Goal: Task Accomplishment & Management: Use online tool/utility

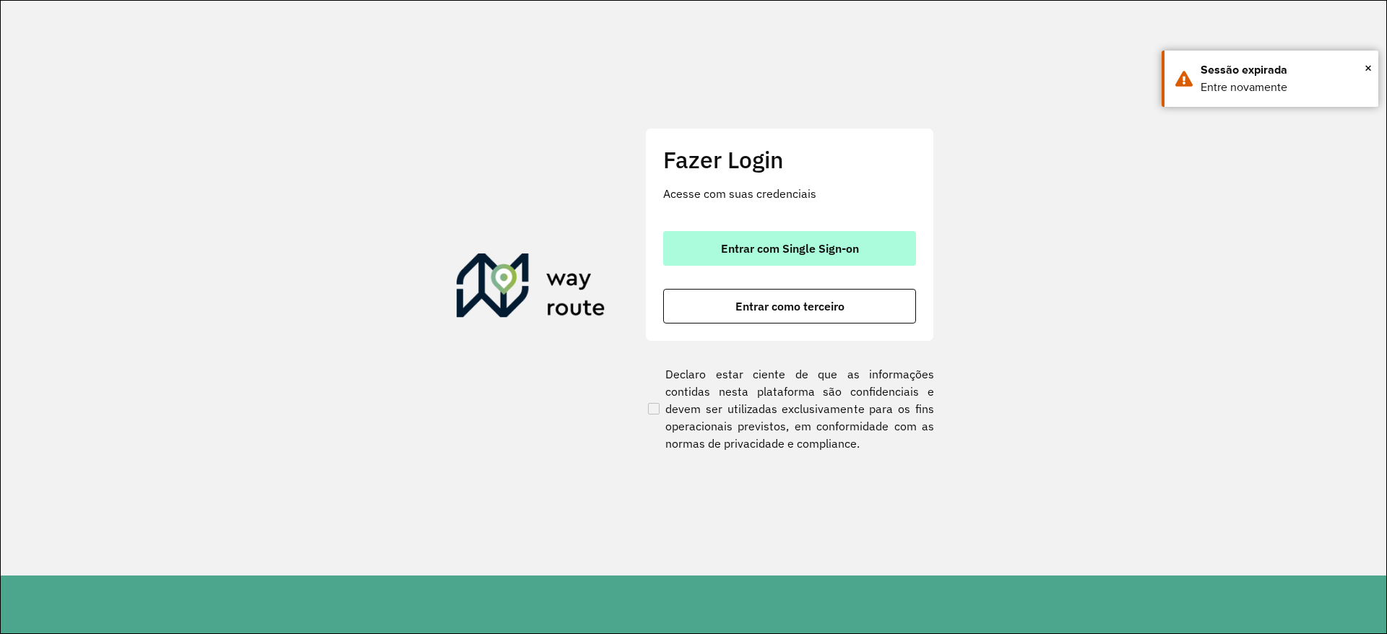
click at [780, 237] on button "Entrar com Single Sign-on" at bounding box center [789, 248] width 253 height 35
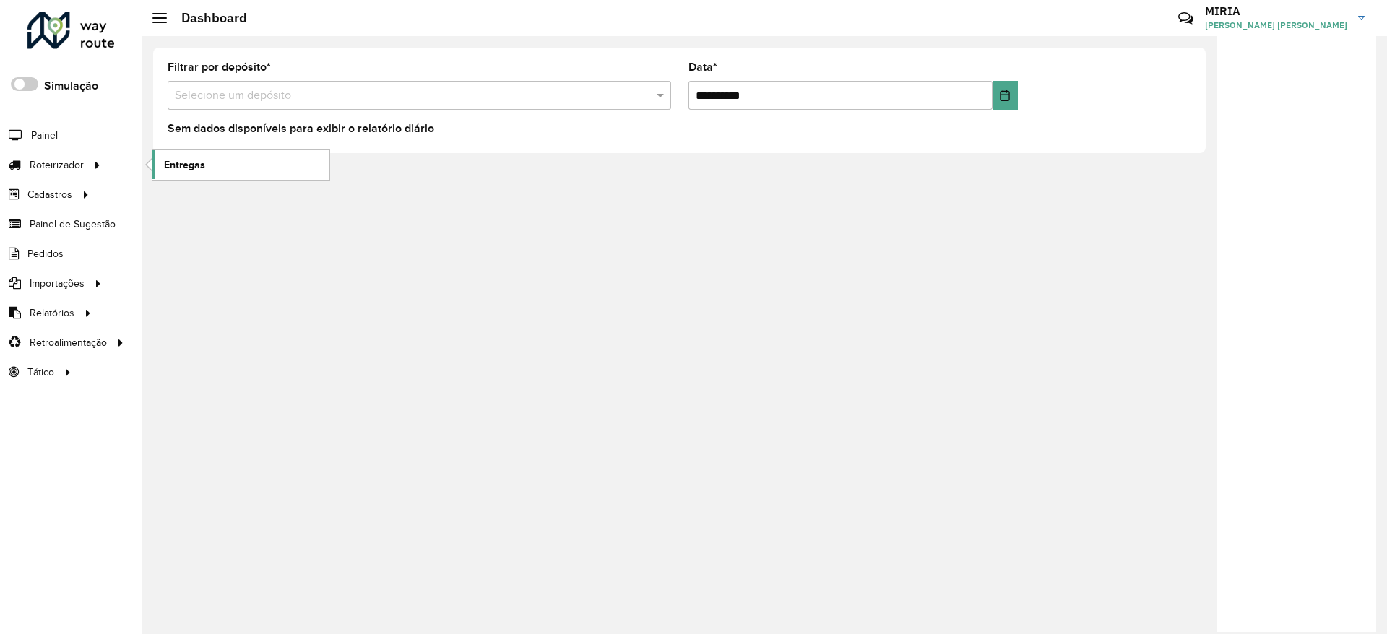
click at [175, 171] on span "Entregas" at bounding box center [184, 165] width 41 height 15
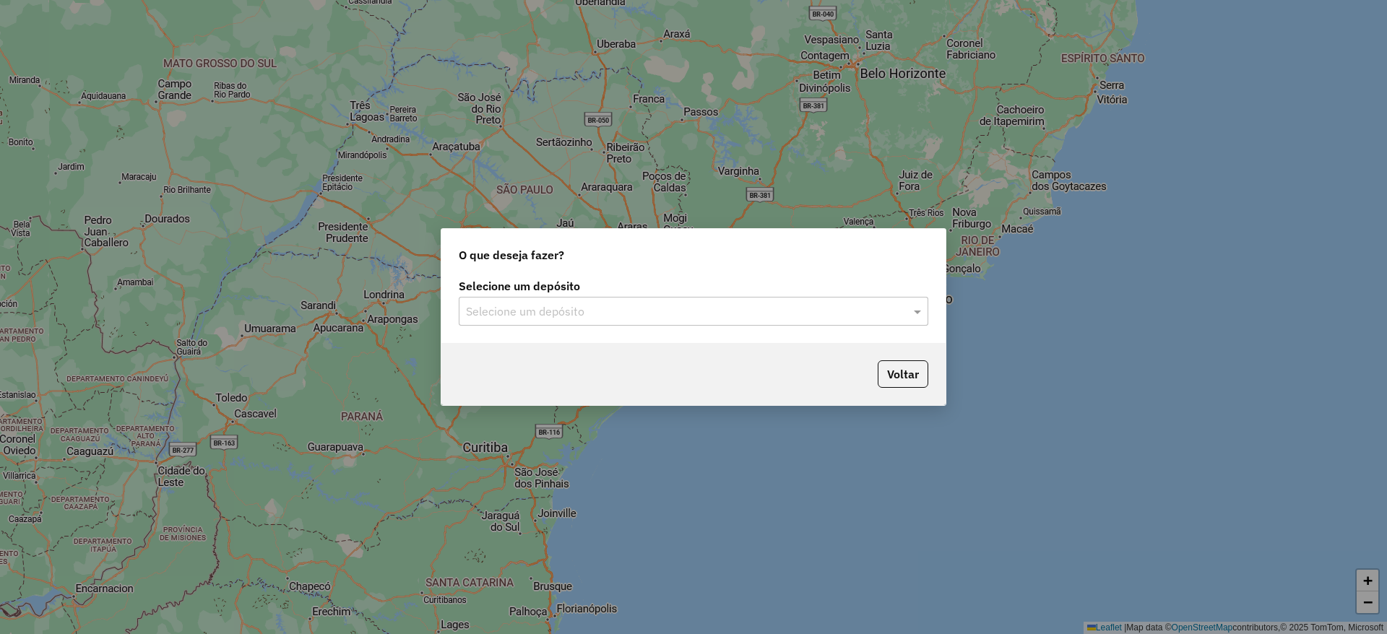
click at [538, 304] on input "text" at bounding box center [679, 312] width 426 height 17
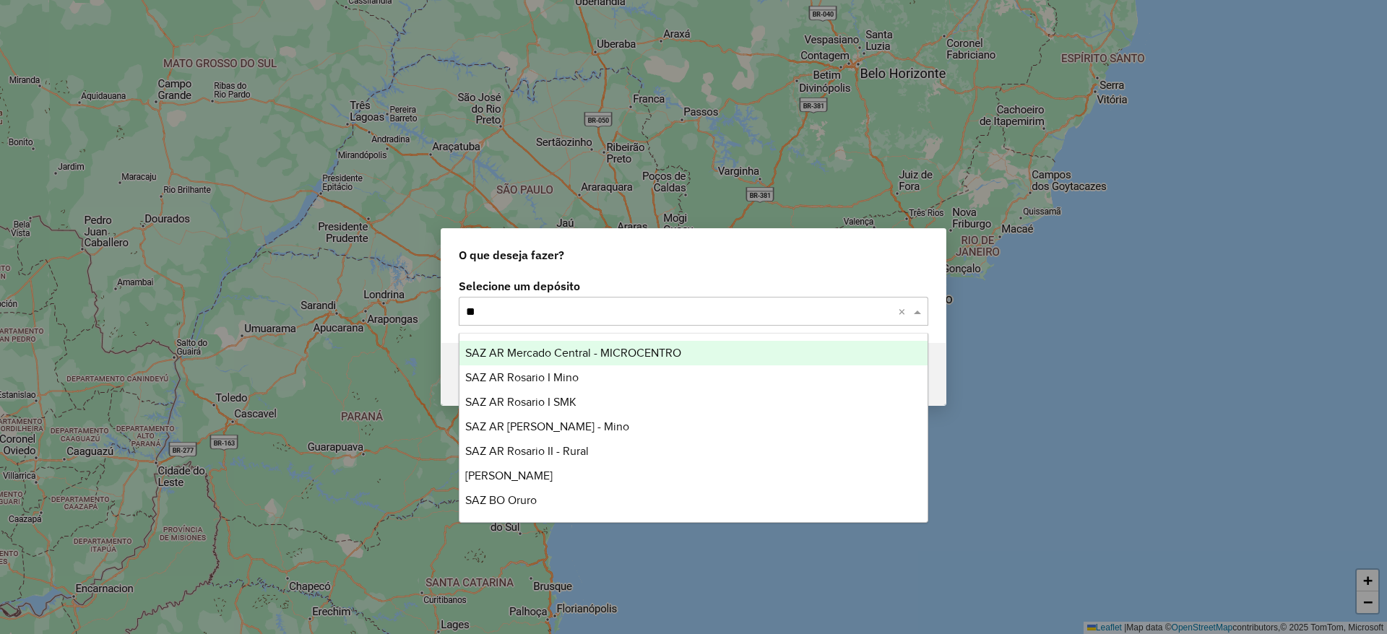
type input "***"
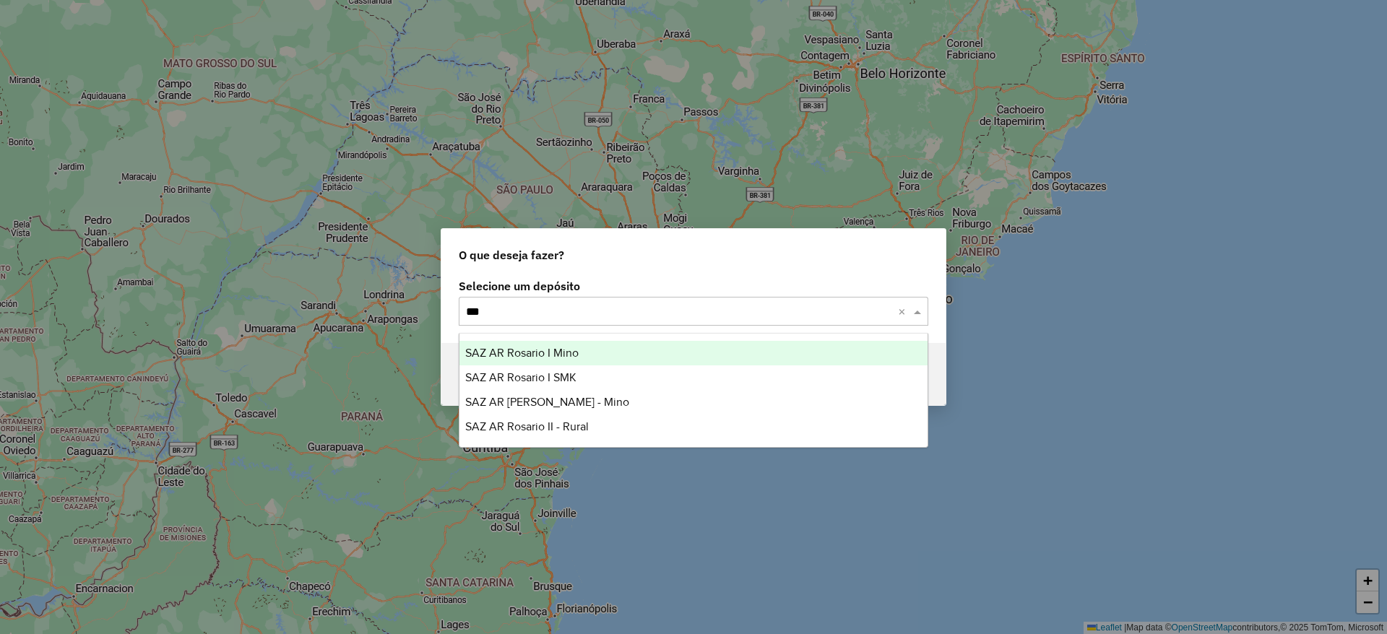
click at [538, 351] on span "SAZ AR Rosario I Mino" at bounding box center [521, 353] width 113 height 12
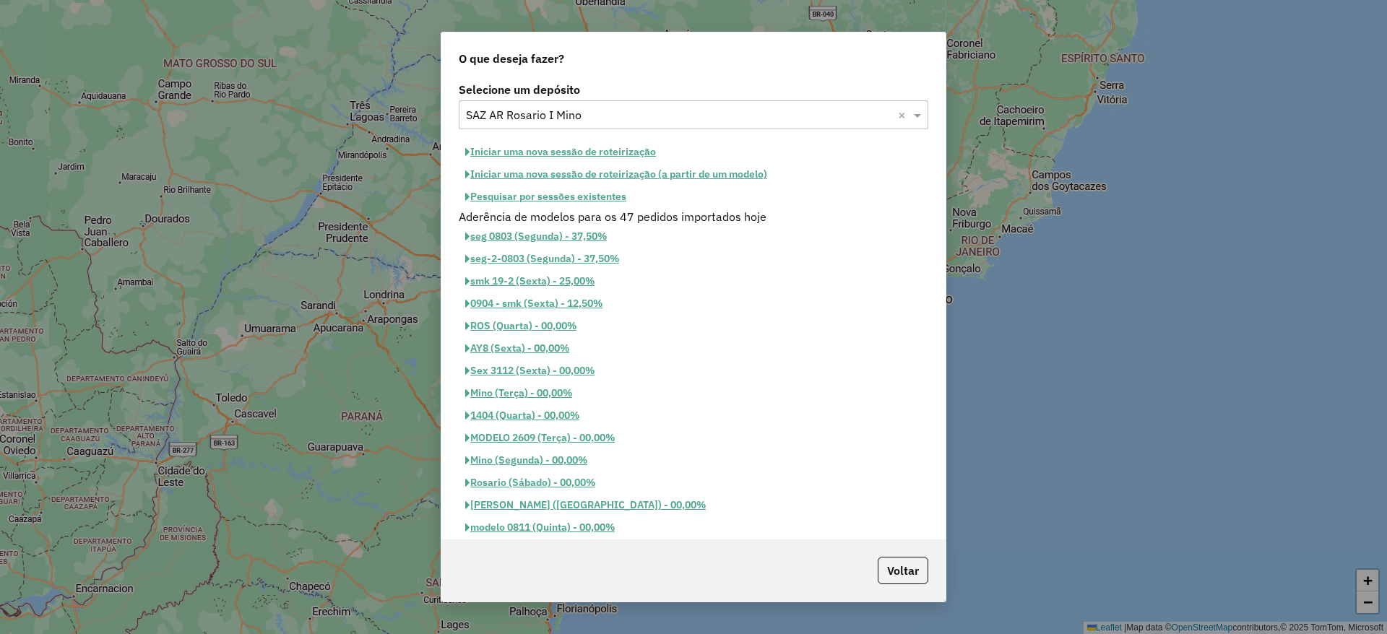
click at [893, 109] on div at bounding box center [694, 115] width 470 height 19
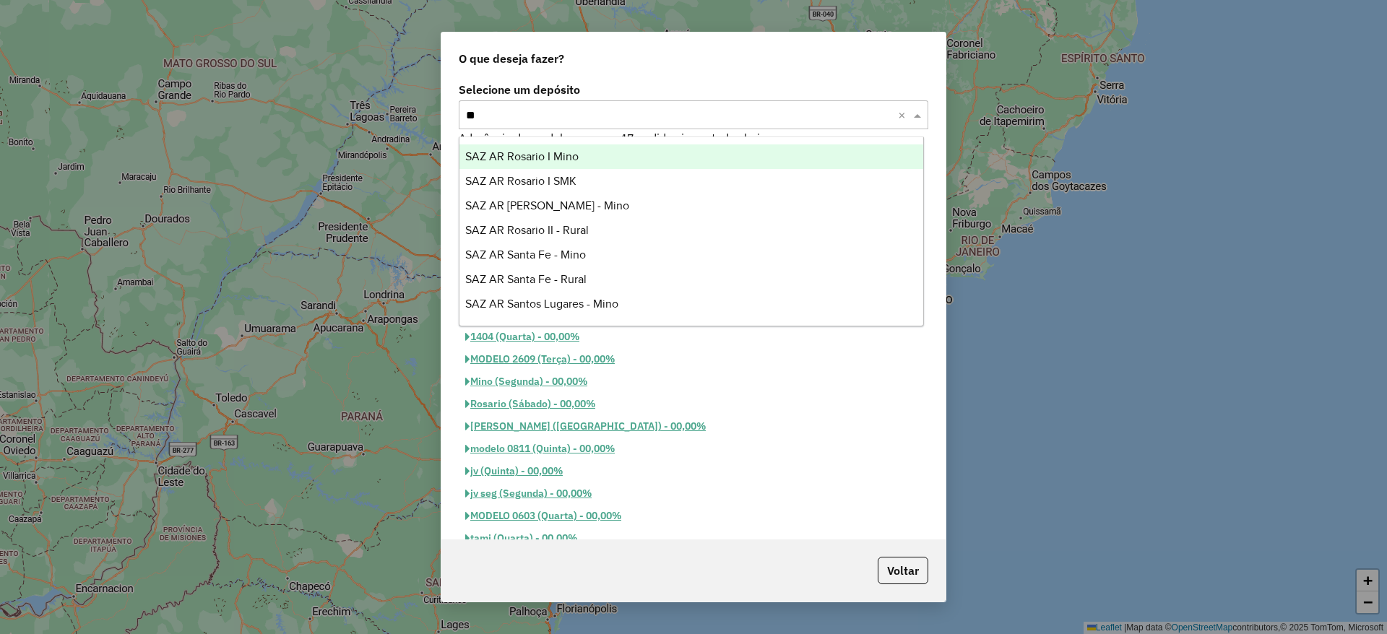
scroll to position [23, 0]
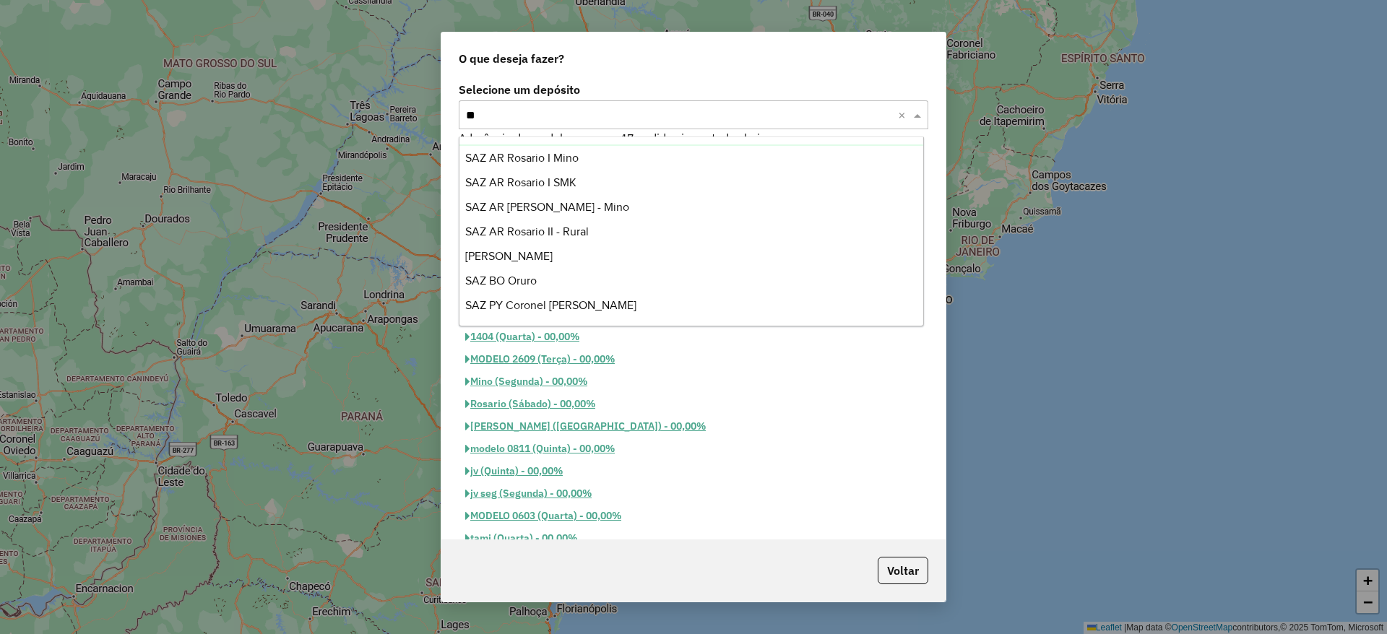
type input "***"
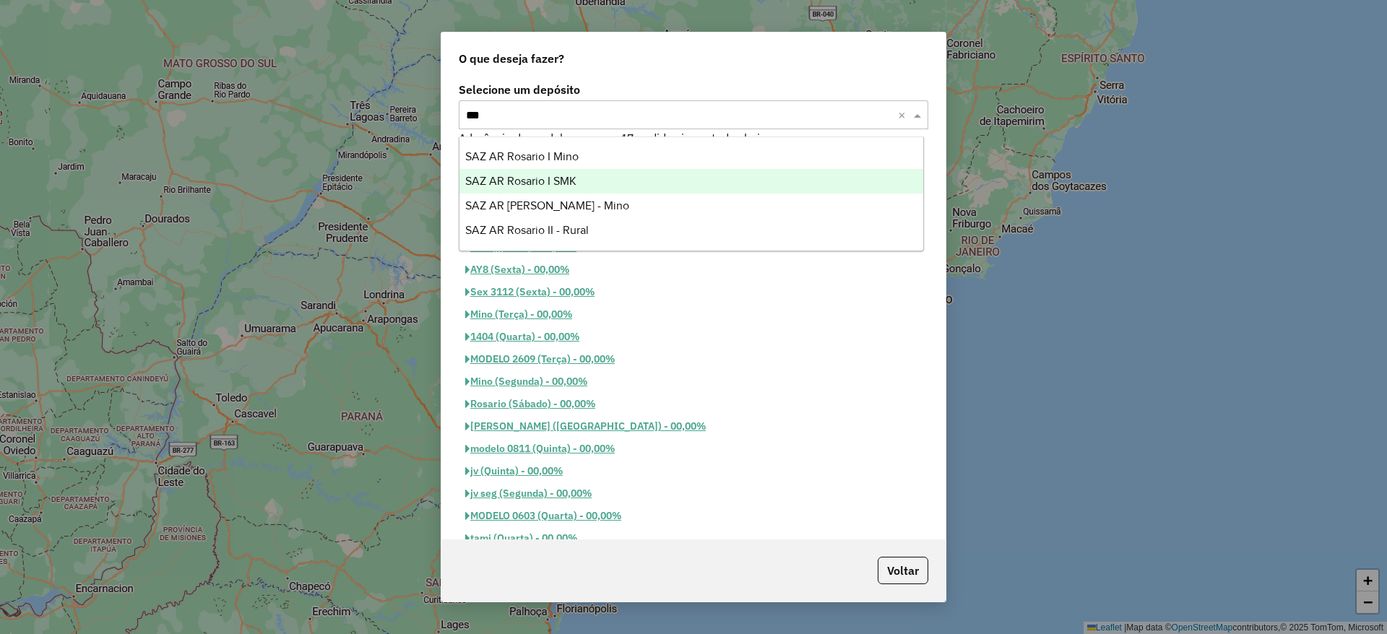
click at [661, 186] on div "SAZ AR Rosario I SMK" at bounding box center [692, 181] width 464 height 25
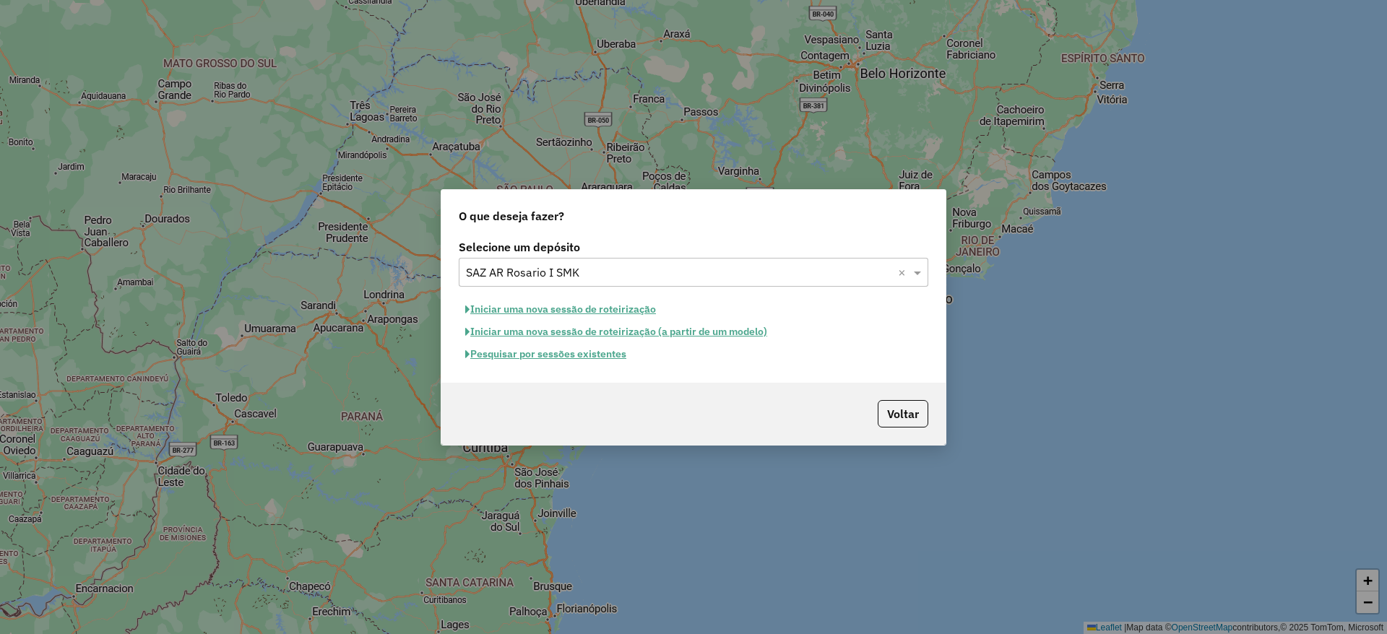
click at [569, 301] on button "Iniciar uma nova sessão de roteirização" at bounding box center [561, 309] width 204 height 22
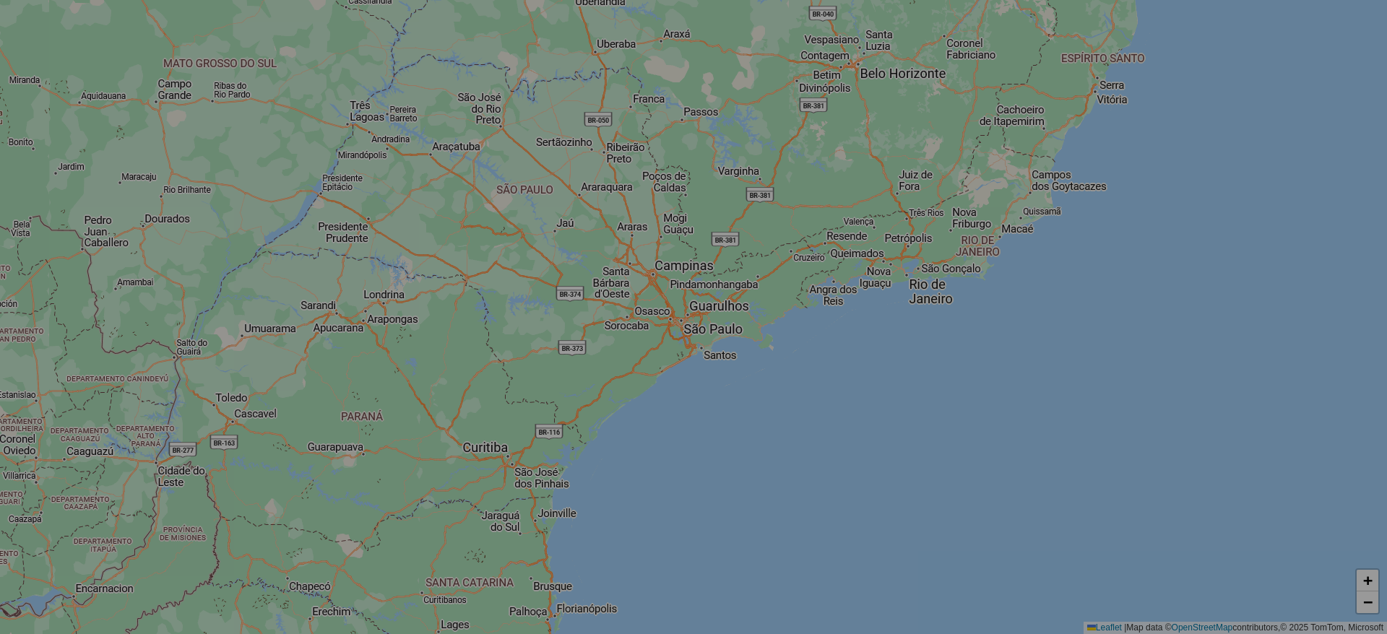
select select "*"
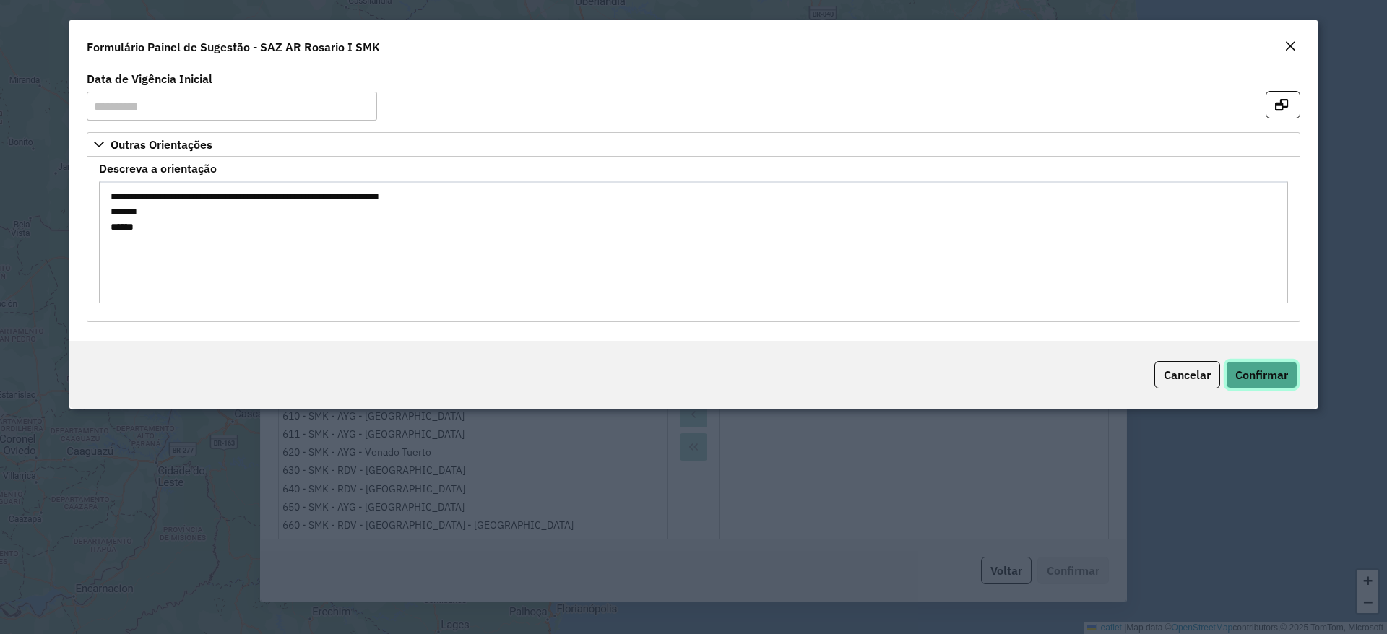
click at [1257, 375] on span "Confirmar" at bounding box center [1262, 375] width 53 height 14
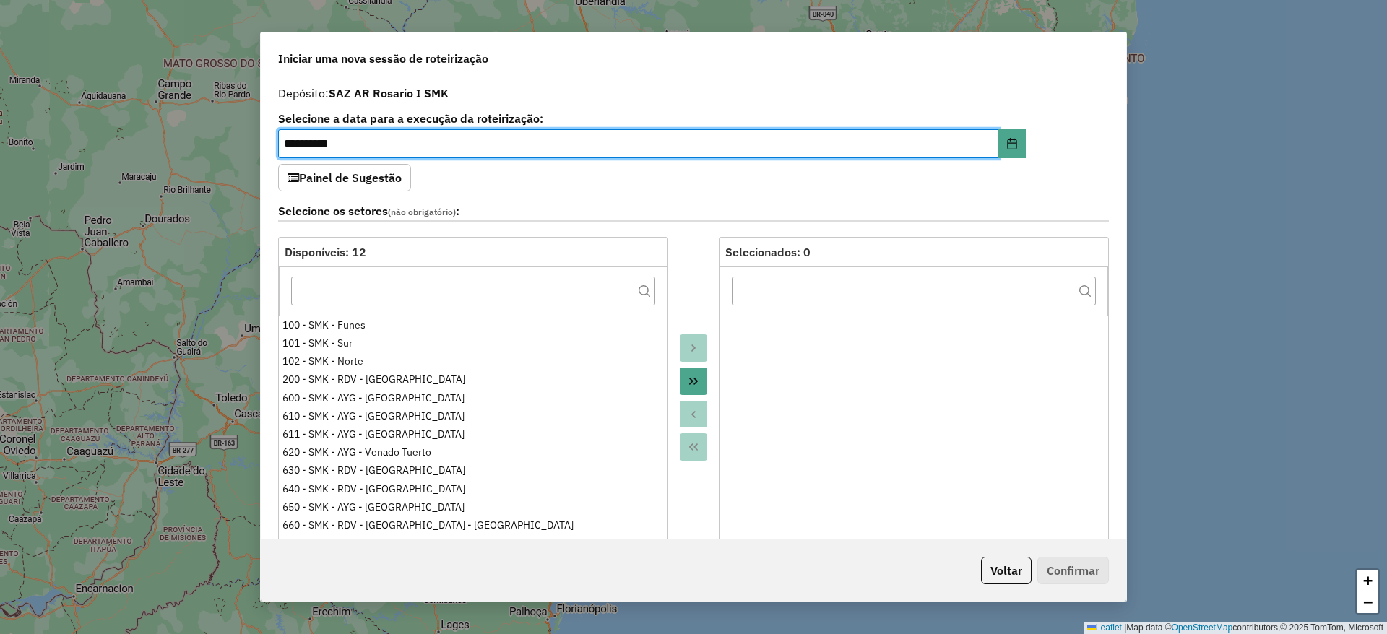
click at [689, 384] on icon "Move All to Target" at bounding box center [693, 381] width 9 height 7
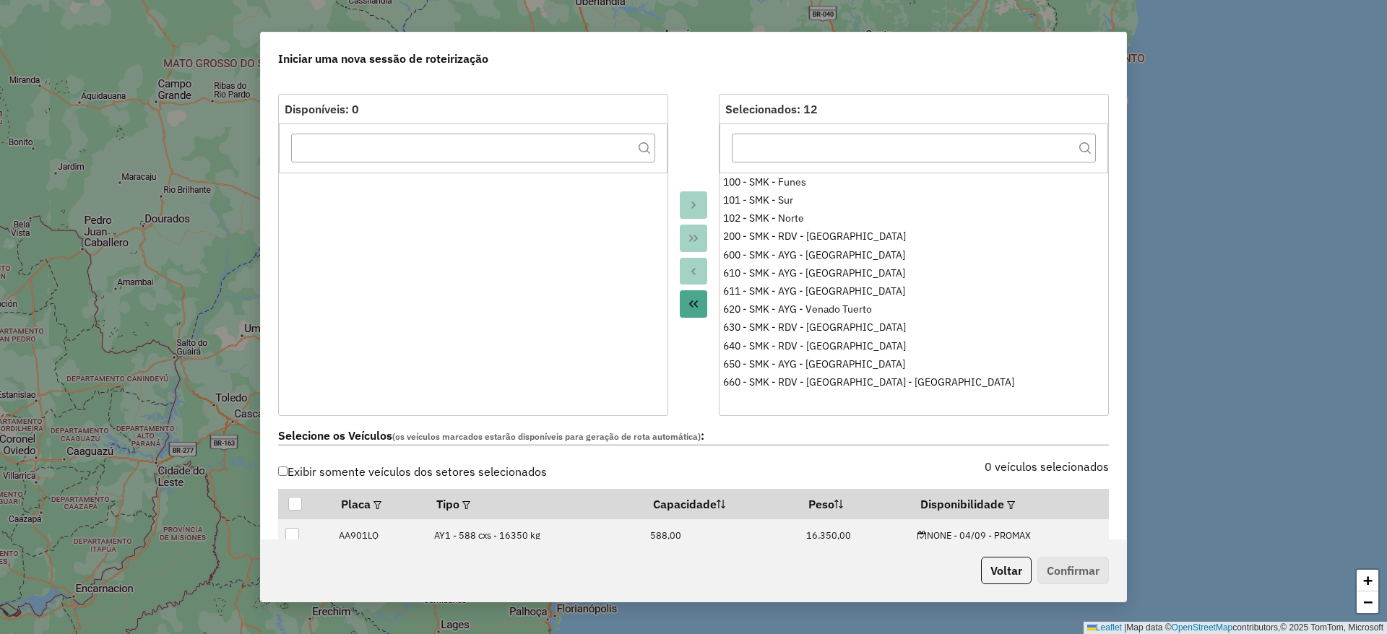
scroll to position [325, 0]
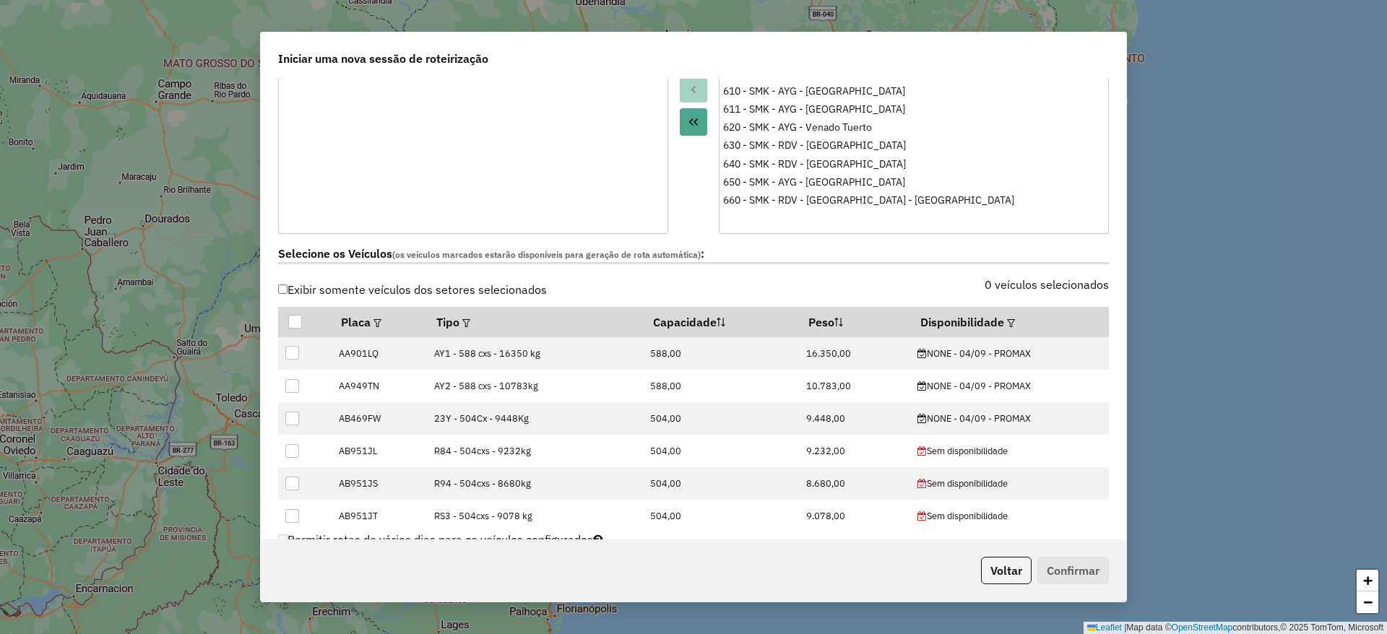
click at [350, 291] on label "Exibir somente veículos dos setores selecionados" at bounding box center [412, 289] width 269 height 27
click at [1007, 324] on em at bounding box center [1011, 323] width 8 height 8
click at [1043, 353] on div "Selecione uma opção" at bounding box center [1072, 354] width 121 height 27
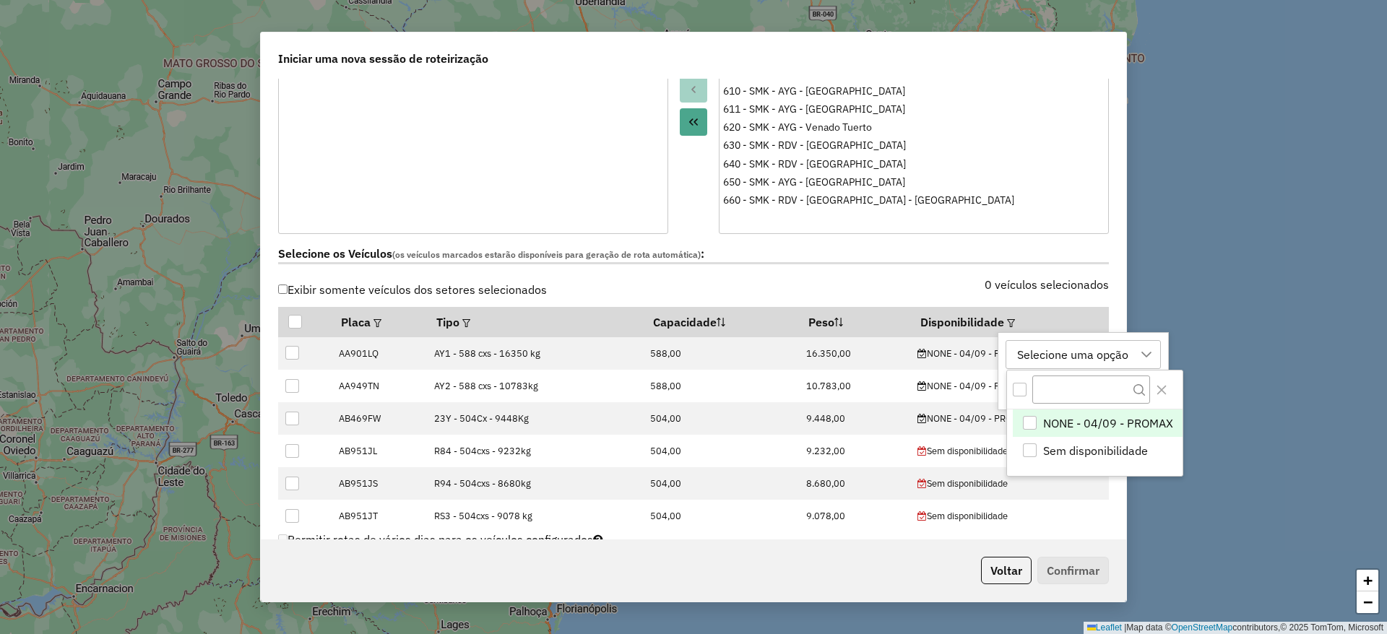
scroll to position [11, 66]
click at [1044, 419] on span "NONE - 04/09 - PROMAX" at bounding box center [1109, 423] width 130 height 17
click at [1166, 391] on icon "Close" at bounding box center [1162, 390] width 12 height 12
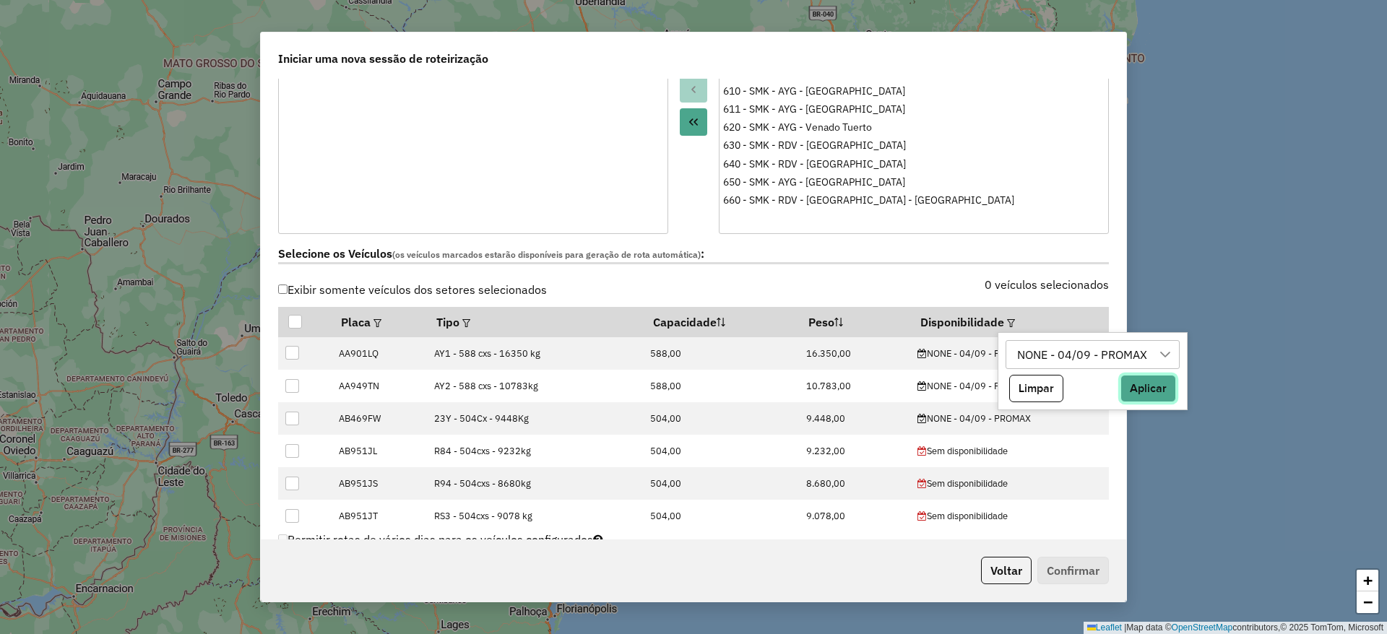
click at [1129, 395] on button "Aplicar" at bounding box center [1149, 388] width 56 height 27
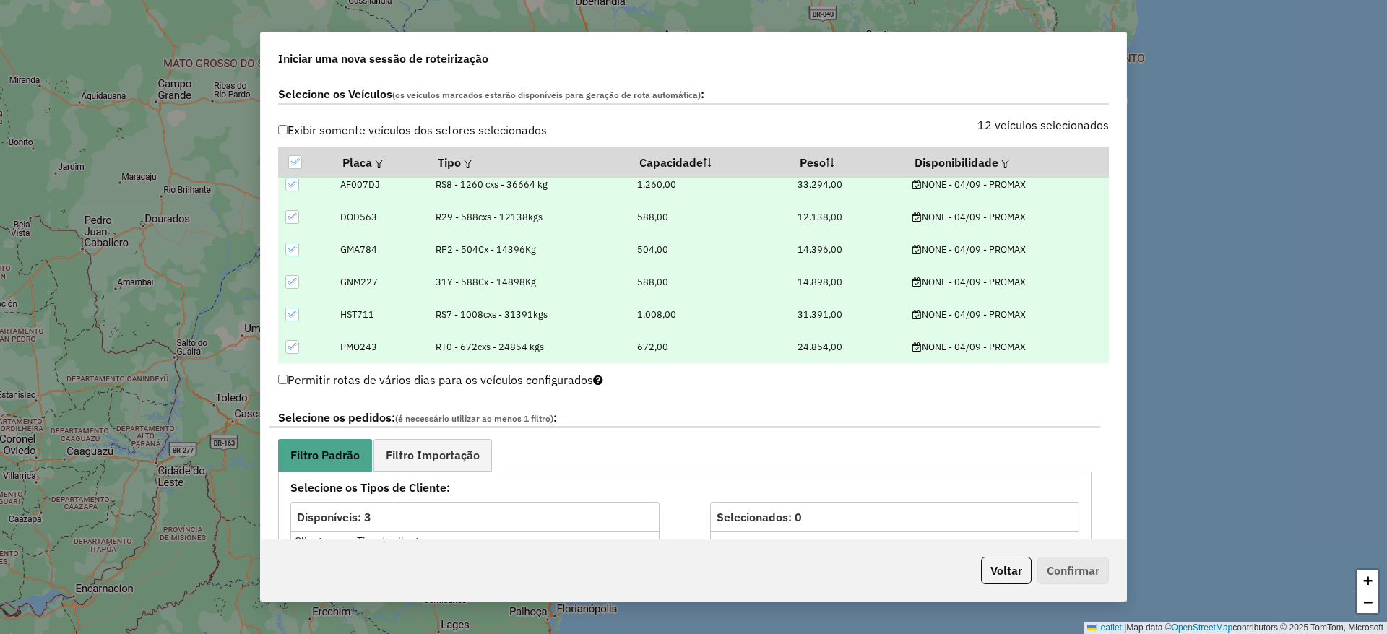
scroll to position [650, 0]
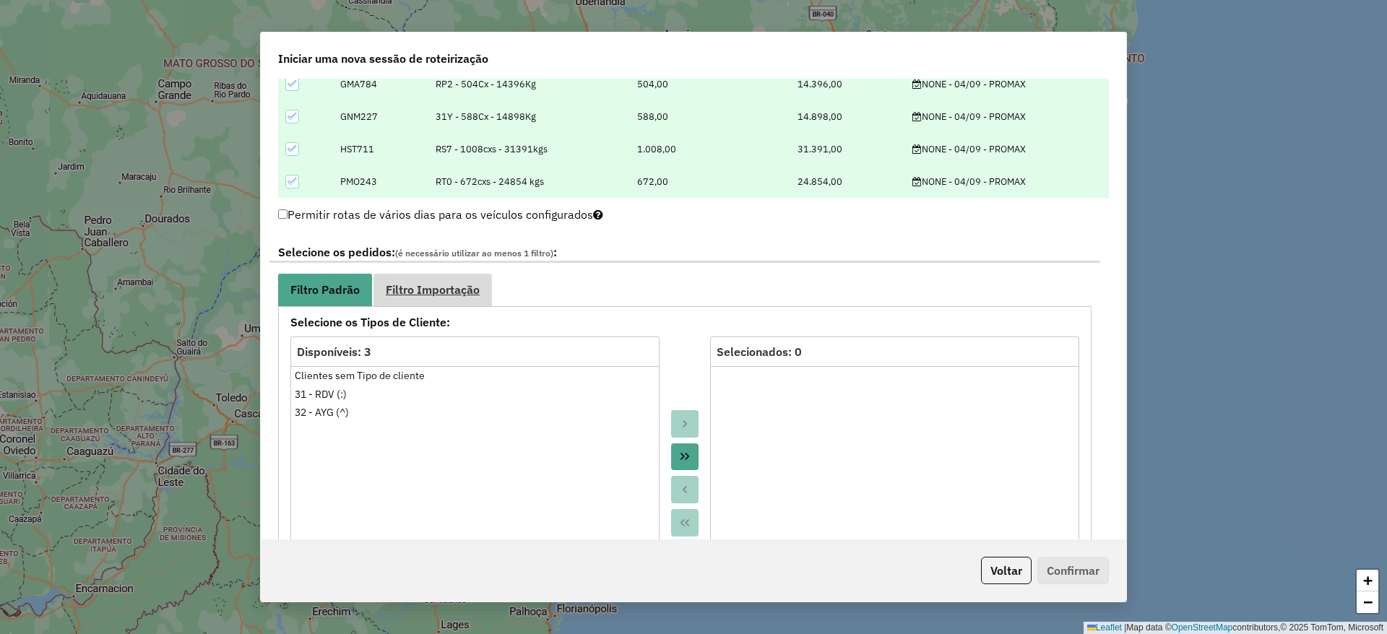
click at [421, 296] on span "Filtro Importação" at bounding box center [433, 290] width 94 height 12
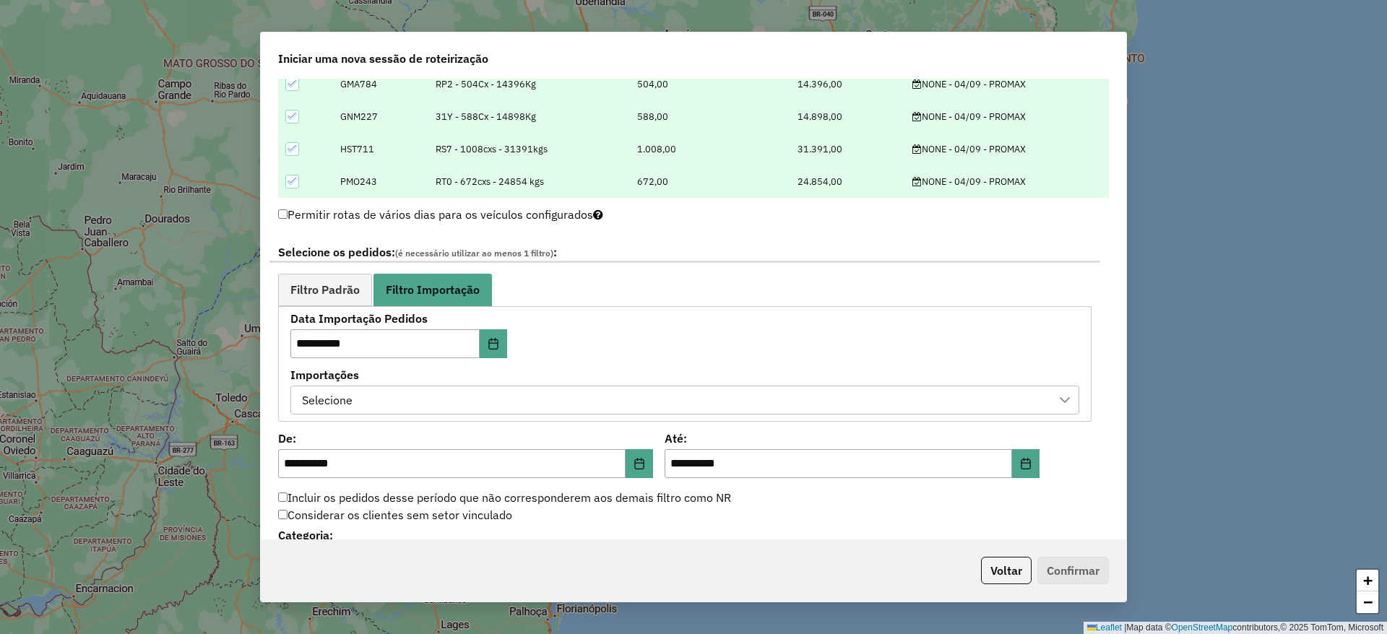
click at [496, 392] on div "Selecione" at bounding box center [674, 400] width 754 height 27
click at [650, 318] on div "**********" at bounding box center [685, 364] width 789 height 100
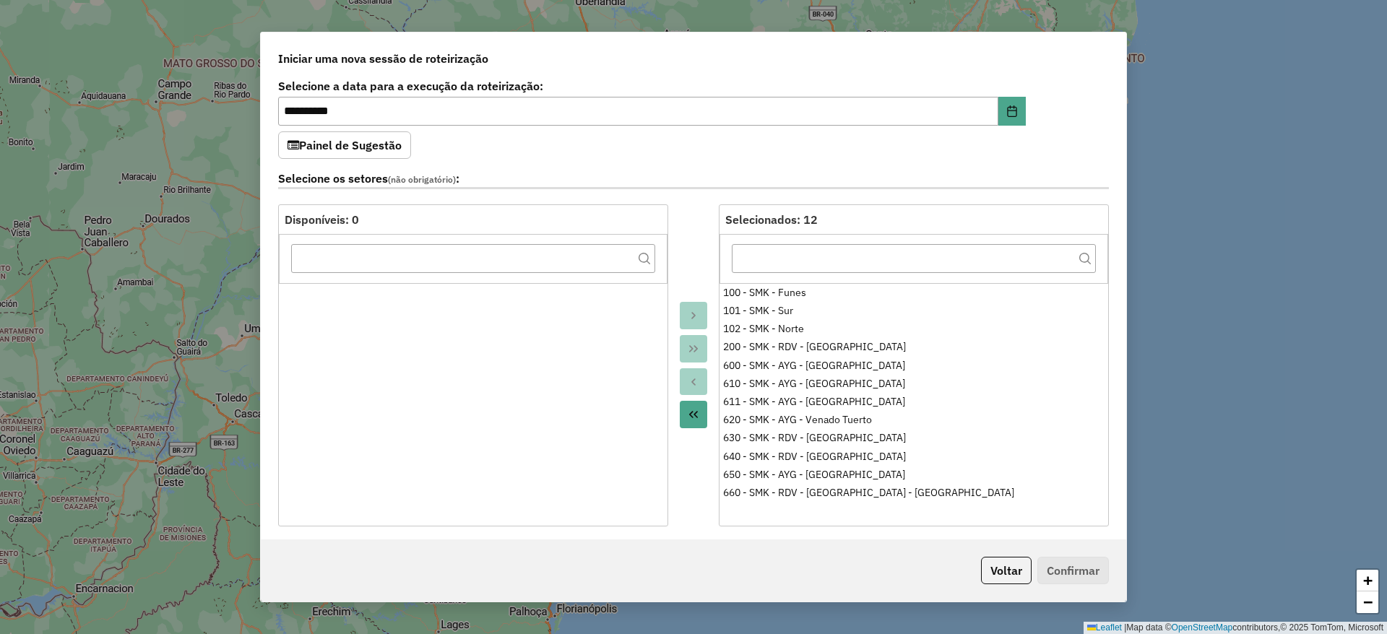
scroll to position [0, 0]
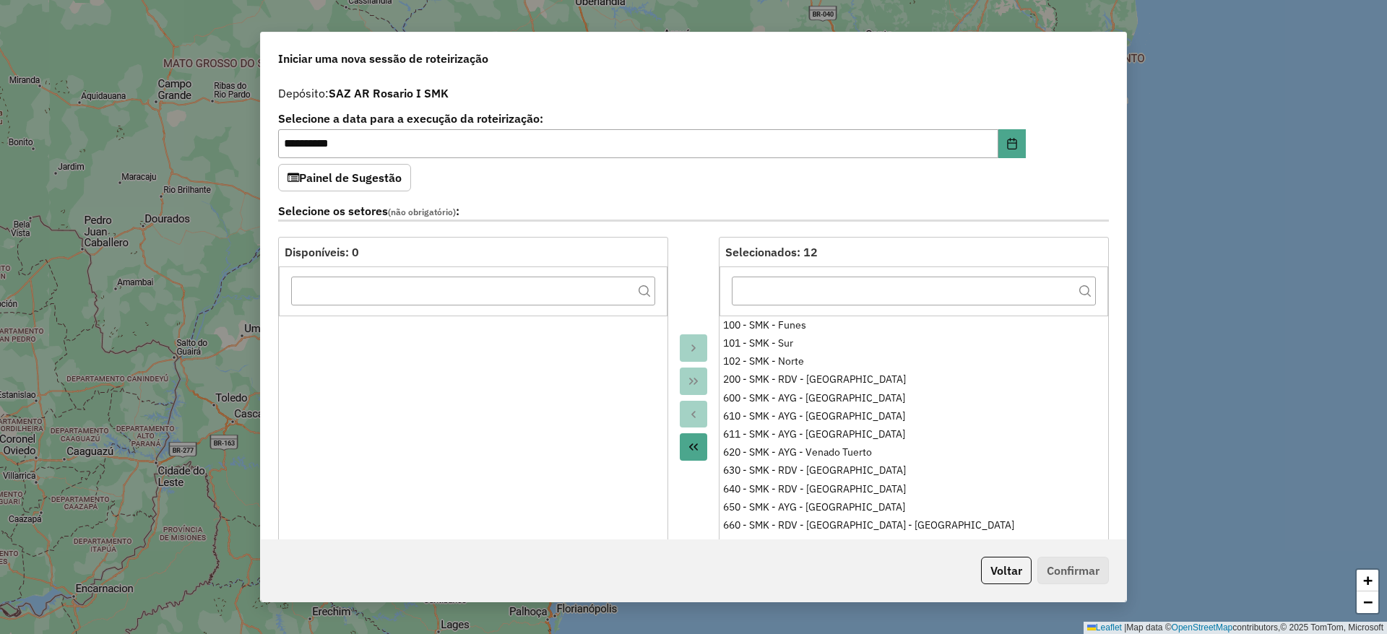
click at [1272, 233] on div "**********" at bounding box center [693, 317] width 1387 height 634
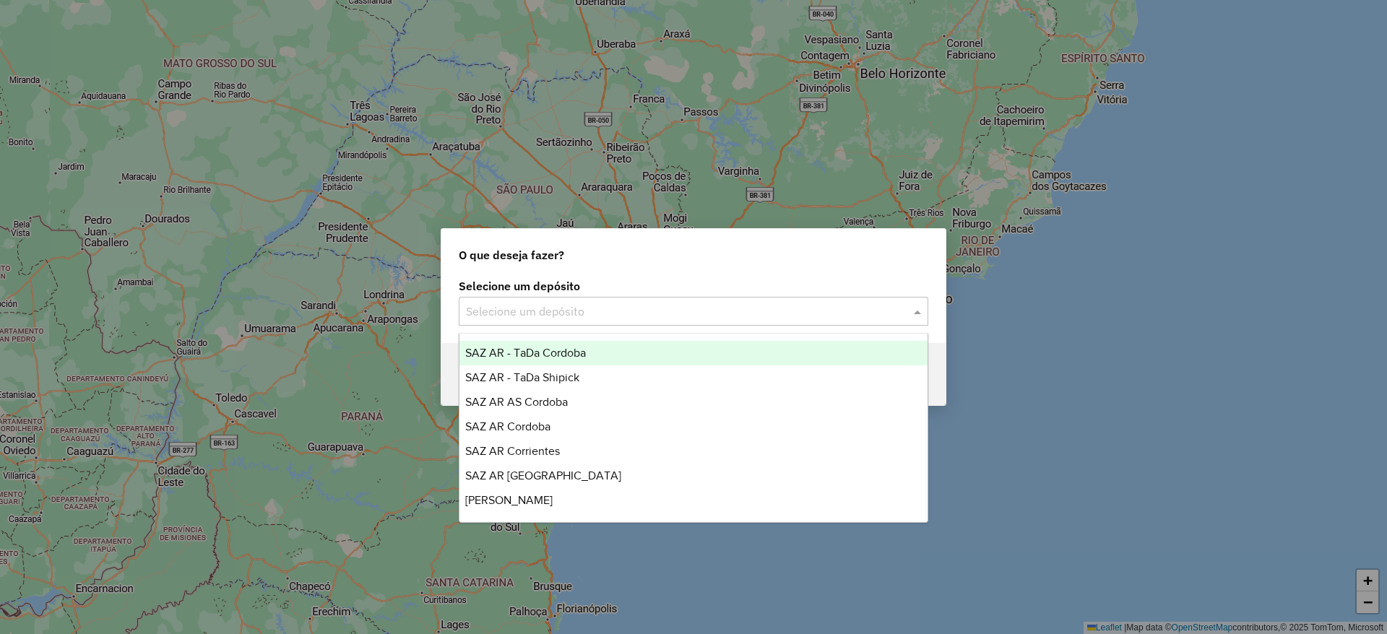
click at [602, 311] on input "text" at bounding box center [679, 312] width 426 height 17
type input "**"
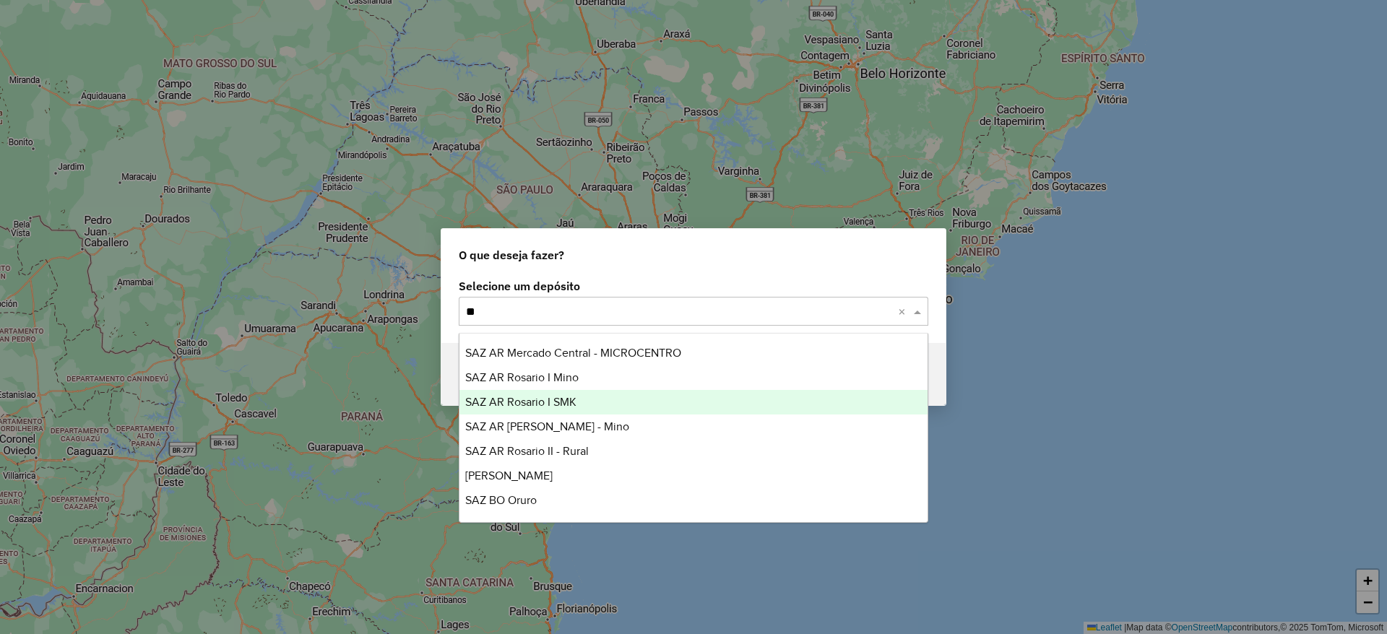
click at [563, 392] on div "SAZ AR Rosario I SMK" at bounding box center [694, 402] width 468 height 25
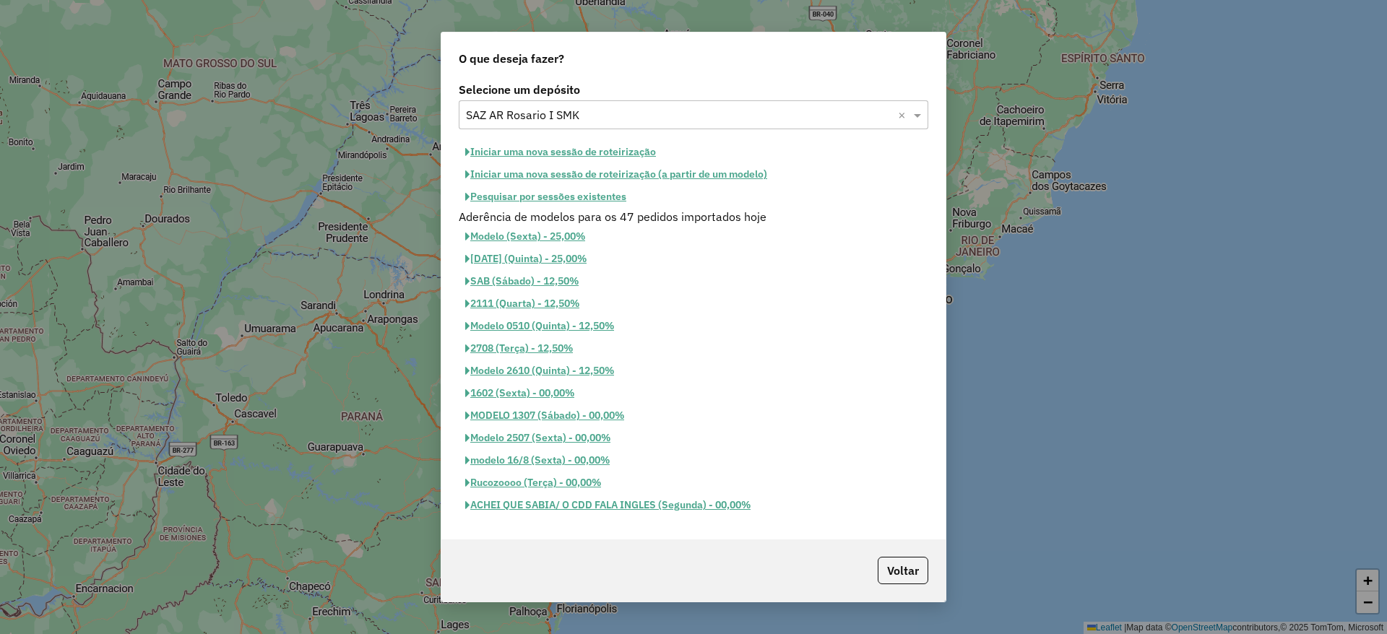
click at [511, 142] on button "Iniciar uma nova sessão de roteirização" at bounding box center [561, 152] width 204 height 22
select select "*"
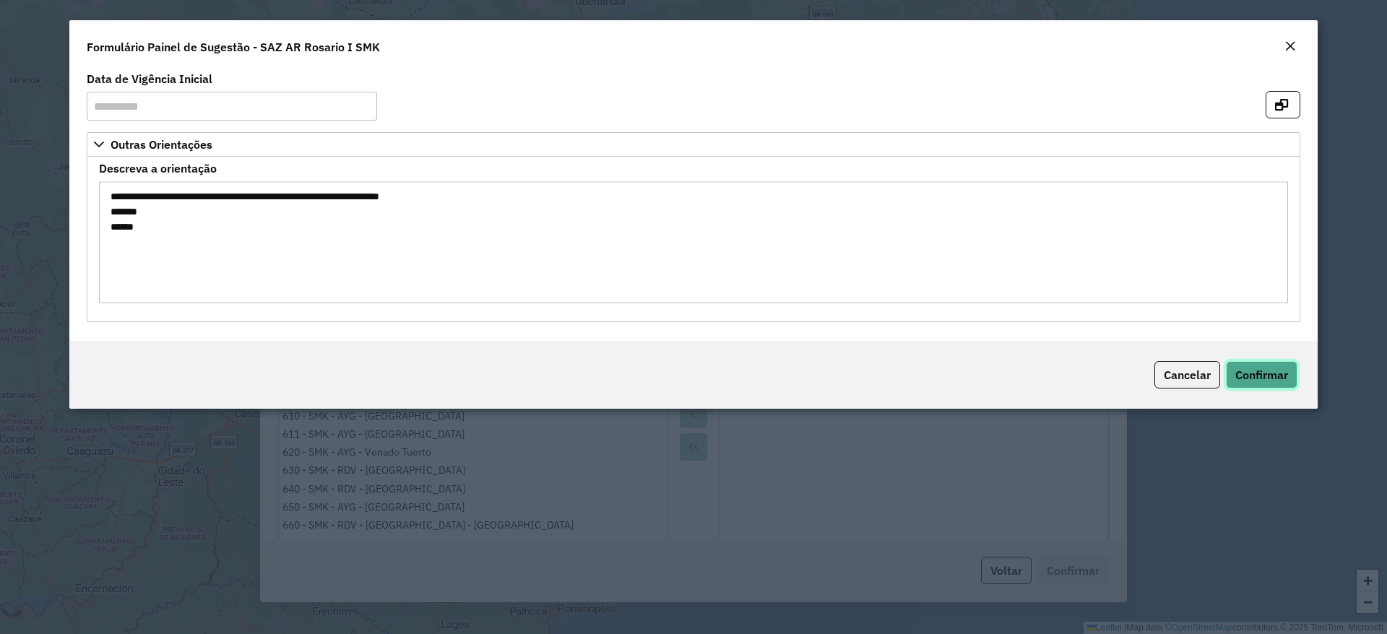
click at [1273, 371] on span "Confirmar" at bounding box center [1262, 375] width 53 height 14
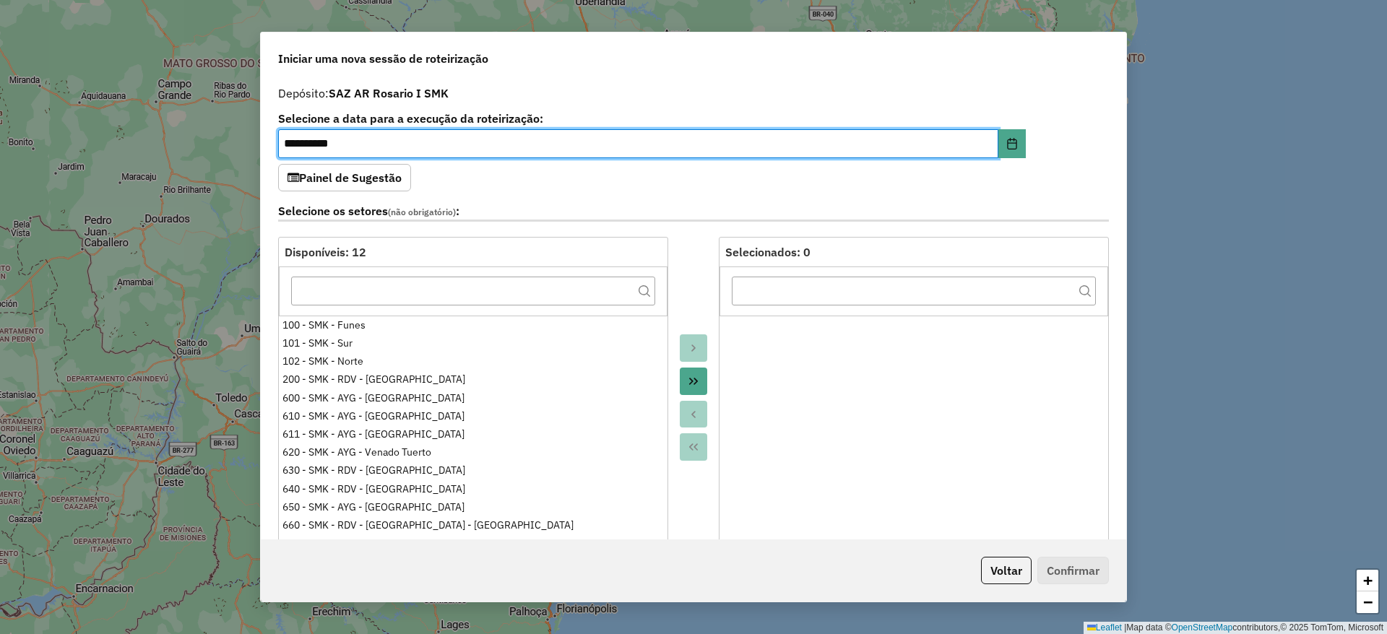
click at [696, 379] on icon "Move All to Target" at bounding box center [694, 382] width 12 height 12
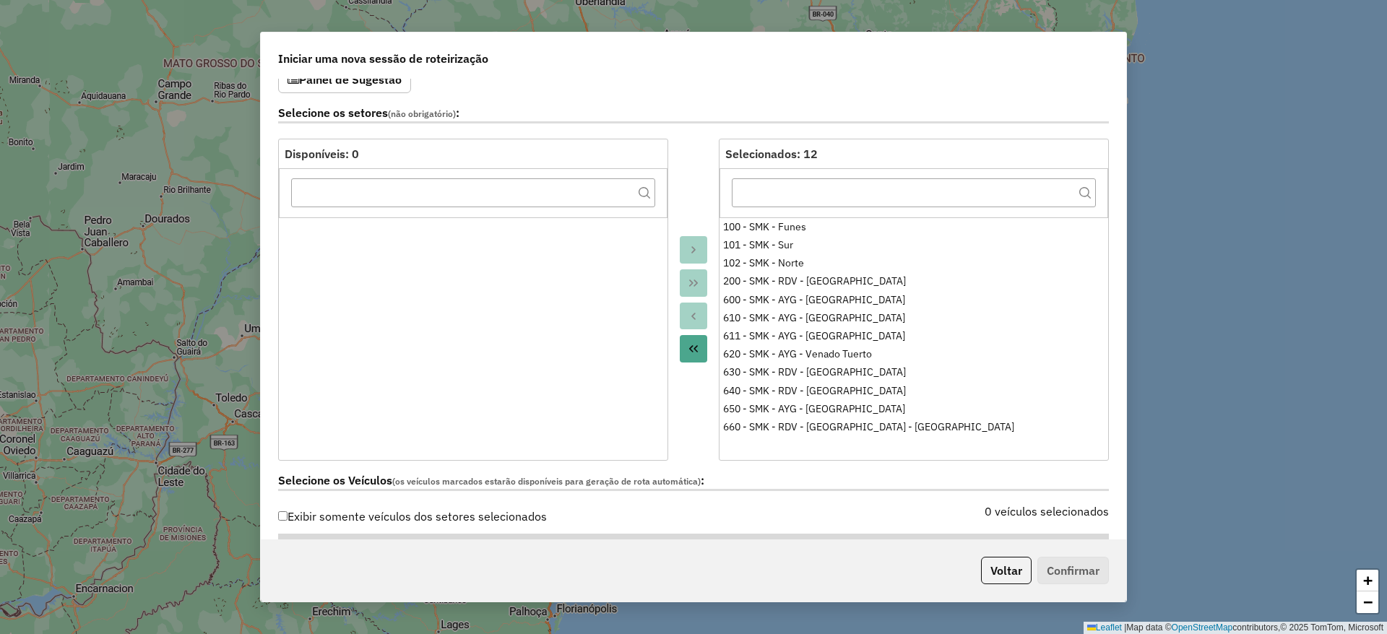
scroll to position [325, 0]
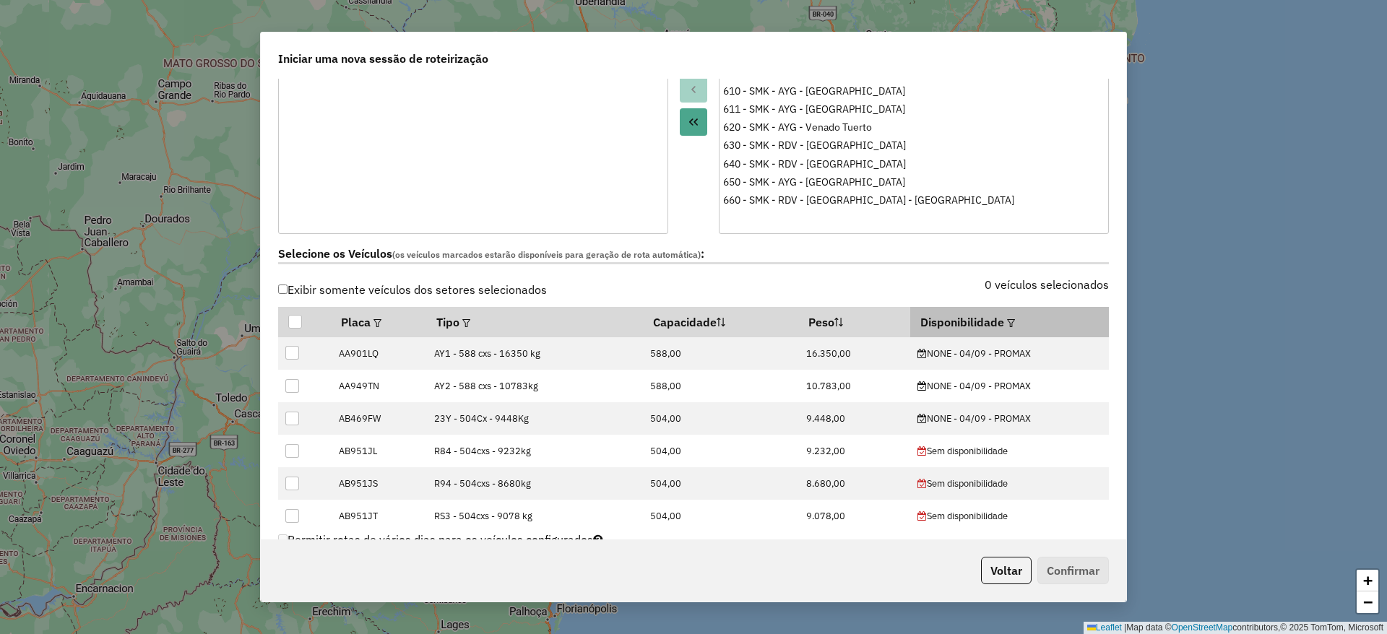
click at [995, 316] on th "Disponibilidade" at bounding box center [1010, 322] width 199 height 30
click at [1007, 320] on em at bounding box center [1011, 323] width 8 height 8
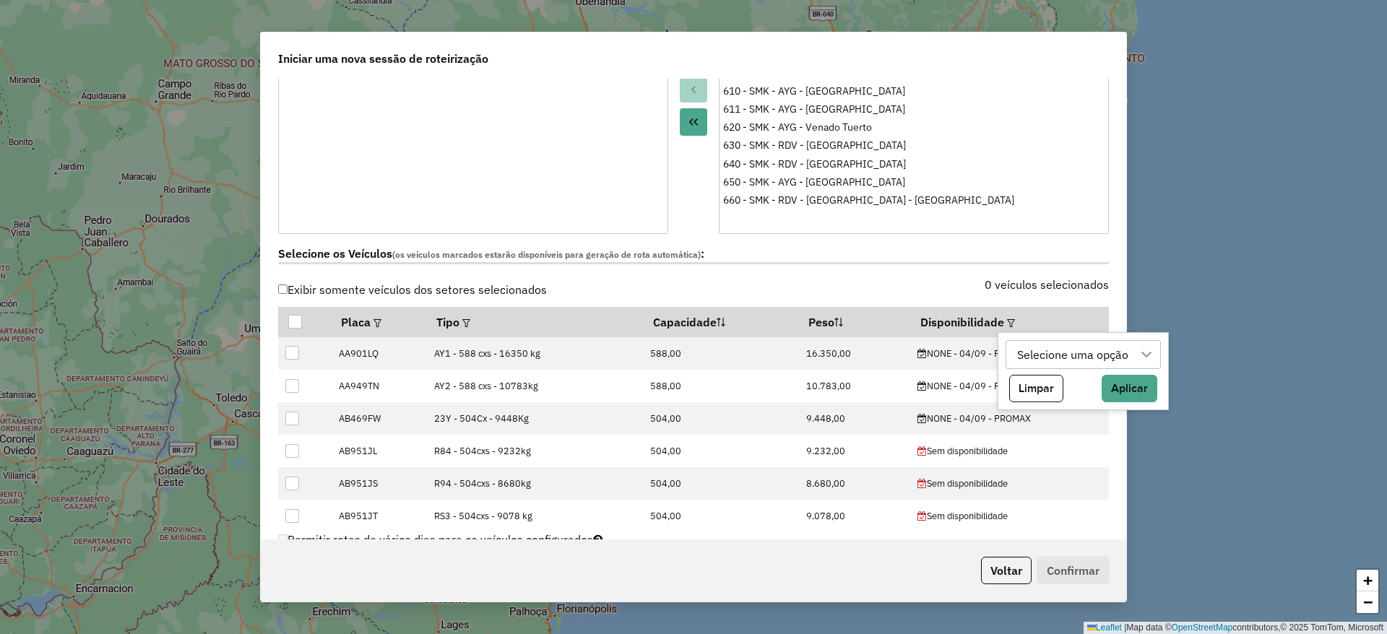
click at [1080, 356] on div "Selecione uma opção" at bounding box center [1072, 354] width 121 height 27
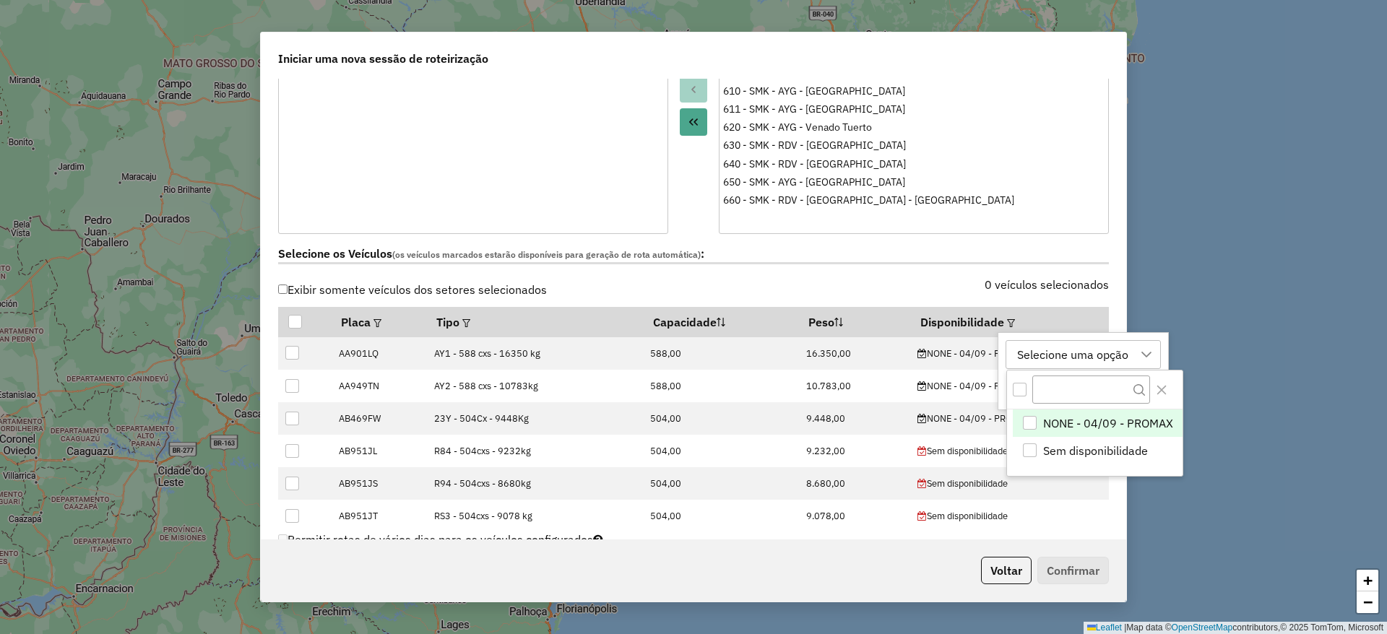
scroll to position [11, 66]
click at [1053, 423] on span "NONE - 04/09 - PROMAX" at bounding box center [1109, 423] width 130 height 17
click at [1166, 390] on icon "Close" at bounding box center [1162, 390] width 12 height 12
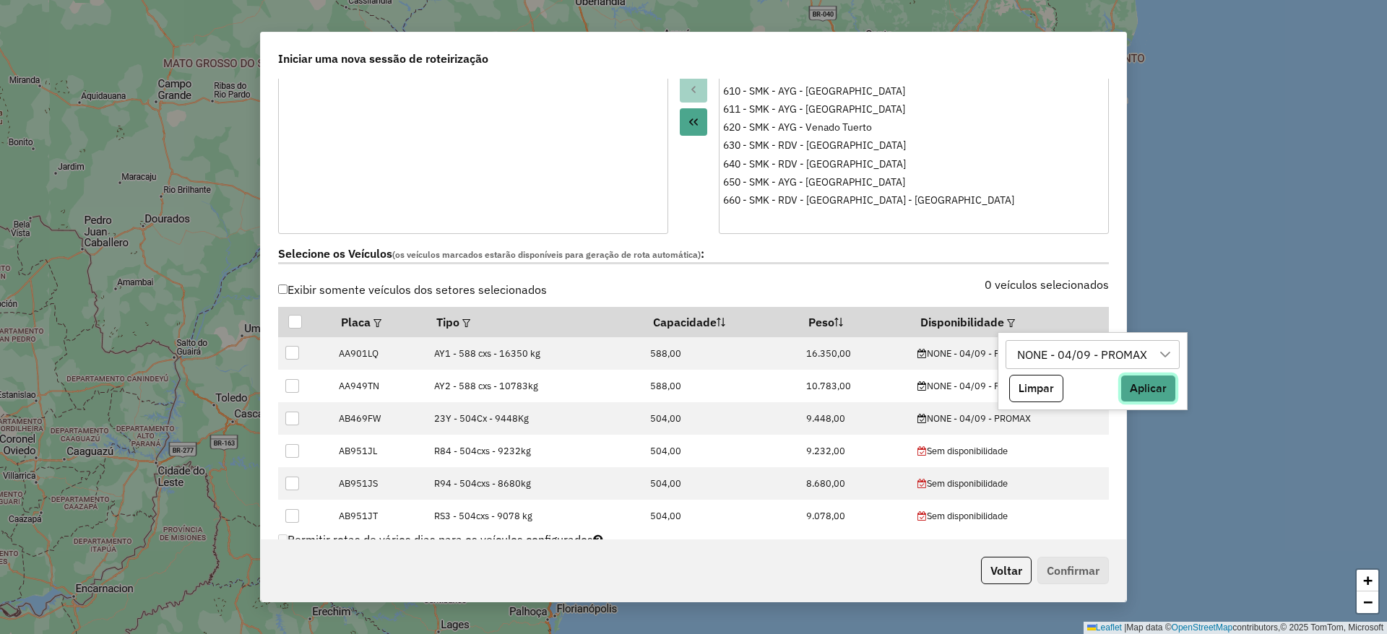
click at [1138, 388] on button "Aplicar" at bounding box center [1149, 388] width 56 height 27
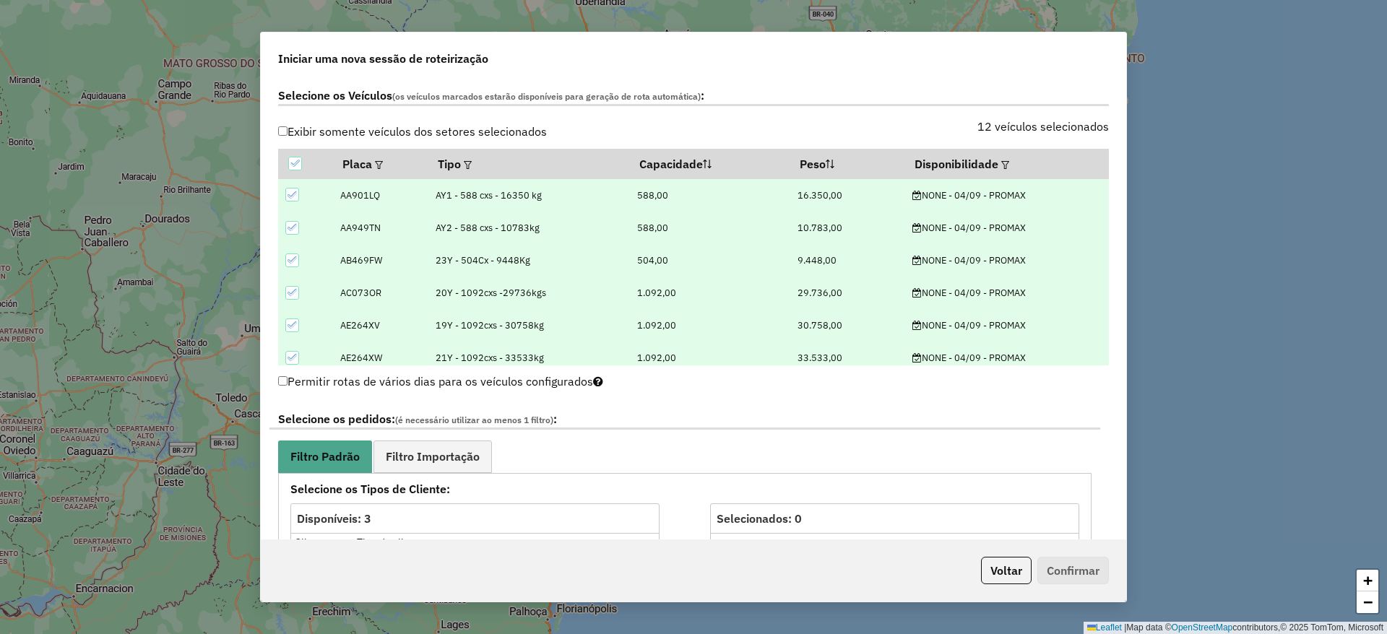
scroll to position [650, 0]
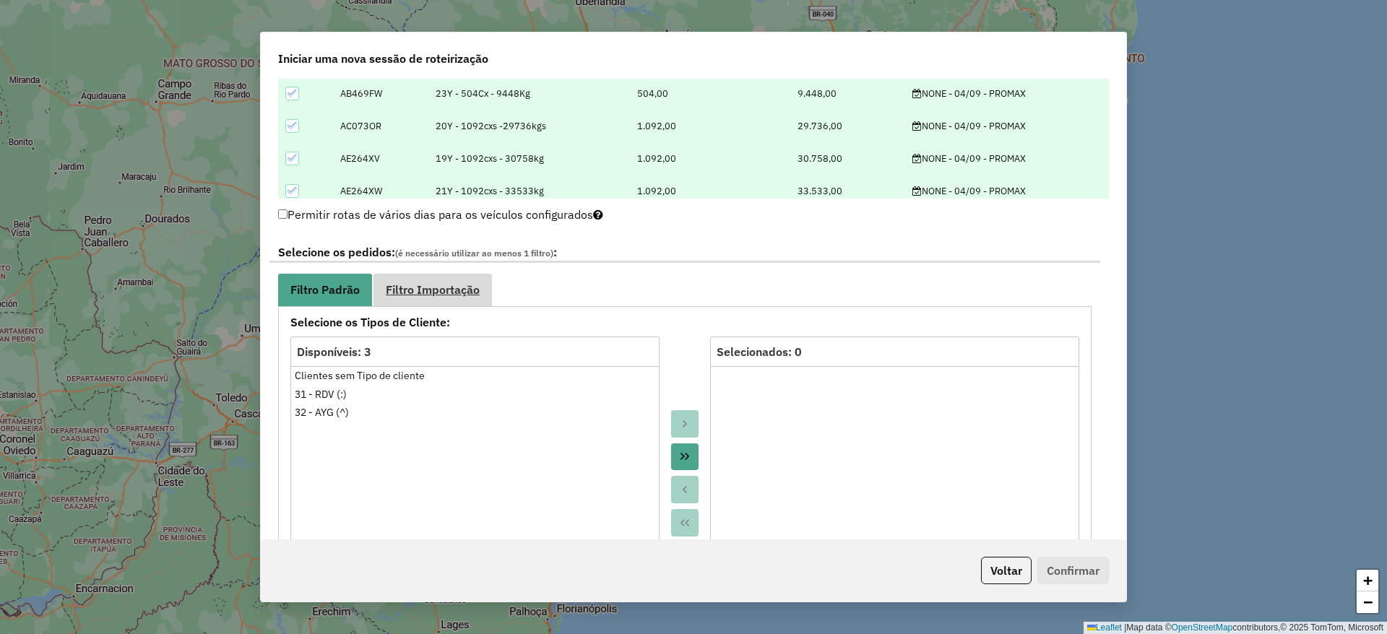
click at [455, 298] on link "Filtro Importação" at bounding box center [433, 290] width 119 height 33
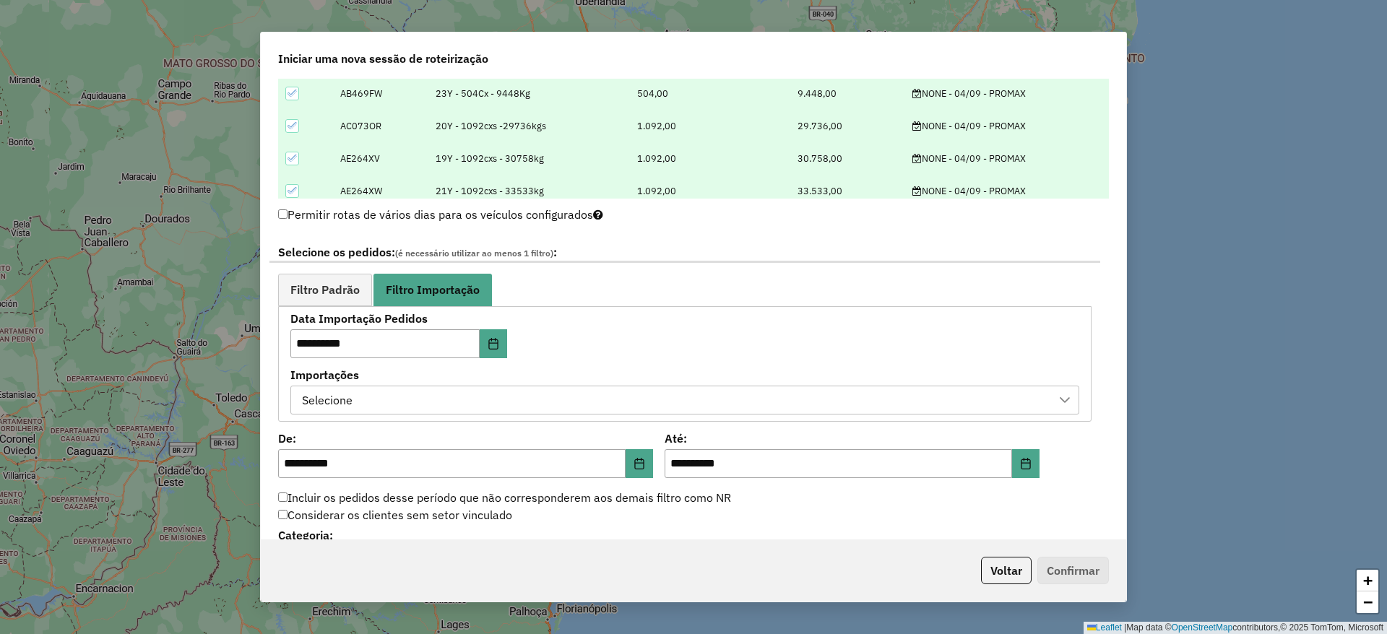
click at [555, 390] on div "Selecione" at bounding box center [674, 400] width 754 height 27
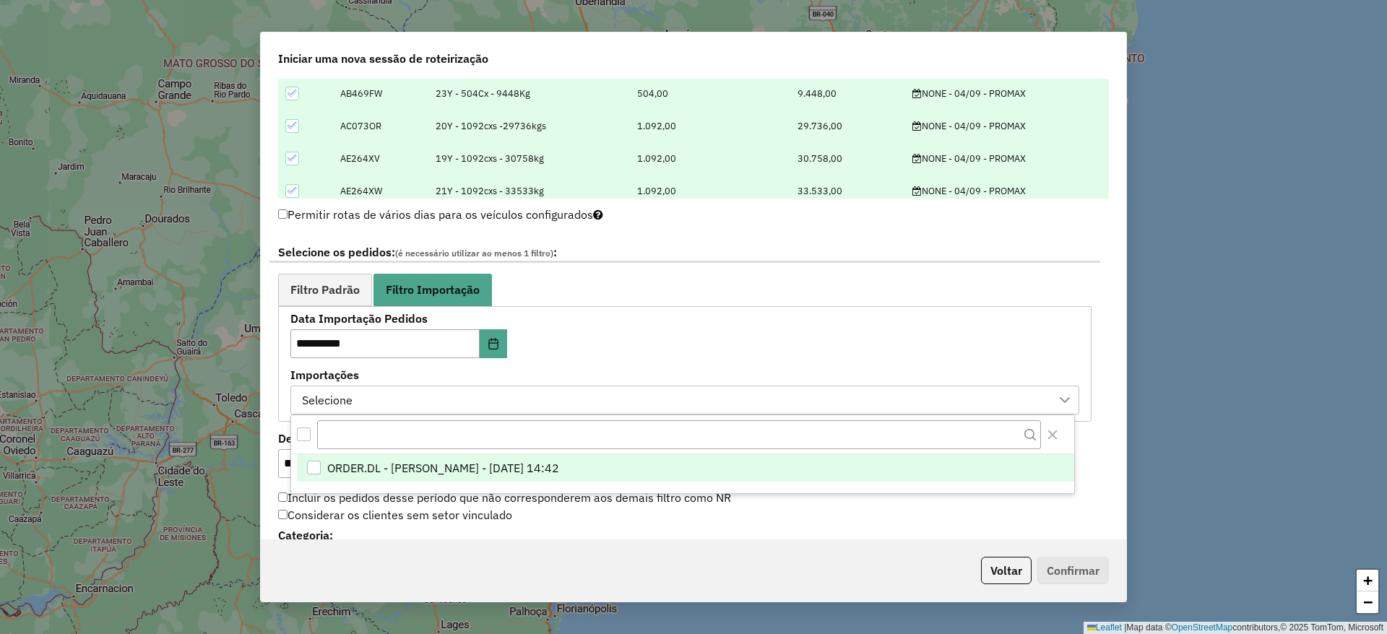
scroll to position [11, 66]
click at [515, 458] on li "ORDER.DL - [PERSON_NAME] - [DATE] 14:42" at bounding box center [686, 468] width 778 height 27
click at [323, 285] on span "Filtro Padrão" at bounding box center [325, 290] width 69 height 12
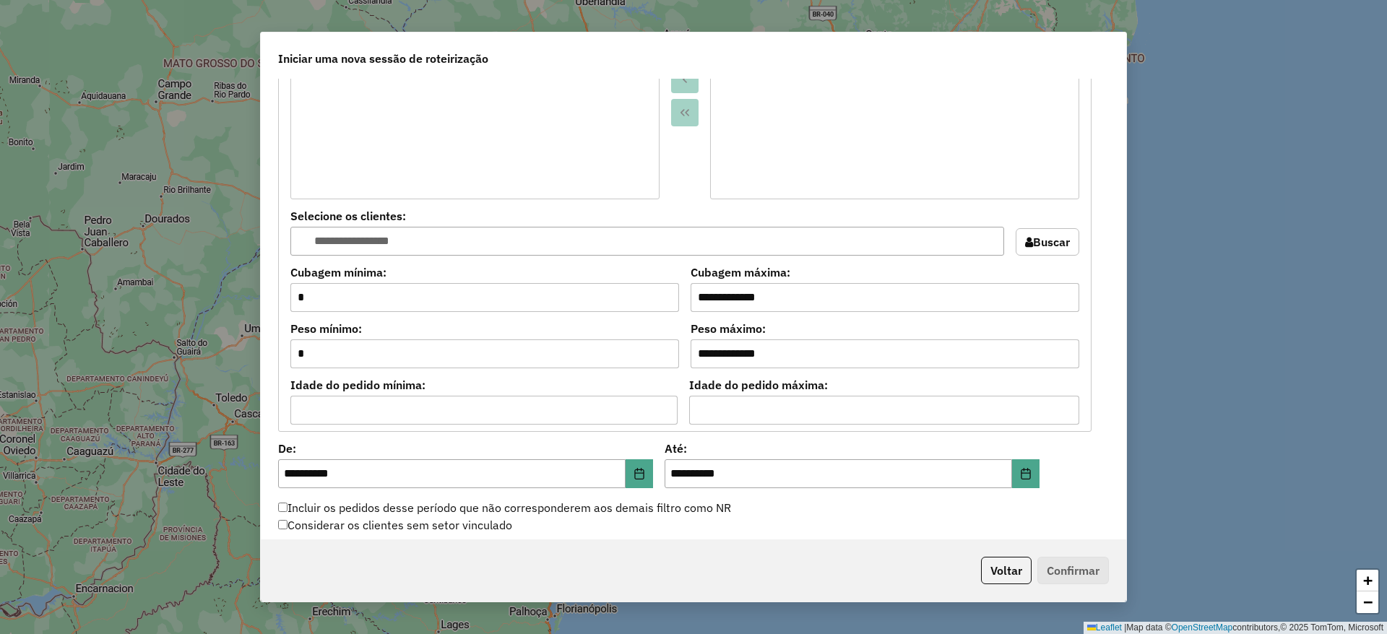
scroll to position [1301, 0]
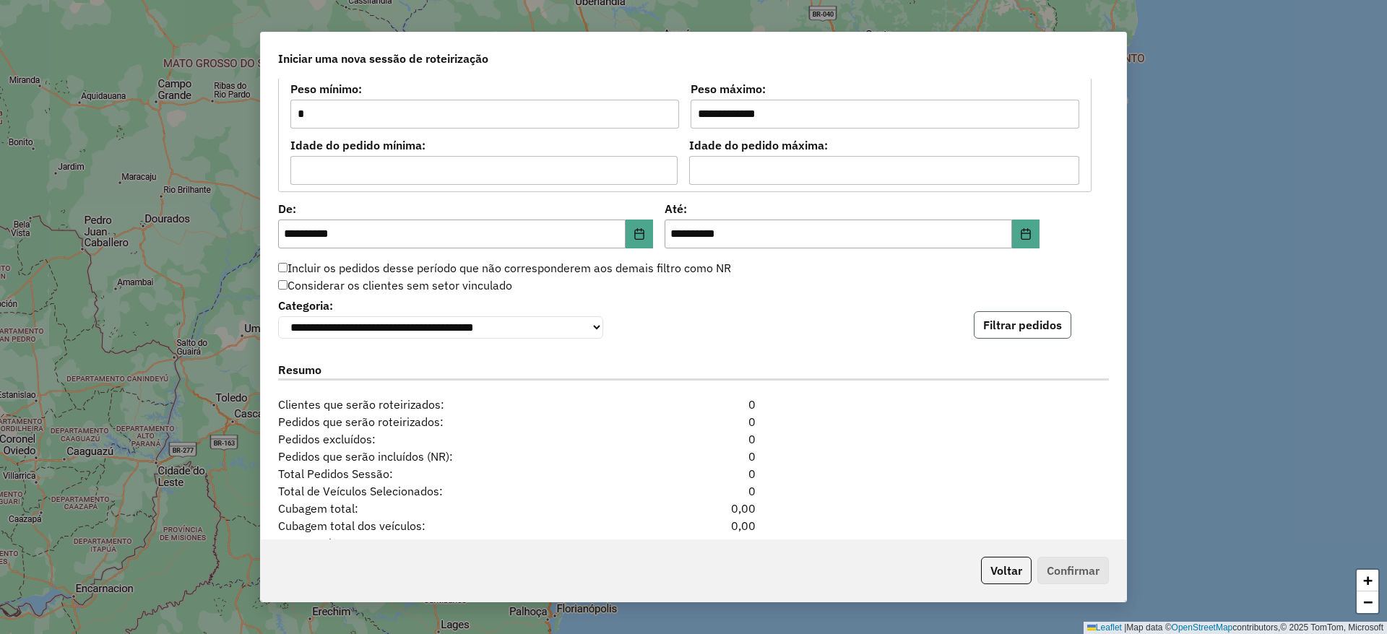
click at [1016, 323] on button "Filtrar pedidos" at bounding box center [1023, 324] width 98 height 27
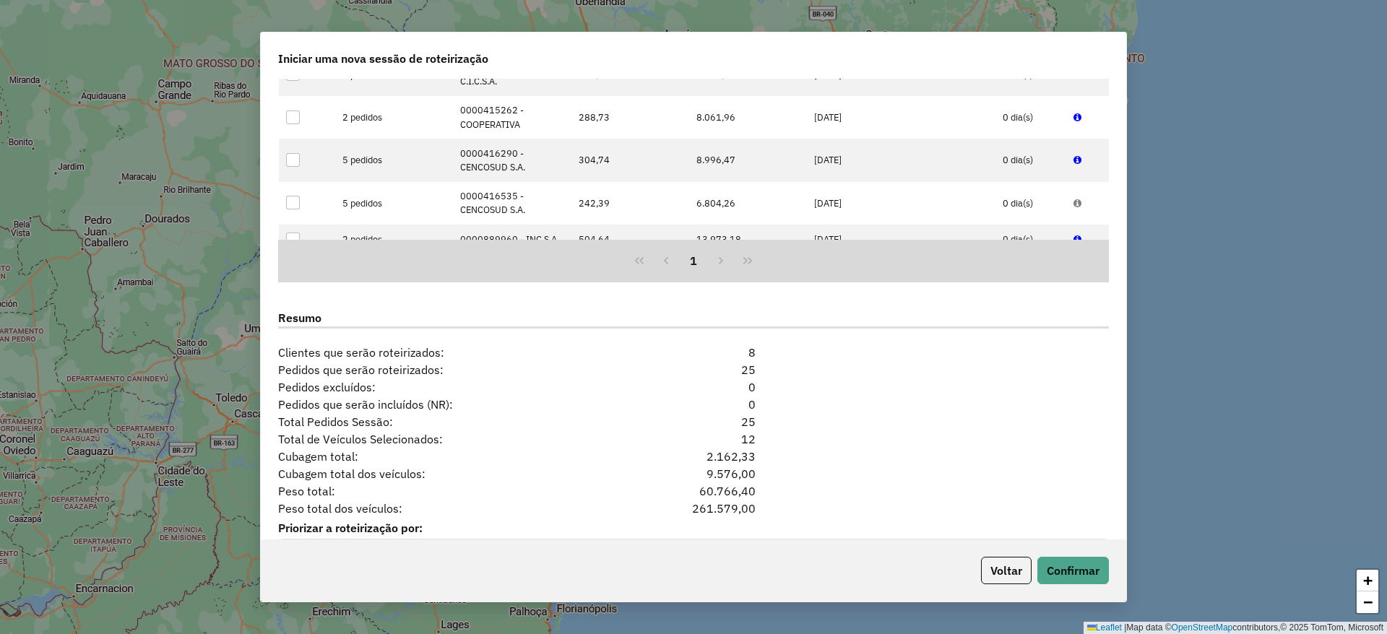
scroll to position [1698, 0]
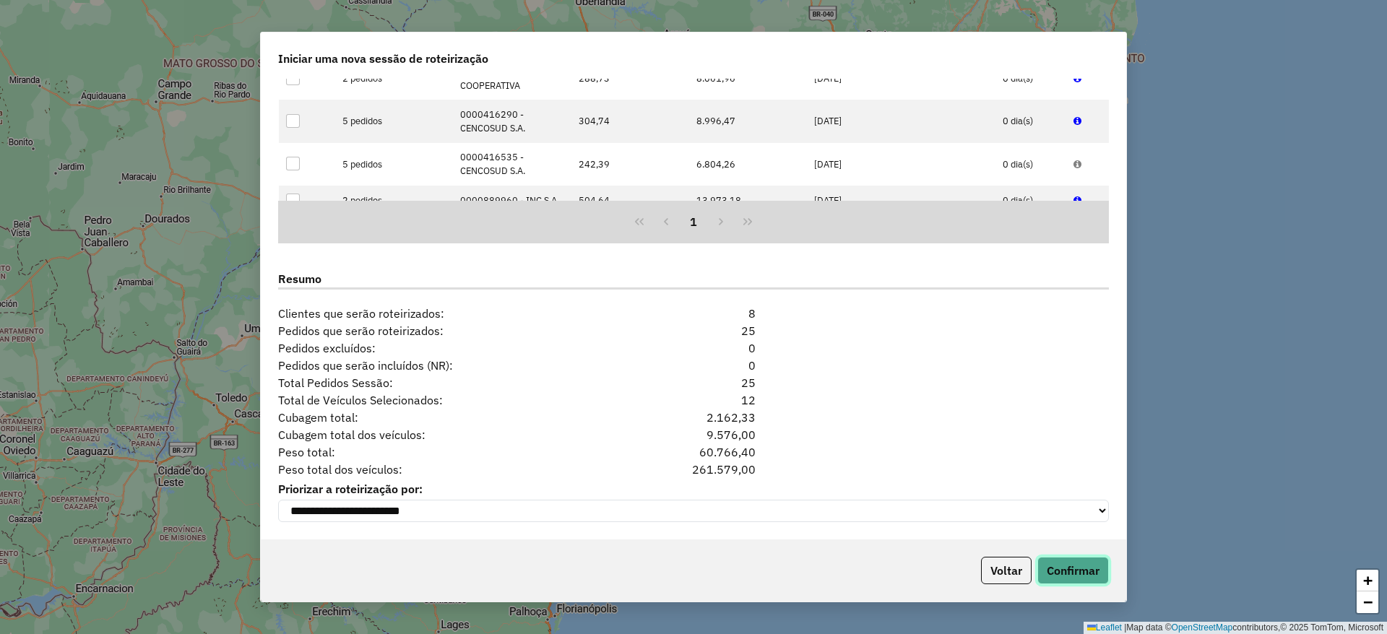
click at [1072, 576] on button "Confirmar" at bounding box center [1074, 570] width 72 height 27
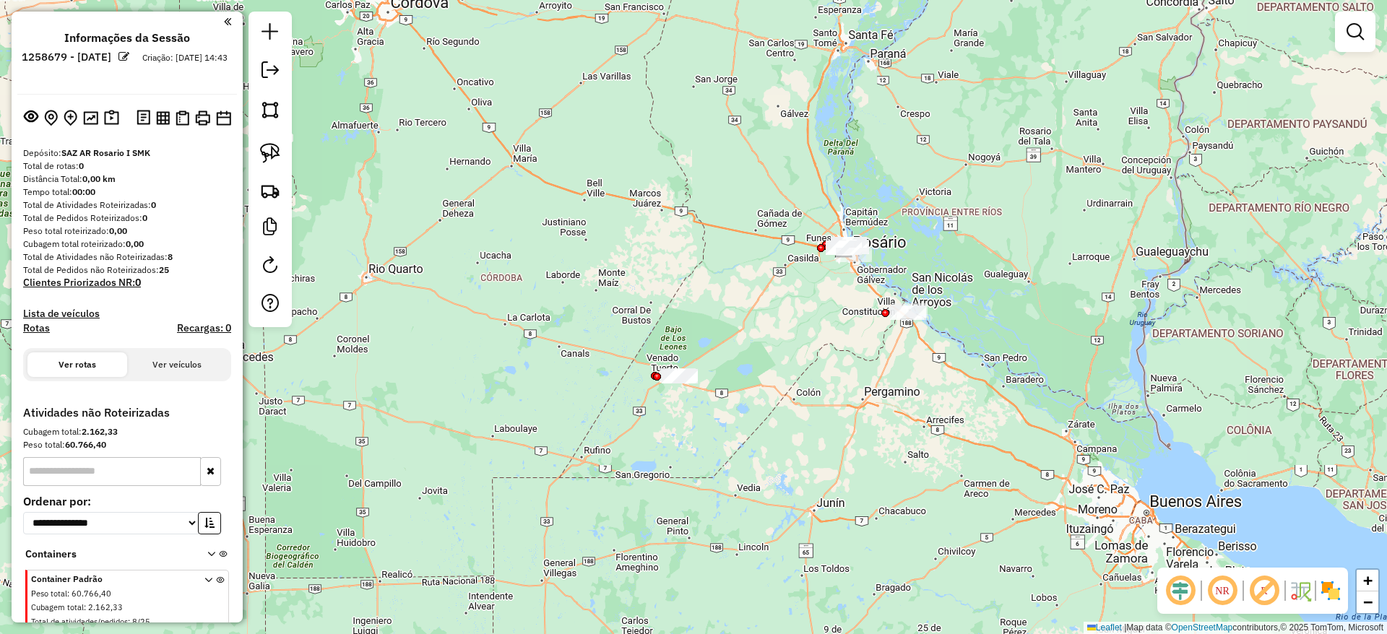
drag, startPoint x: 800, startPoint y: 330, endPoint x: 823, endPoint y: 223, distance: 110.1
click at [823, 223] on div "Janela de atendimento Grade de atendimento Capacidade Transportadoras Veículos …" at bounding box center [693, 317] width 1387 height 634
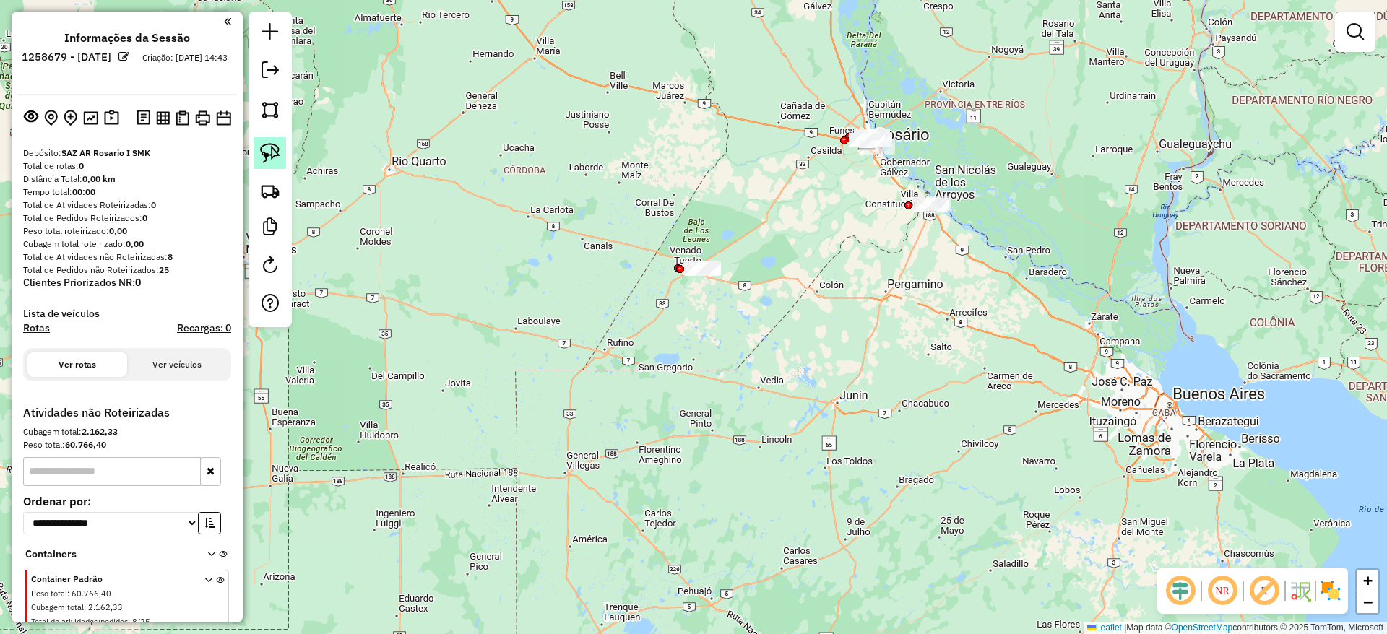
click at [284, 150] on link at bounding box center [270, 153] width 32 height 32
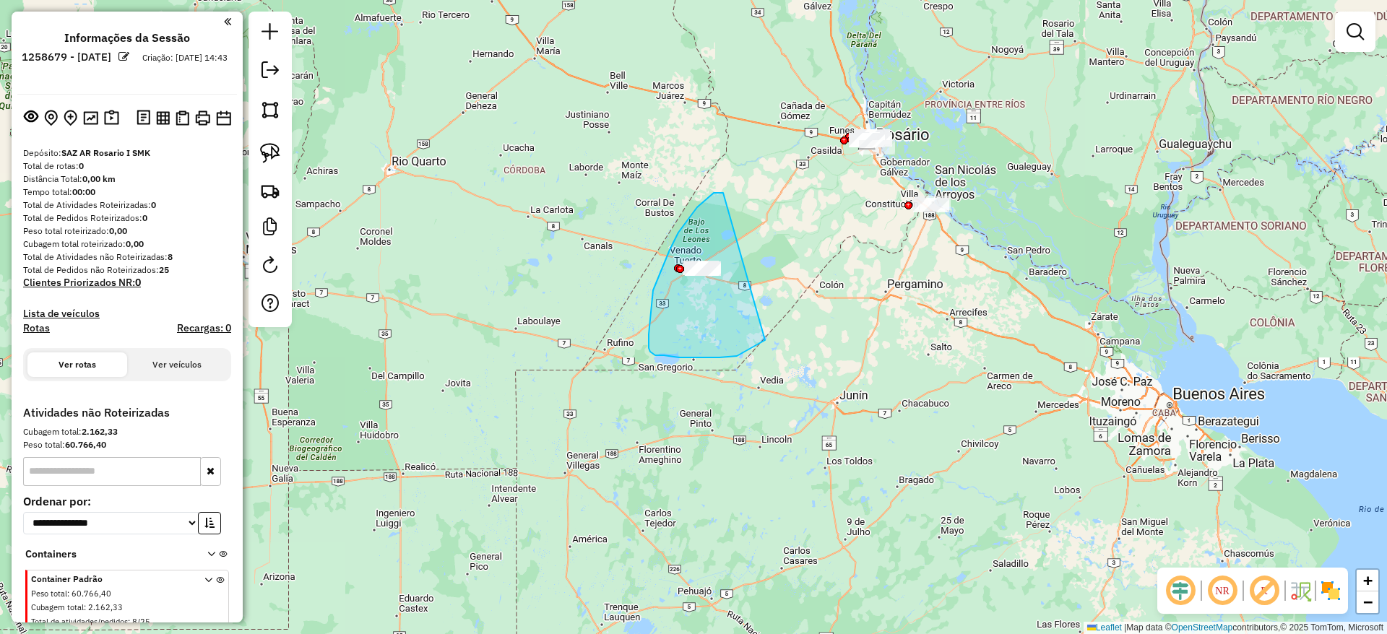
drag, startPoint x: 723, startPoint y: 193, endPoint x: 774, endPoint y: 323, distance: 139.6
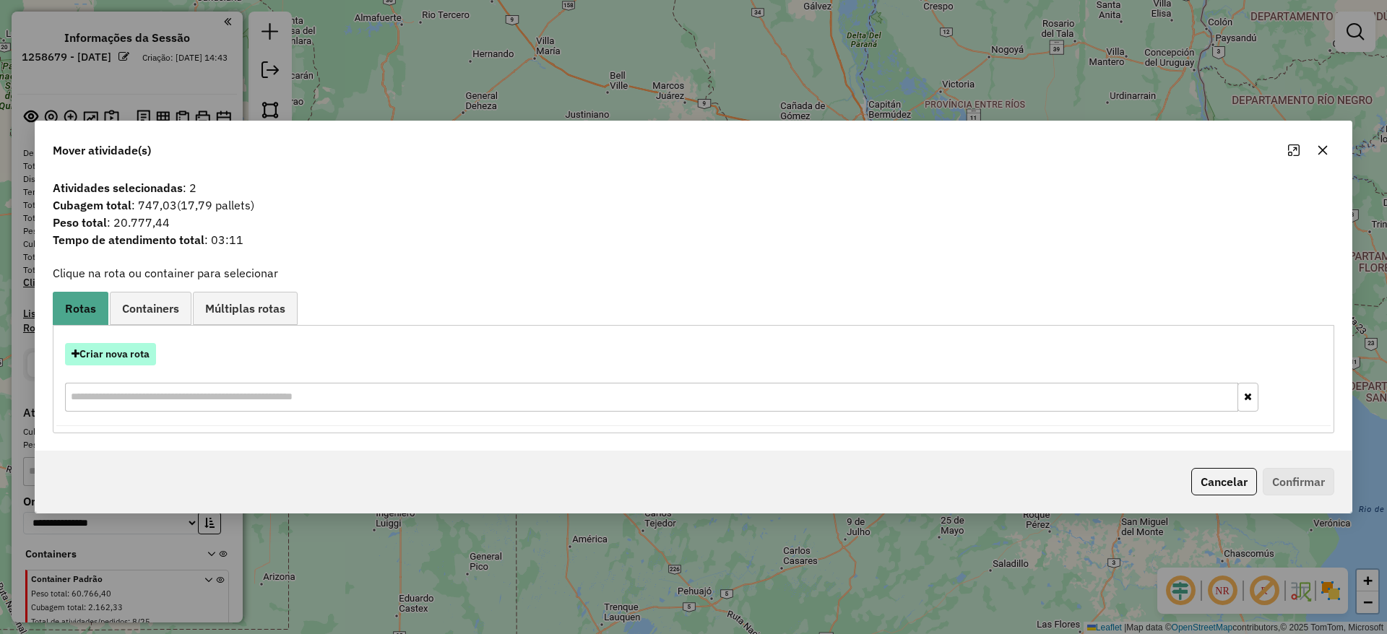
click at [136, 356] on button "Criar nova rota" at bounding box center [110, 354] width 91 height 22
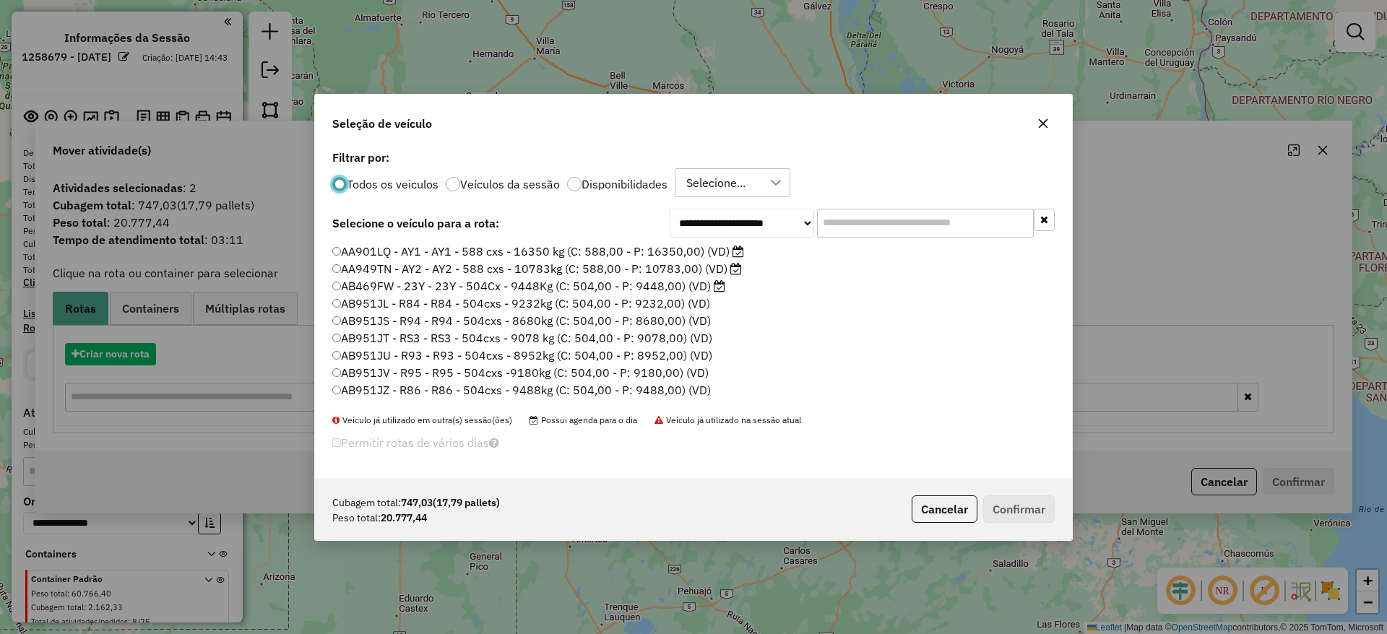
scroll to position [8, 4]
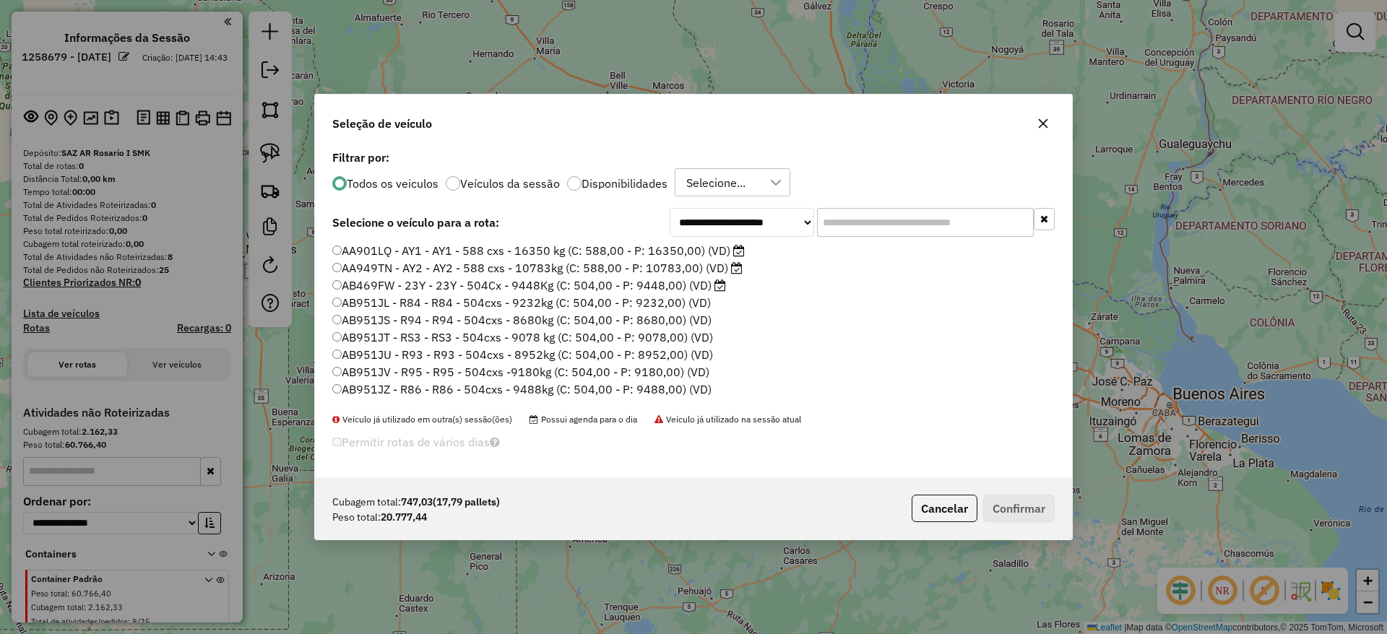
click at [872, 229] on input "text" at bounding box center [925, 222] width 217 height 29
type input "**"
click at [708, 257] on label "AC073OR - 20Y - 20Y - 1092cxs -29736kgs (C: 1092,00 - P: 29736,00) (VD)" at bounding box center [545, 250] width 427 height 17
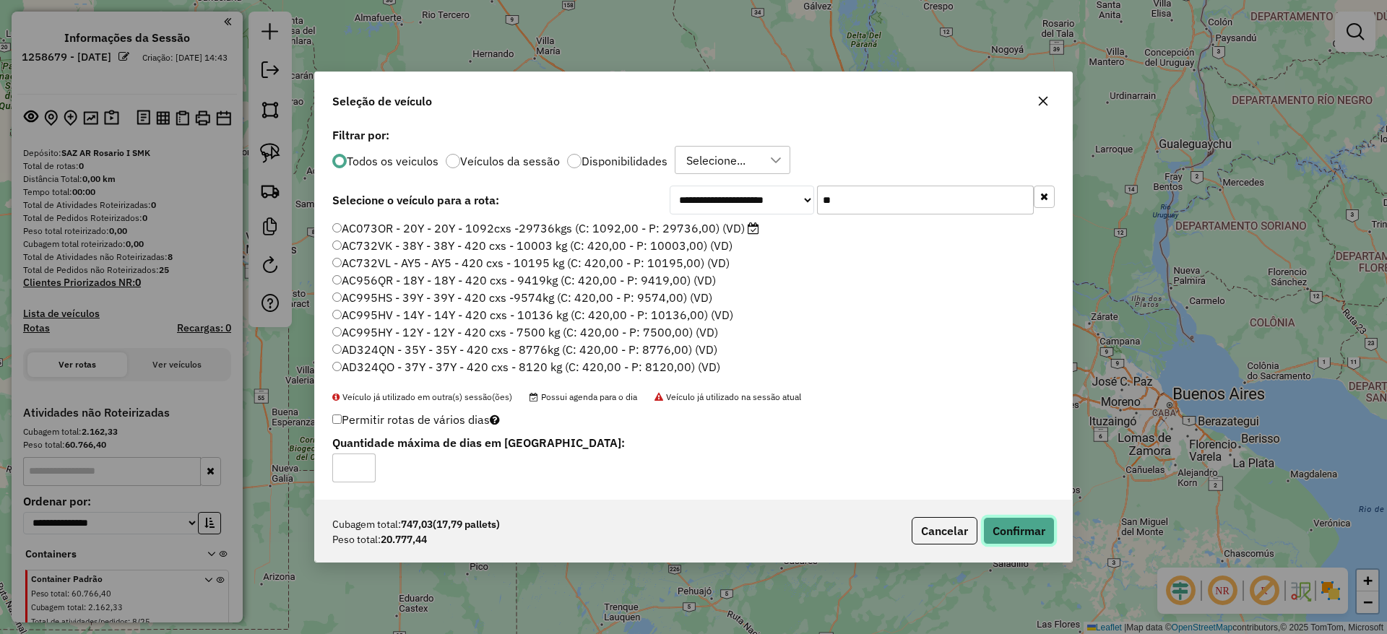
click at [1010, 523] on button "Confirmar" at bounding box center [1020, 530] width 72 height 27
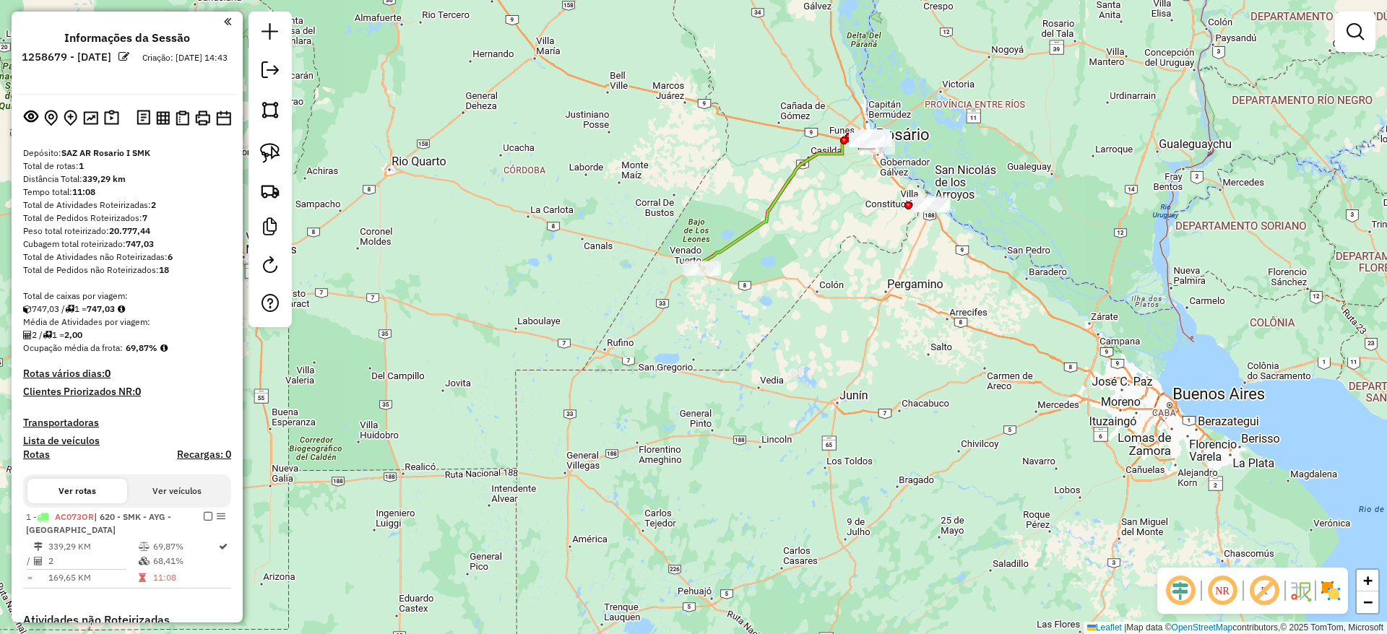
click at [732, 239] on icon at bounding box center [784, 203] width 165 height 129
select select "**********"
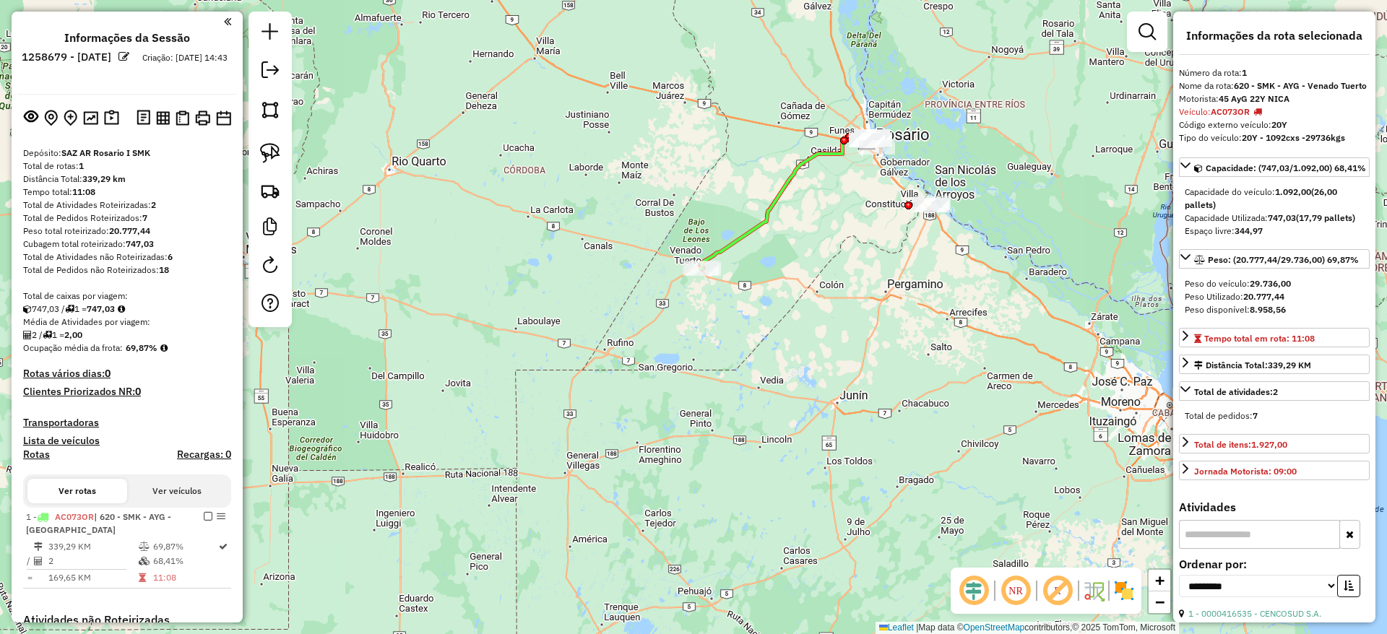
scroll to position [290, 0]
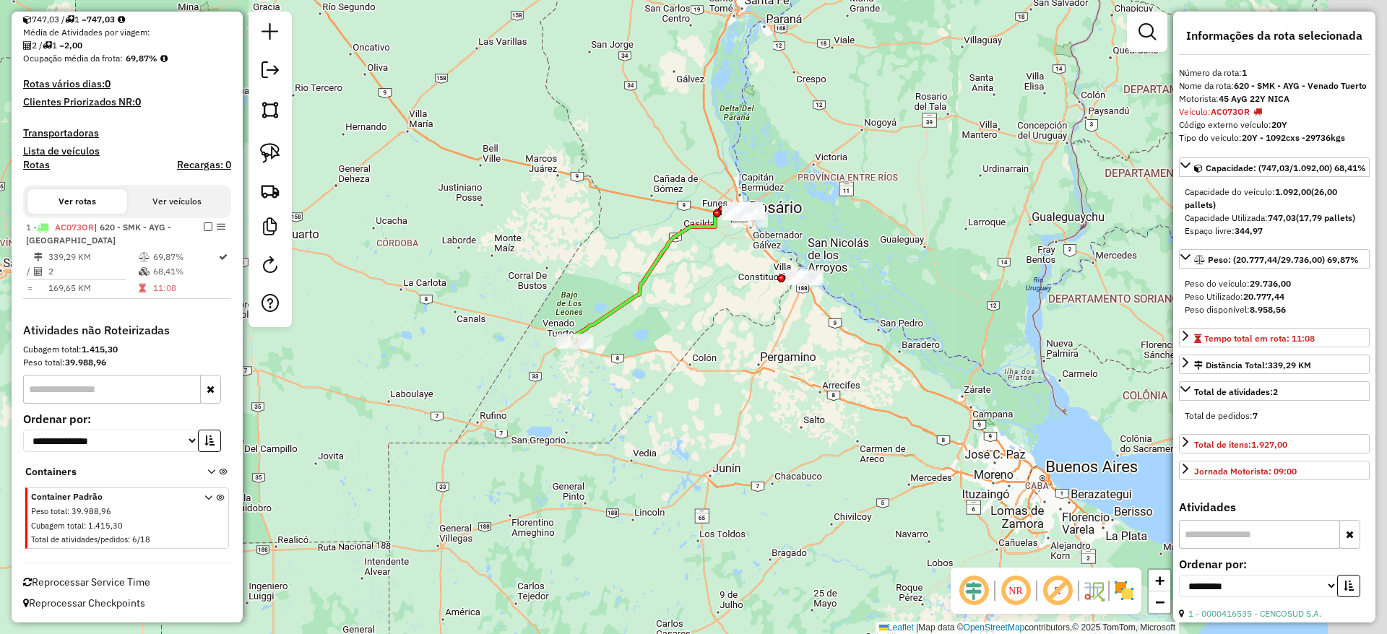
drag, startPoint x: 746, startPoint y: 305, endPoint x: 666, endPoint y: 361, distance: 97.0
click at [666, 361] on div "Janela de atendimento Grade de atendimento Capacidade Transportadoras Veículos …" at bounding box center [693, 317] width 1387 height 634
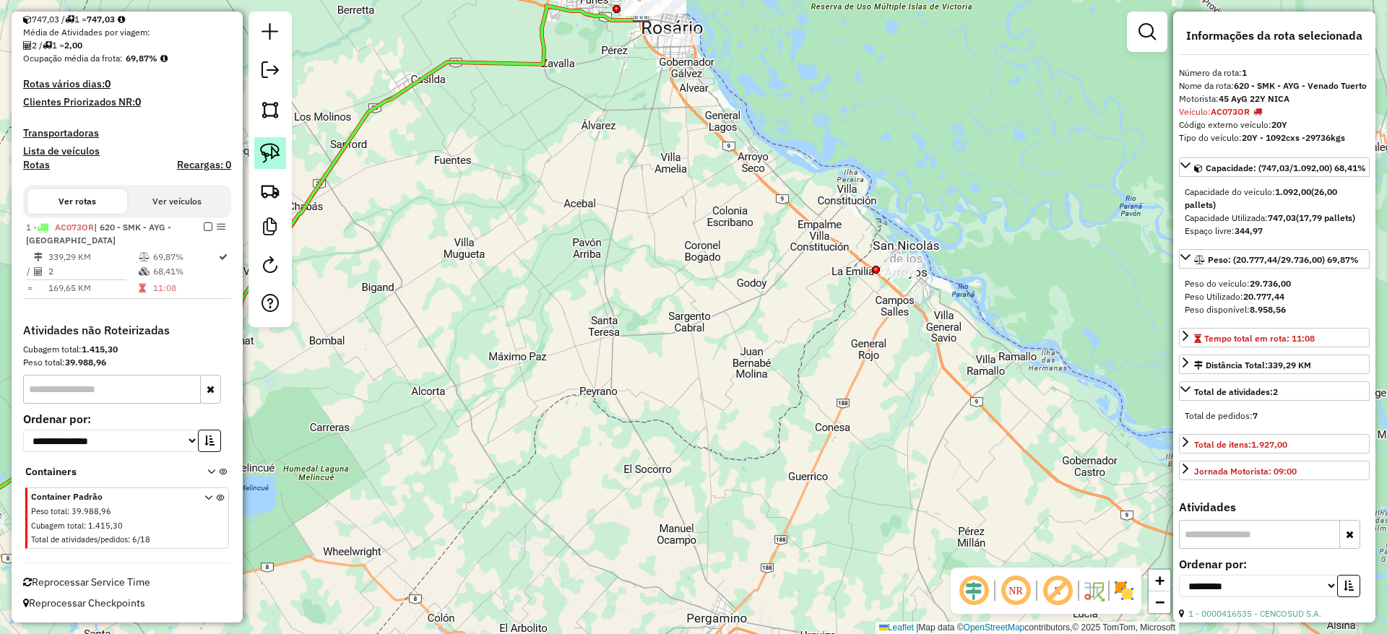
click at [270, 155] on img at bounding box center [270, 153] width 20 height 20
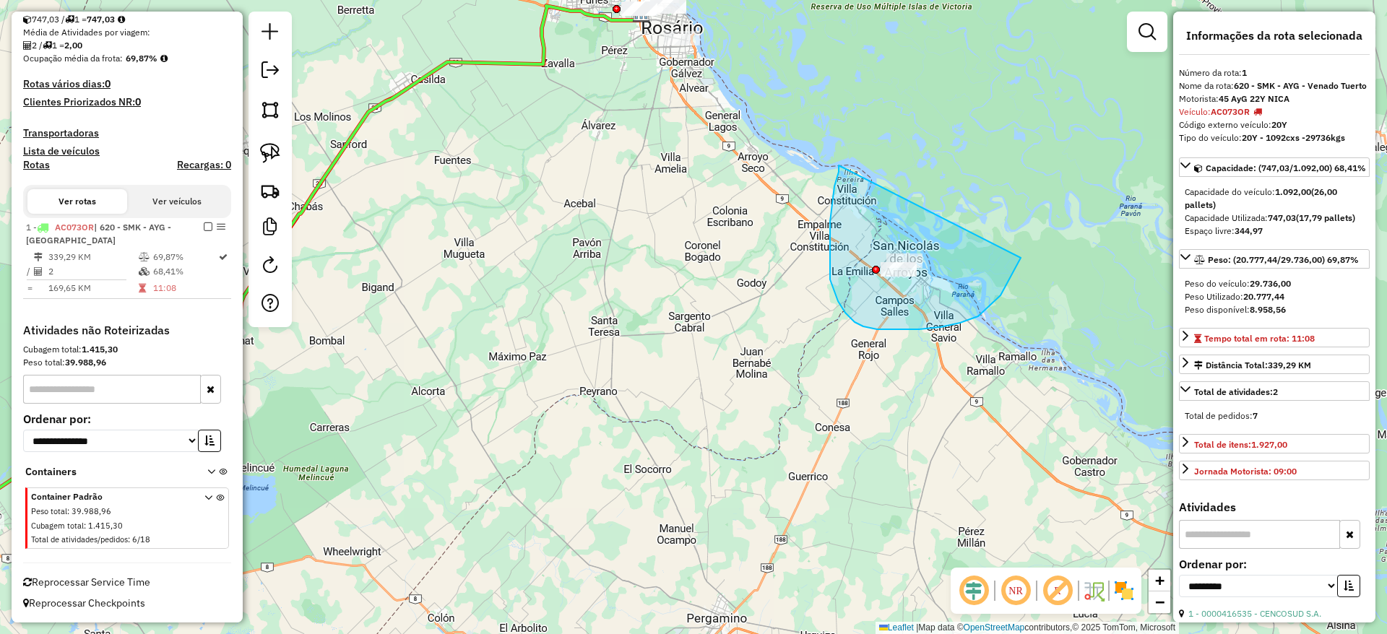
drag, startPoint x: 839, startPoint y: 165, endPoint x: 1026, endPoint y: 244, distance: 202.8
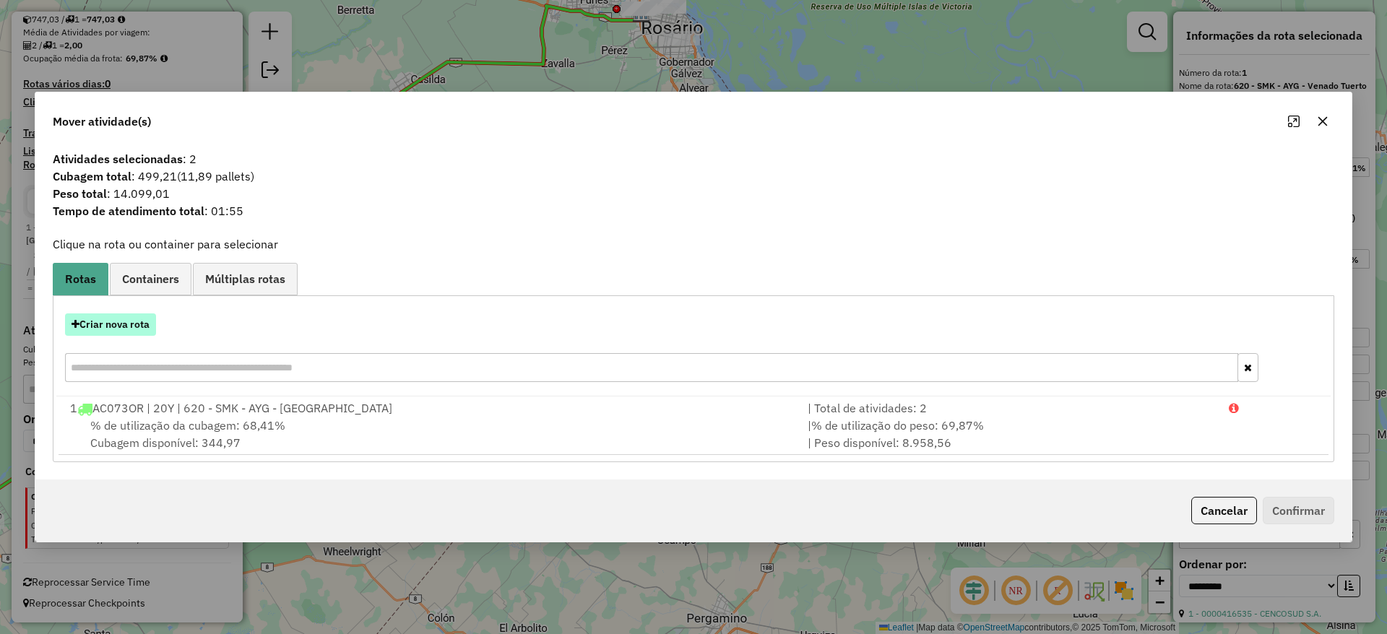
click at [112, 325] on button "Criar nova rota" at bounding box center [110, 325] width 91 height 22
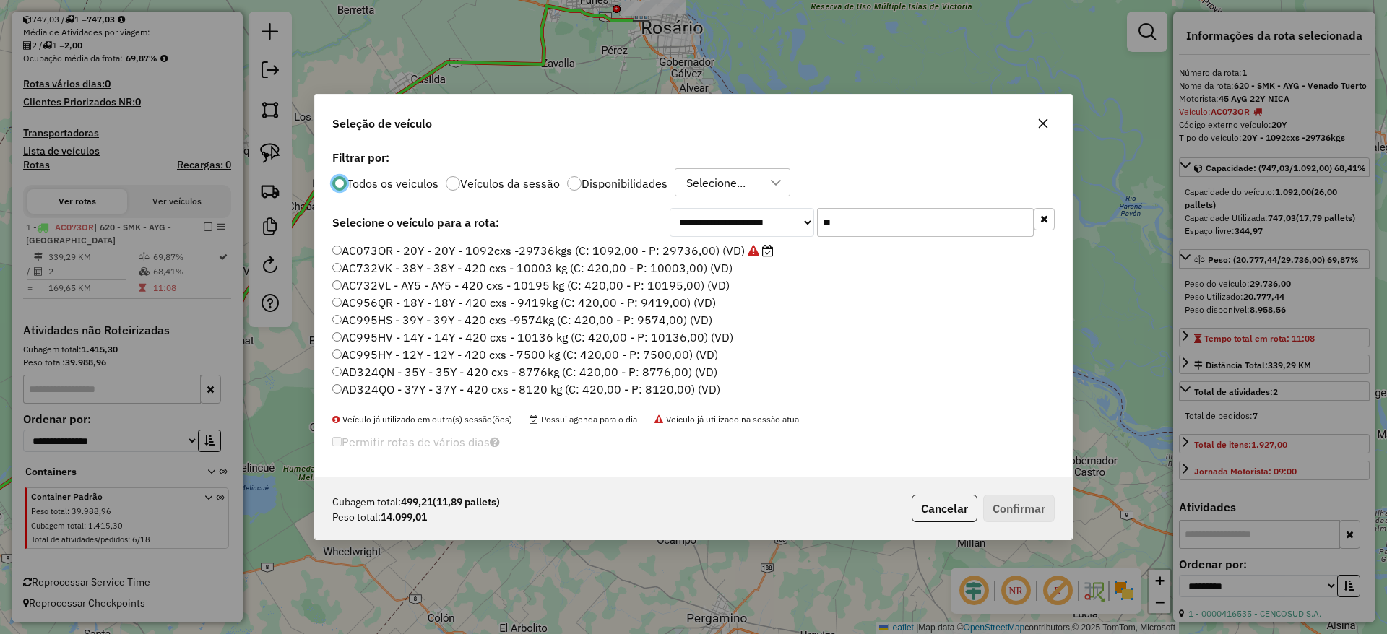
scroll to position [8, 4]
click at [866, 222] on input "**" at bounding box center [925, 222] width 217 height 29
type input "*"
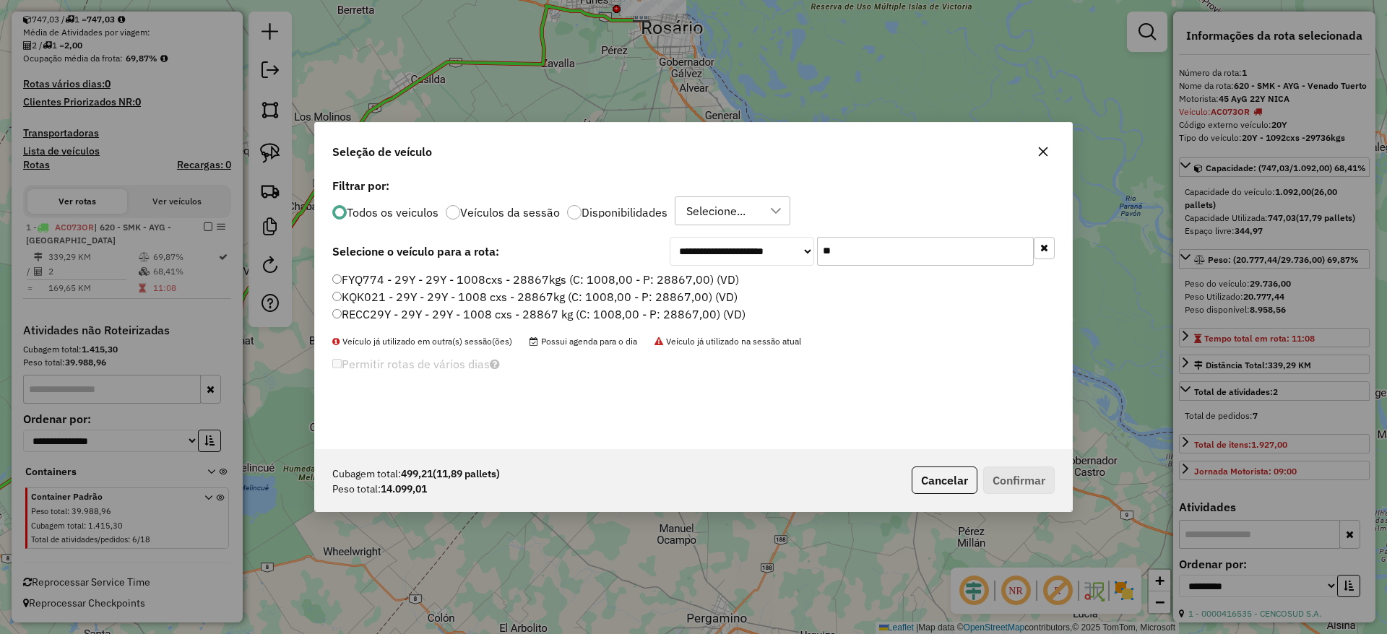
type input "*"
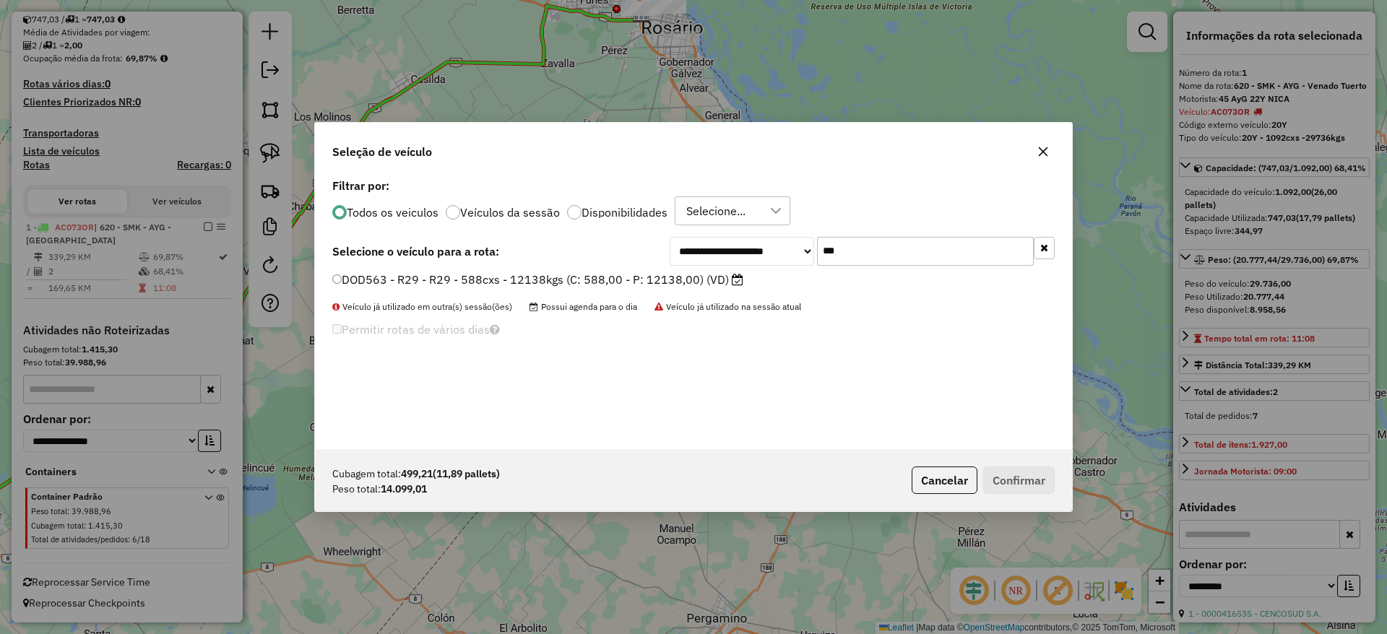
type input "***"
click at [699, 272] on label "DOD563 - R29 - R29 - 588cxs - 12138kgs (C: 588,00 - P: 12138,00) (VD)" at bounding box center [537, 279] width 411 height 17
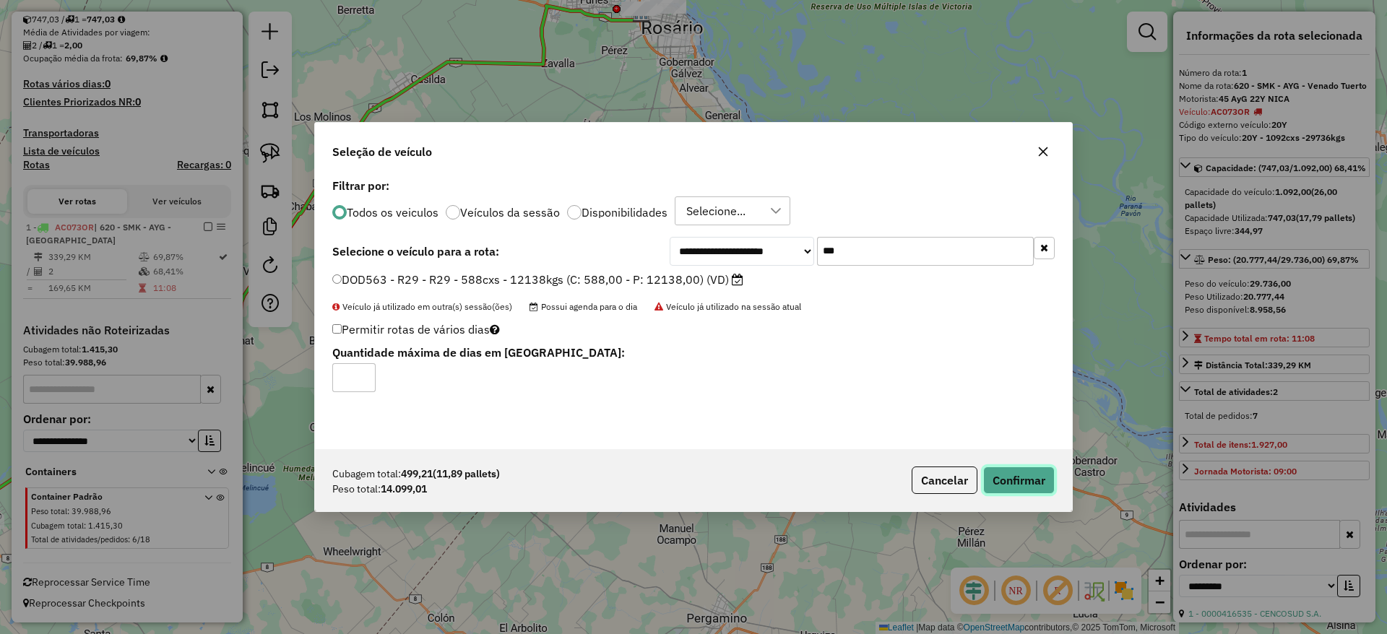
click at [1046, 483] on button "Confirmar" at bounding box center [1020, 480] width 72 height 27
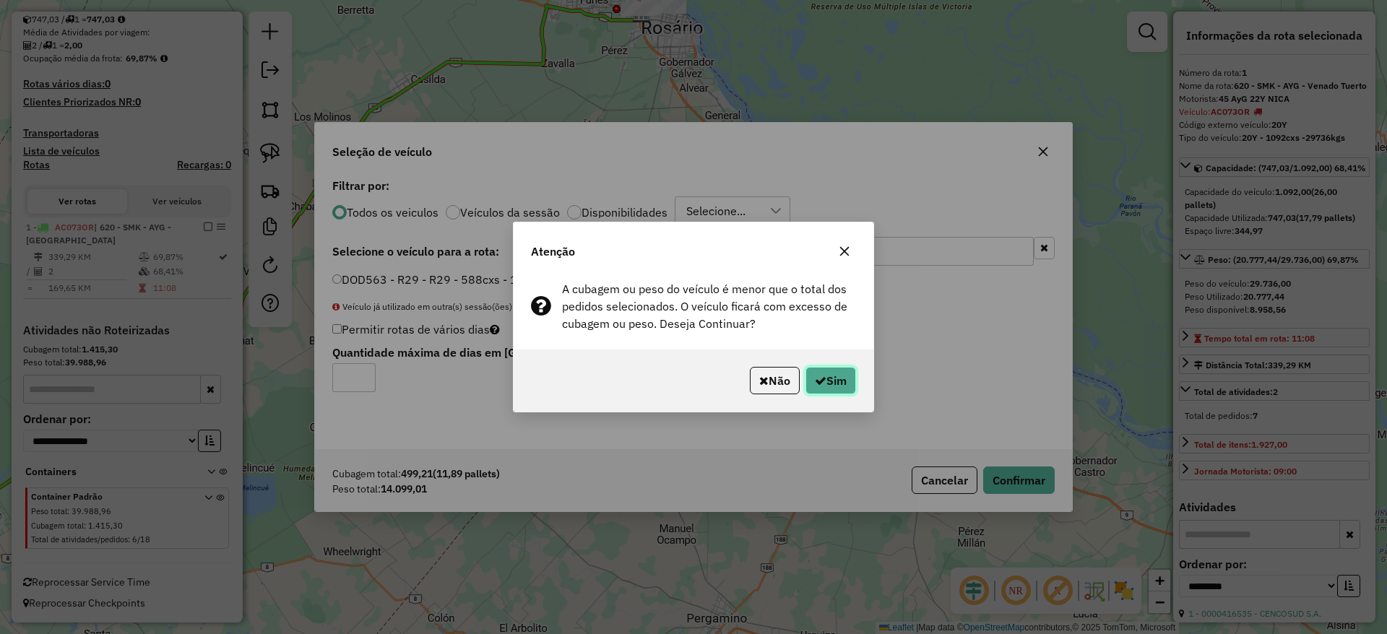
click at [838, 372] on button "Sim" at bounding box center [831, 380] width 51 height 27
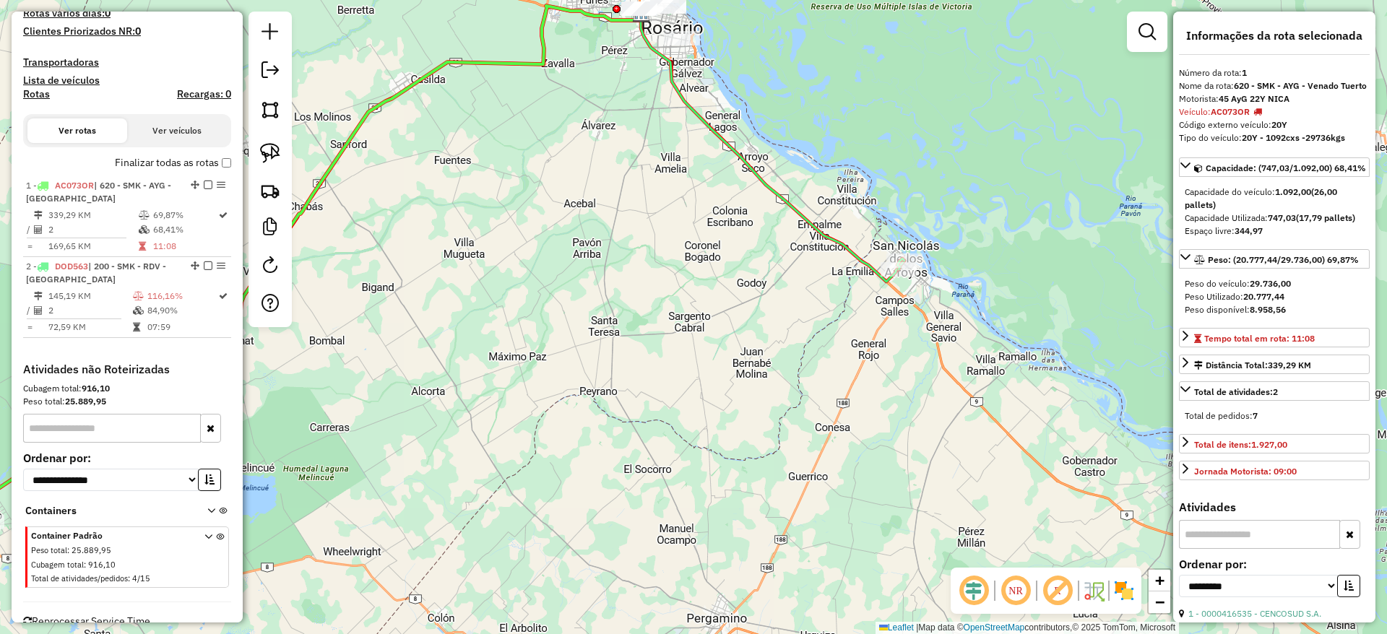
scroll to position [400, 0]
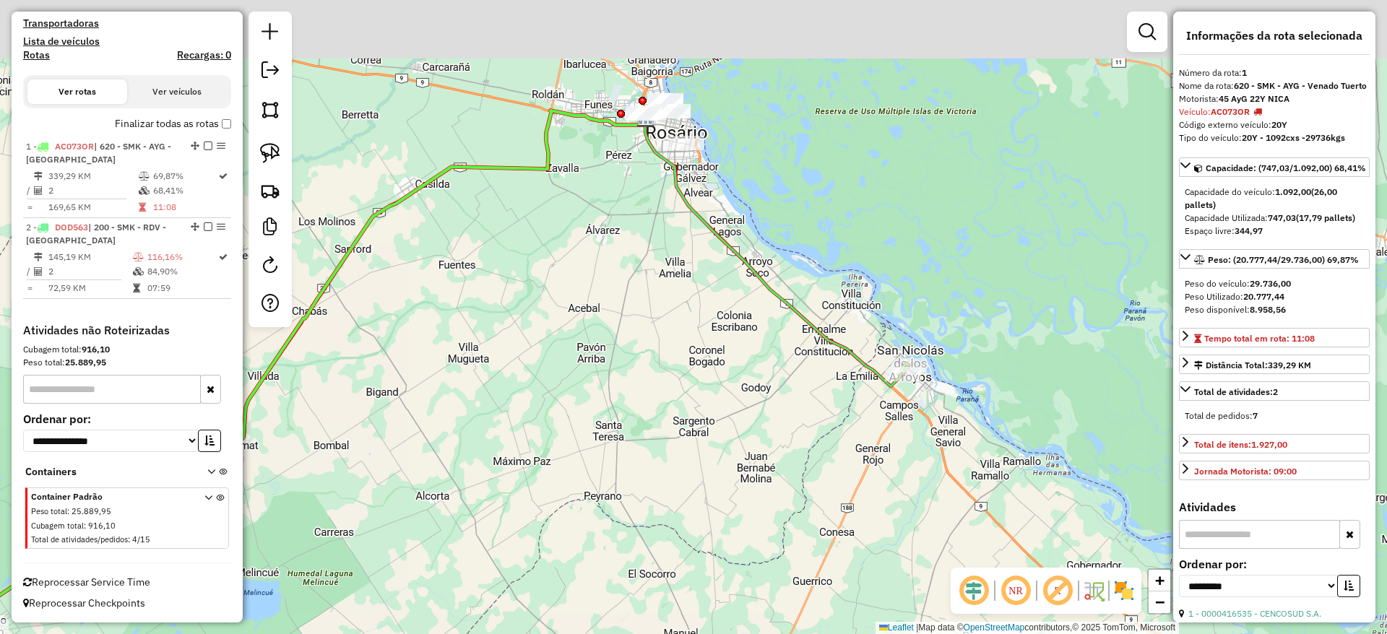
drag, startPoint x: 640, startPoint y: 175, endPoint x: 656, endPoint y: 384, distance: 209.5
click at [656, 384] on div "Janela de atendimento Grade de atendimento Capacidade Transportadoras Veículos …" at bounding box center [693, 317] width 1387 height 634
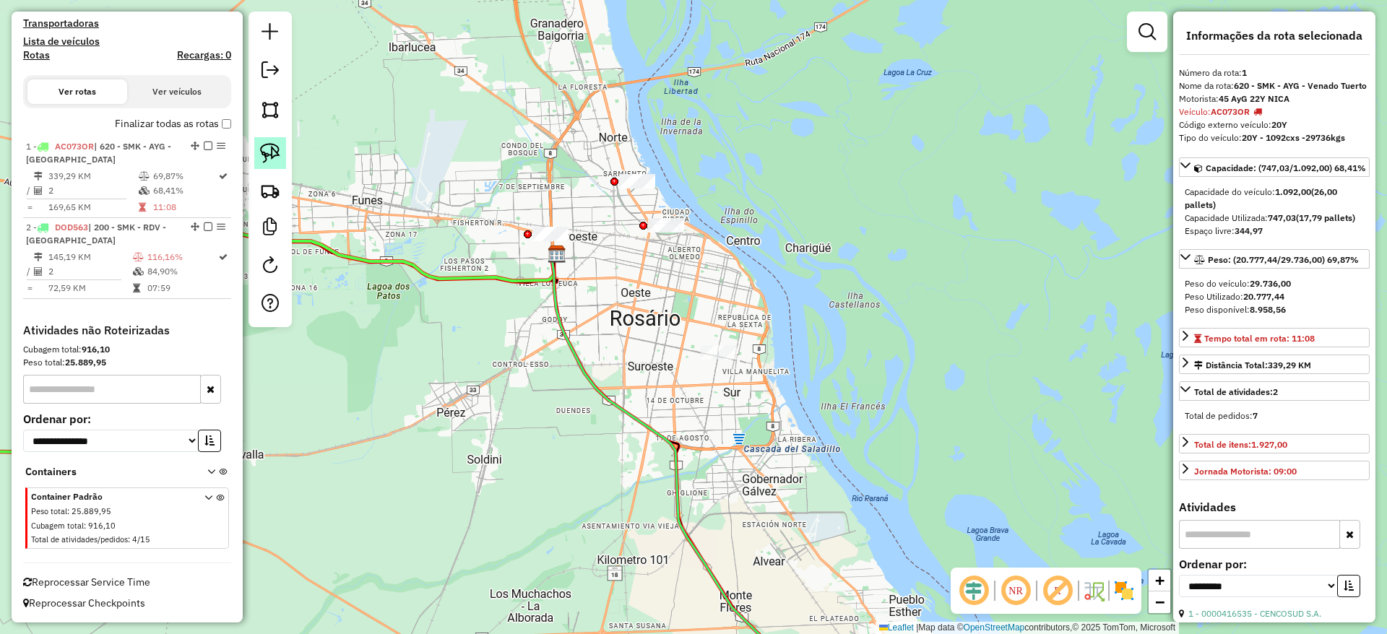
click at [277, 148] on img at bounding box center [270, 153] width 20 height 20
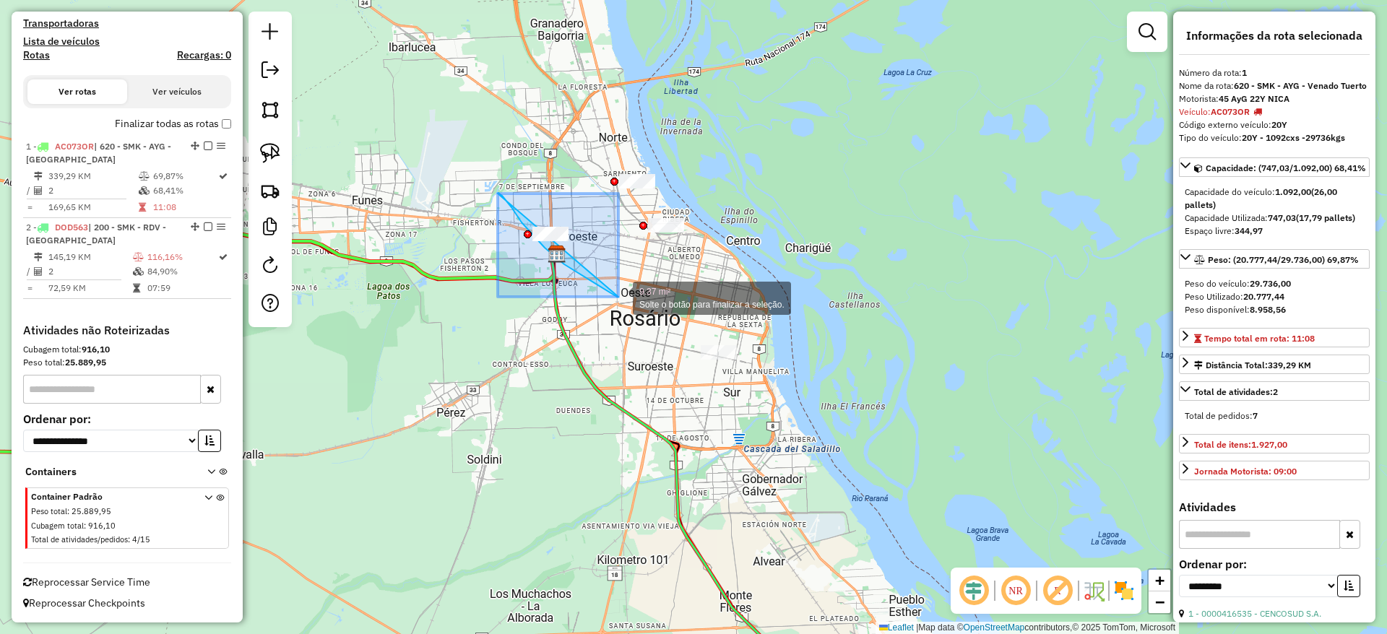
drag, startPoint x: 498, startPoint y: 194, endPoint x: 619, endPoint y: 297, distance: 158.9
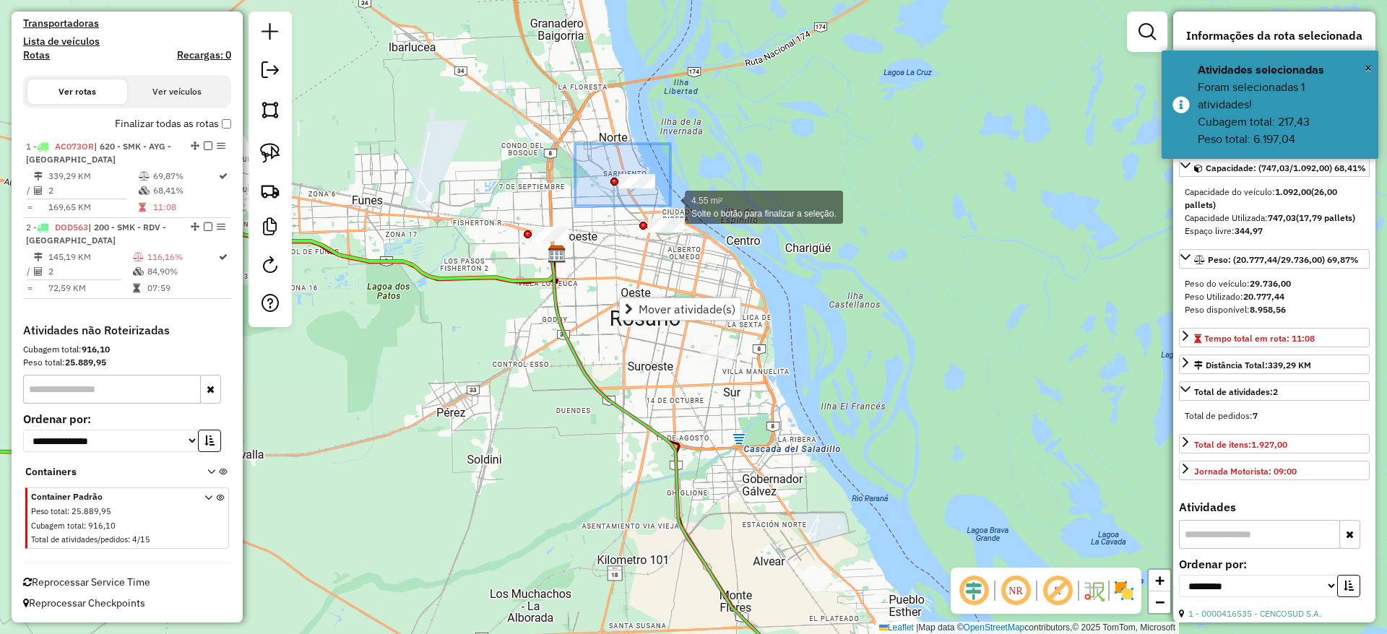
drag, startPoint x: 575, startPoint y: 144, endPoint x: 671, endPoint y: 206, distance: 113.8
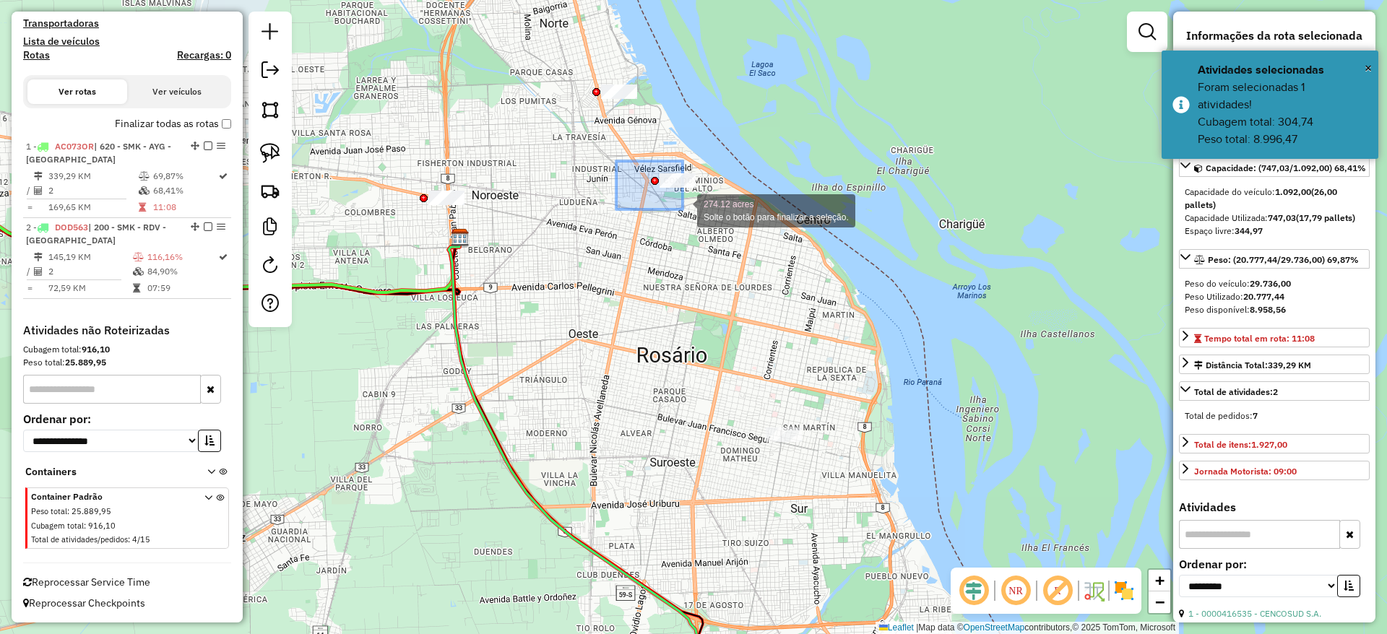
drag, startPoint x: 616, startPoint y: 161, endPoint x: 726, endPoint y: 239, distance: 134.7
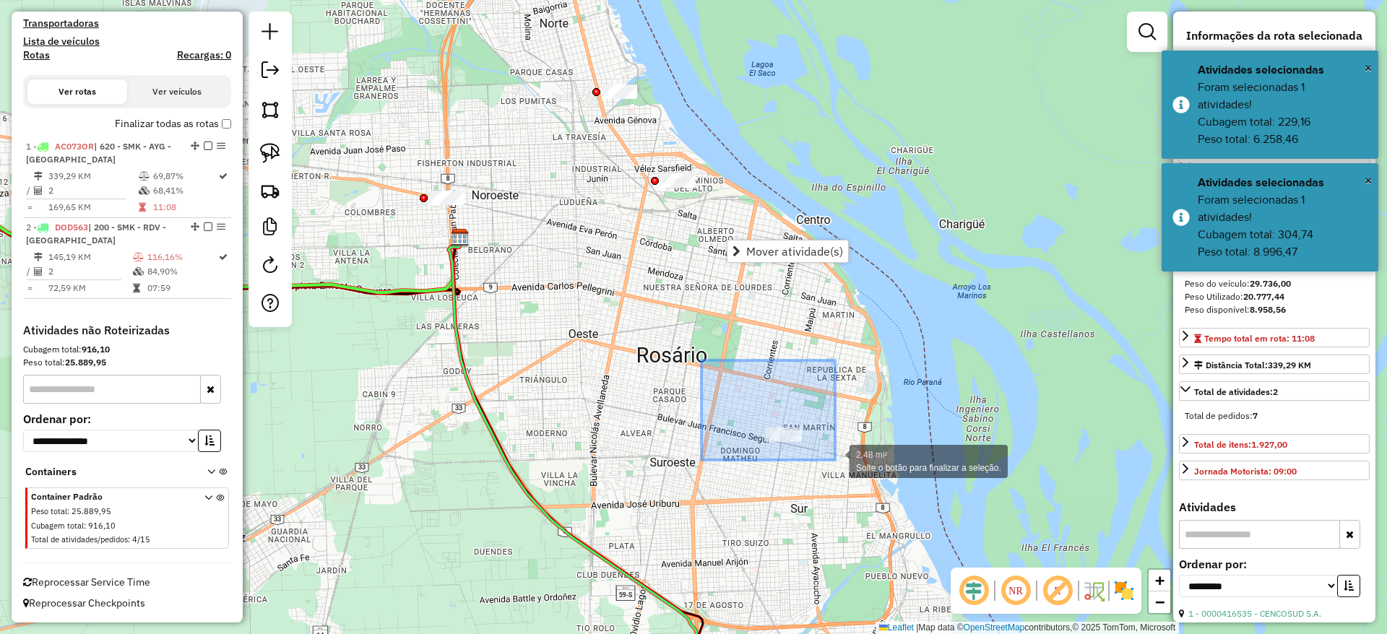
drag, startPoint x: 702, startPoint y: 361, endPoint x: 837, endPoint y: 460, distance: 167.9
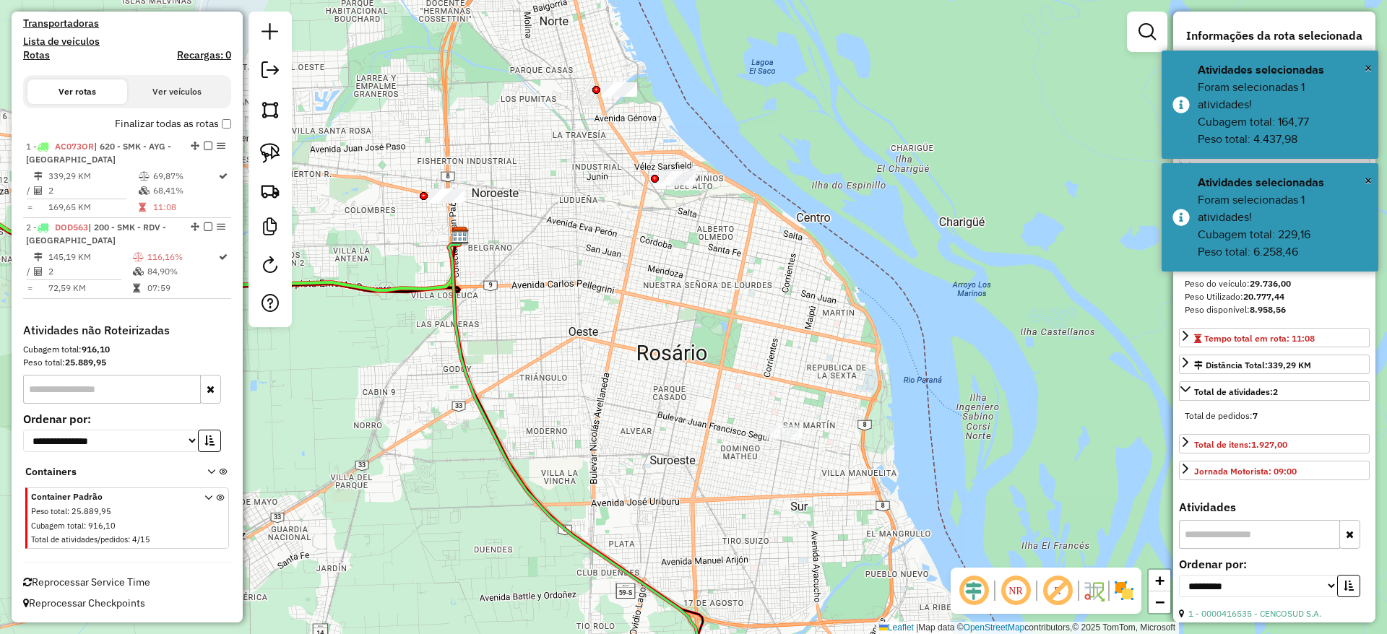
drag, startPoint x: 778, startPoint y: 367, endPoint x: 780, endPoint y: 313, distance: 54.3
click at [780, 313] on div "Janela de atendimento Grade de atendimento Capacidade Transportadoras Veículos …" at bounding box center [693, 317] width 1387 height 634
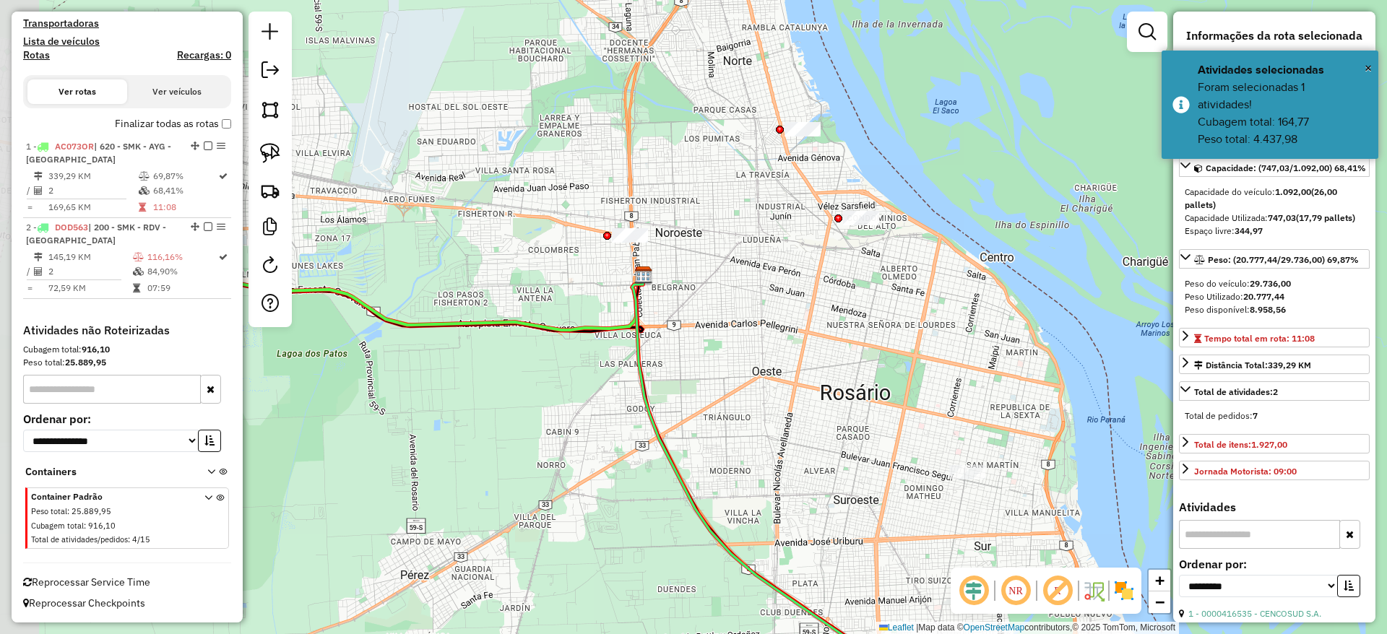
drag, startPoint x: 569, startPoint y: 278, endPoint x: 779, endPoint y: 370, distance: 229.4
click at [779, 370] on div "Janela de atendimento Grade de atendimento Capacidade Transportadoras Veículos …" at bounding box center [693, 317] width 1387 height 634
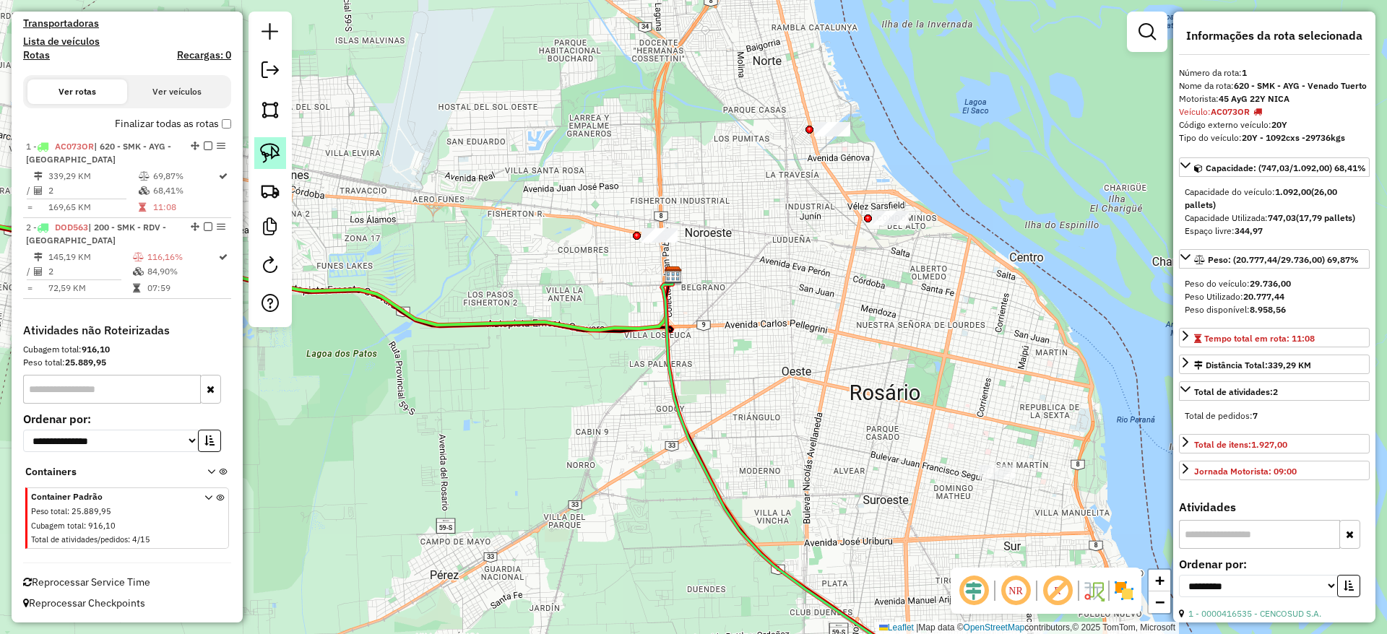
click at [273, 148] on img at bounding box center [270, 153] width 20 height 20
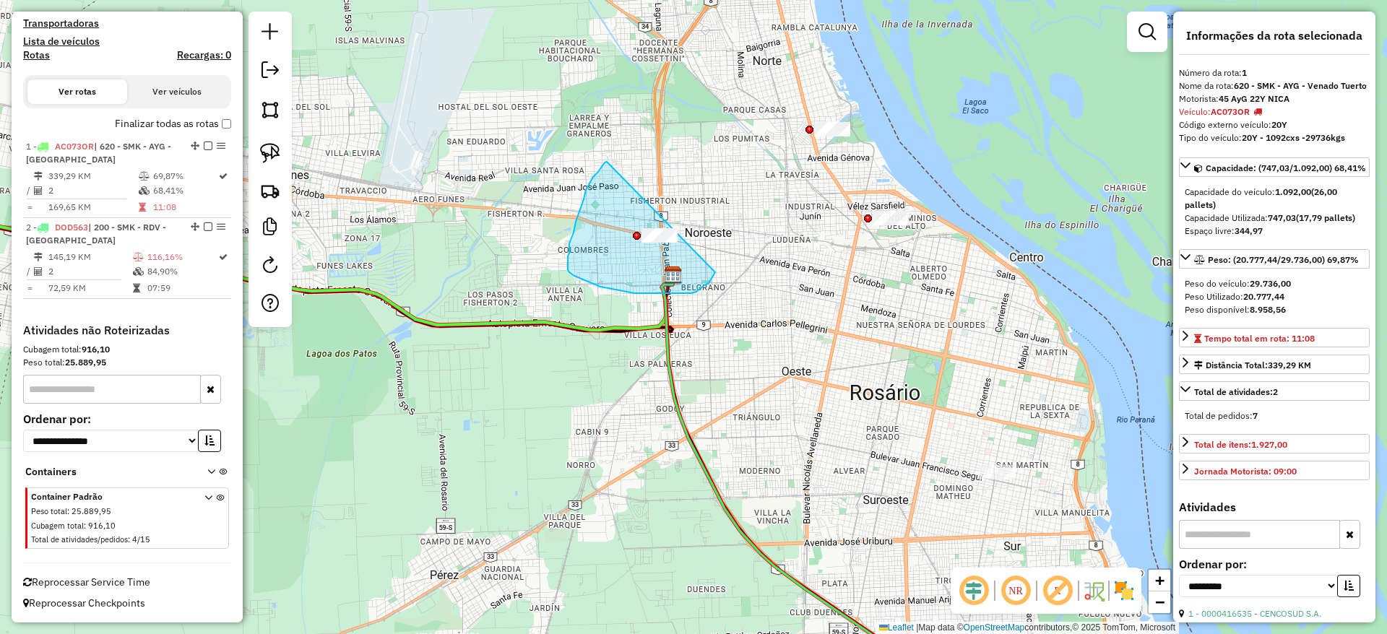
drag, startPoint x: 608, startPoint y: 161, endPoint x: 731, endPoint y: 241, distance: 146.9
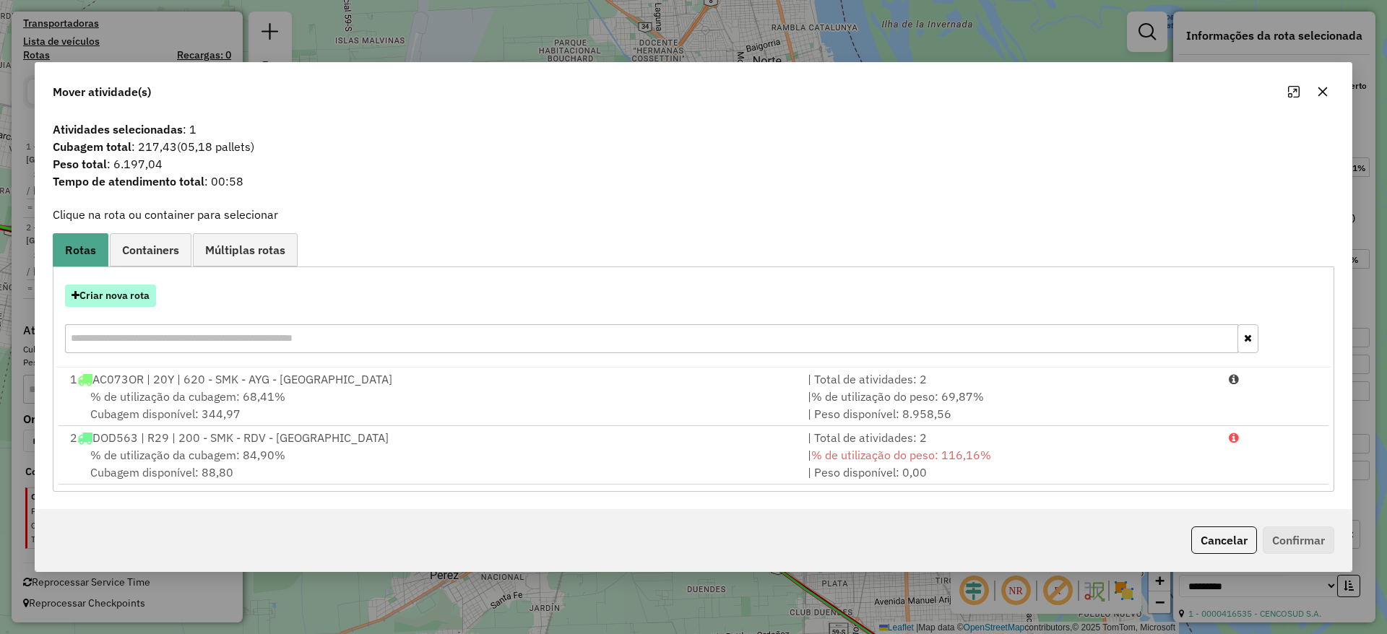
click at [135, 286] on button "Criar nova rota" at bounding box center [110, 296] width 91 height 22
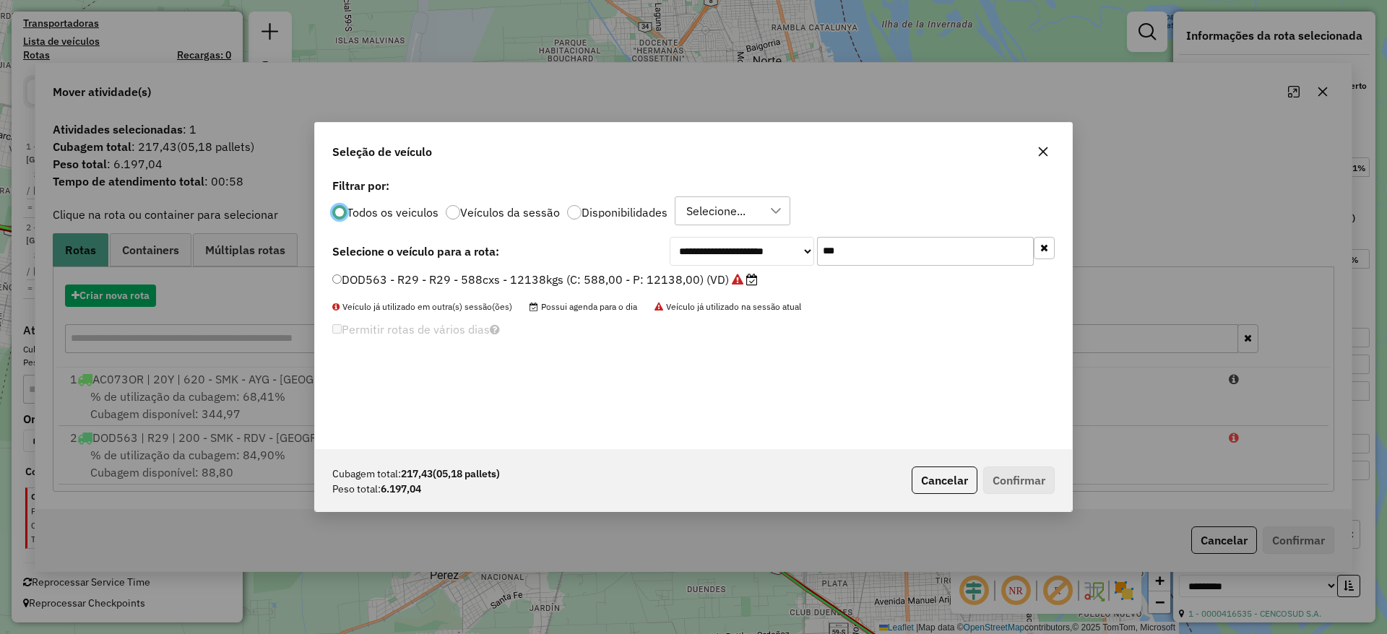
scroll to position [8, 4]
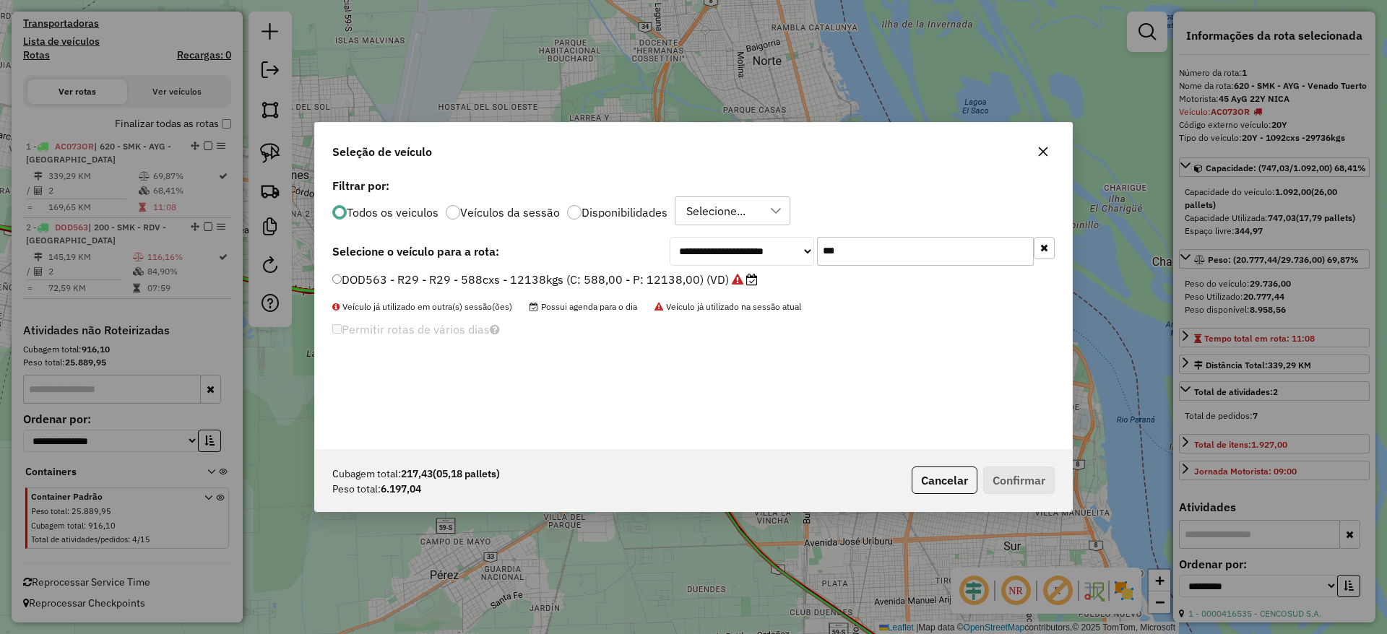
drag, startPoint x: 831, startPoint y: 256, endPoint x: 840, endPoint y: 256, distance: 9.4
click at [831, 256] on input "***" at bounding box center [925, 251] width 217 height 29
drag, startPoint x: 861, startPoint y: 256, endPoint x: 759, endPoint y: 242, distance: 102.8
click at [787, 256] on div "**********" at bounding box center [862, 251] width 385 height 29
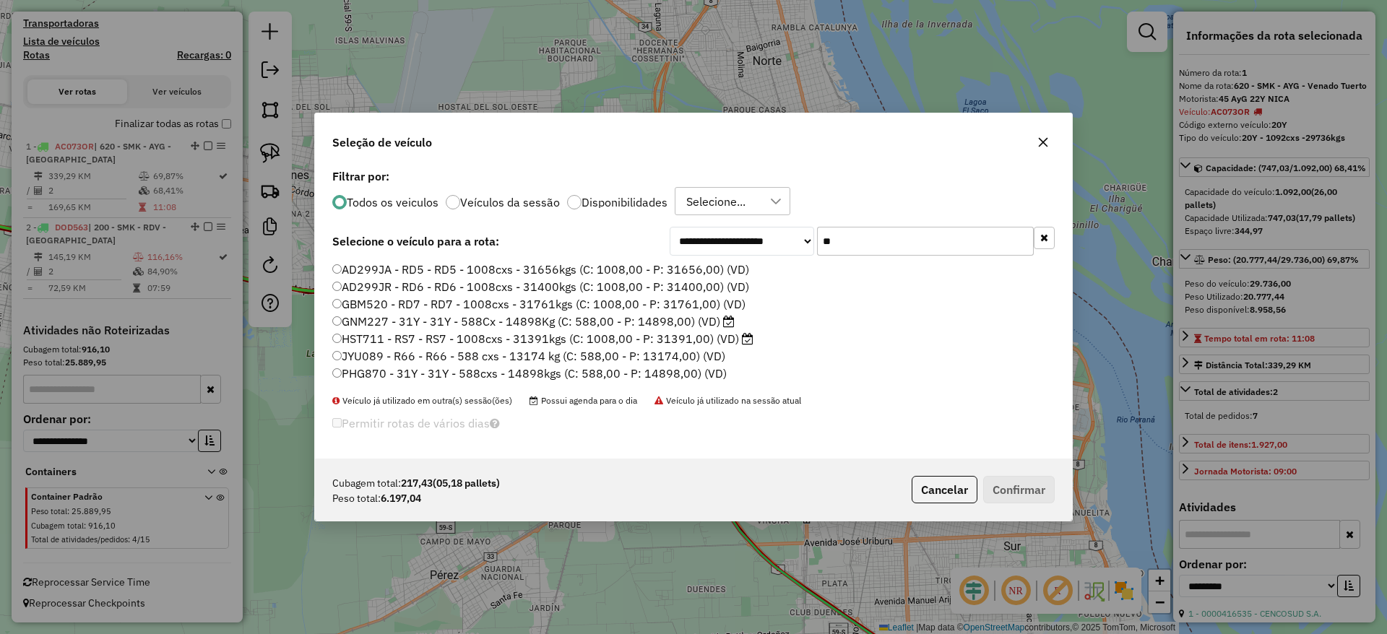
type input "**"
click at [702, 315] on label "GNM227 - 31Y - 31Y - 588Cx - 14898Kg (C: 588,00 - P: 14898,00) (VD)" at bounding box center [533, 321] width 403 height 17
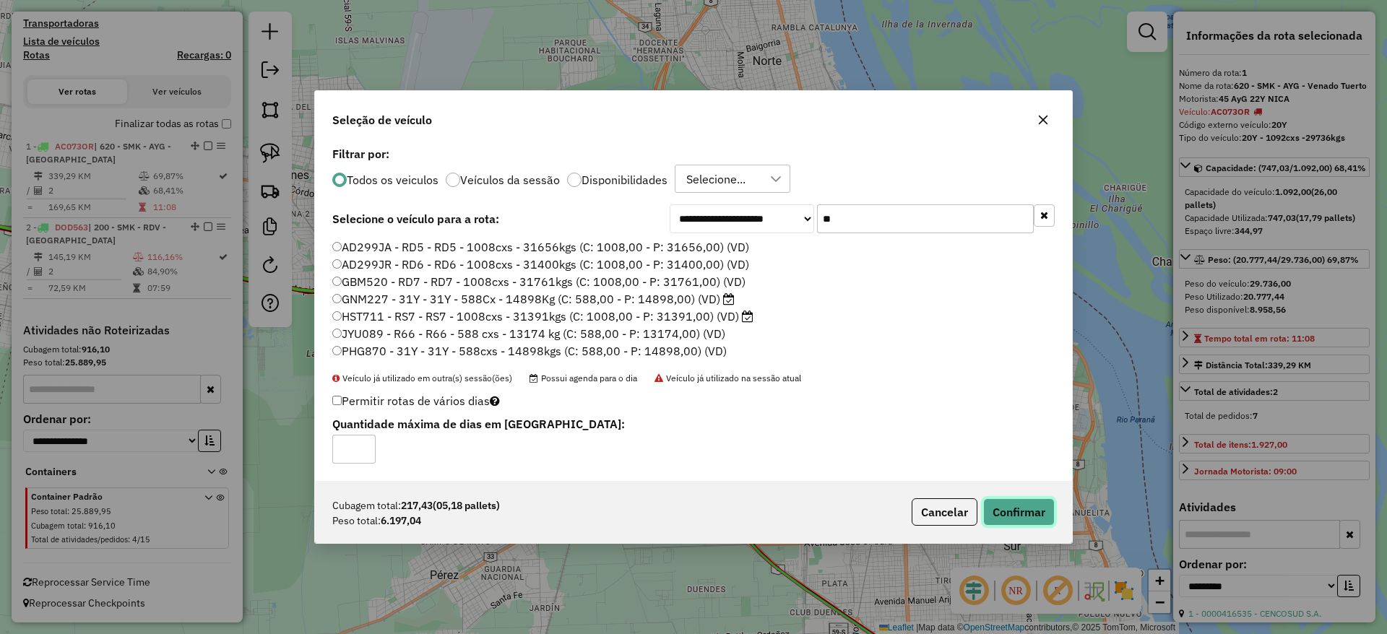
click at [1045, 513] on button "Confirmar" at bounding box center [1020, 512] width 72 height 27
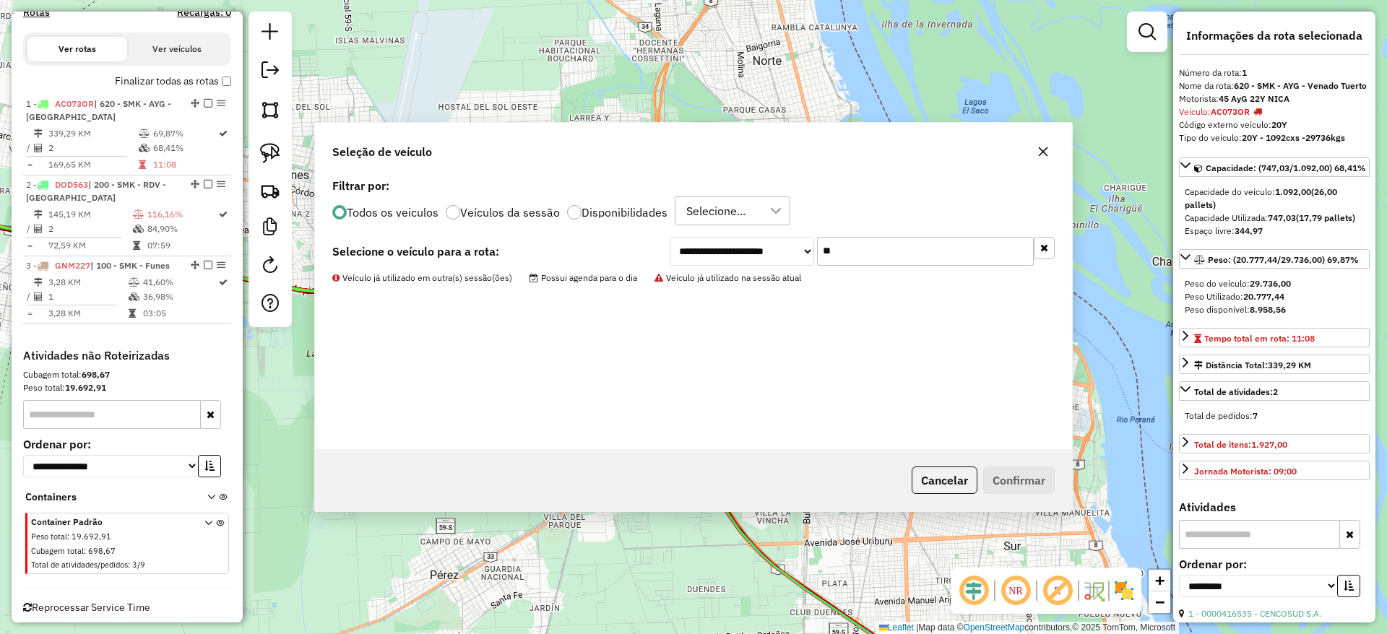
scroll to position [486, 0]
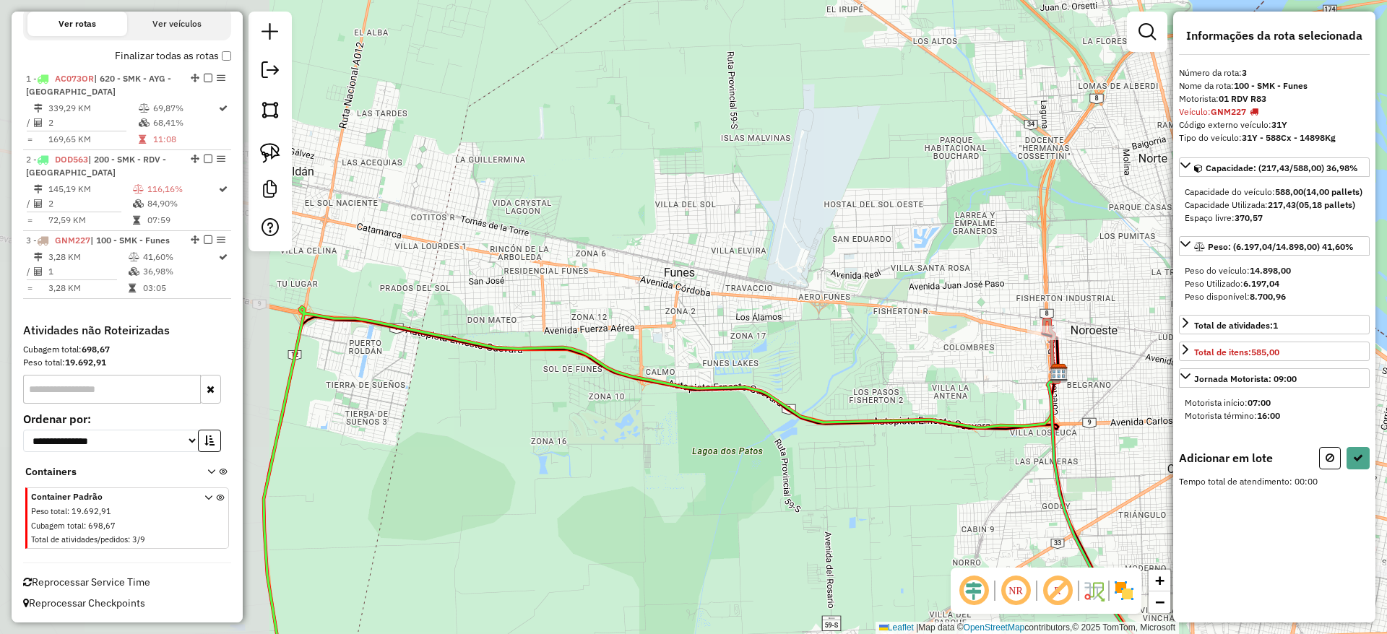
drag, startPoint x: 760, startPoint y: 287, endPoint x: 1080, endPoint y: 327, distance: 323.4
click at [1080, 327] on div "Janela de atendimento Grade de atendimento Capacidade Transportadoras Veículos …" at bounding box center [693, 317] width 1387 height 634
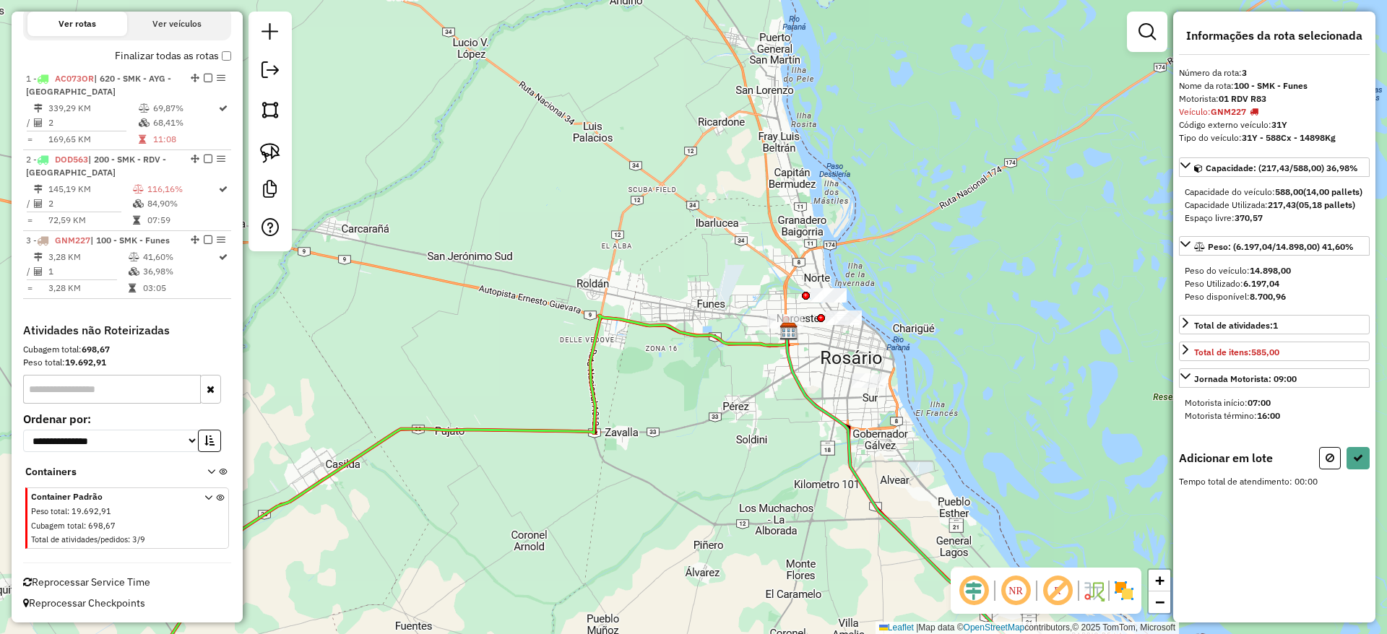
drag, startPoint x: 801, startPoint y: 242, endPoint x: 624, endPoint y: 251, distance: 177.3
click at [624, 251] on div "Janela de atendimento Grade de atendimento Capacidade Transportadoras Veículos …" at bounding box center [693, 317] width 1387 height 634
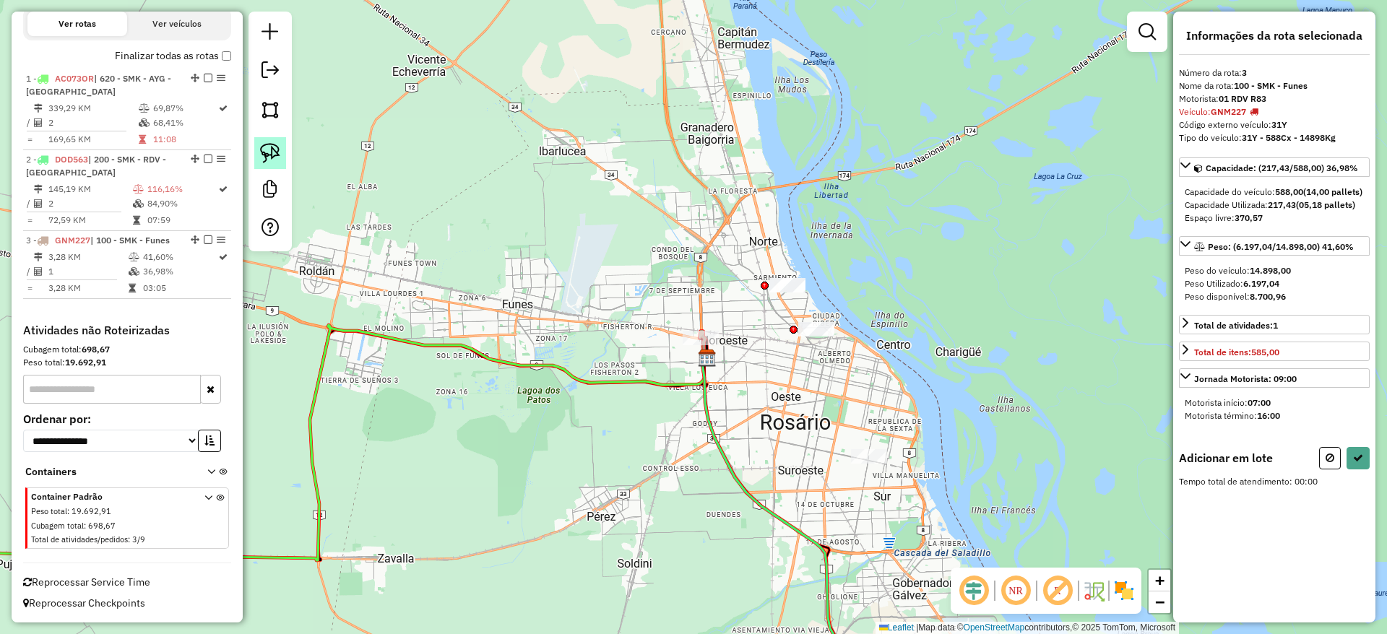
click at [276, 152] on img at bounding box center [270, 153] width 20 height 20
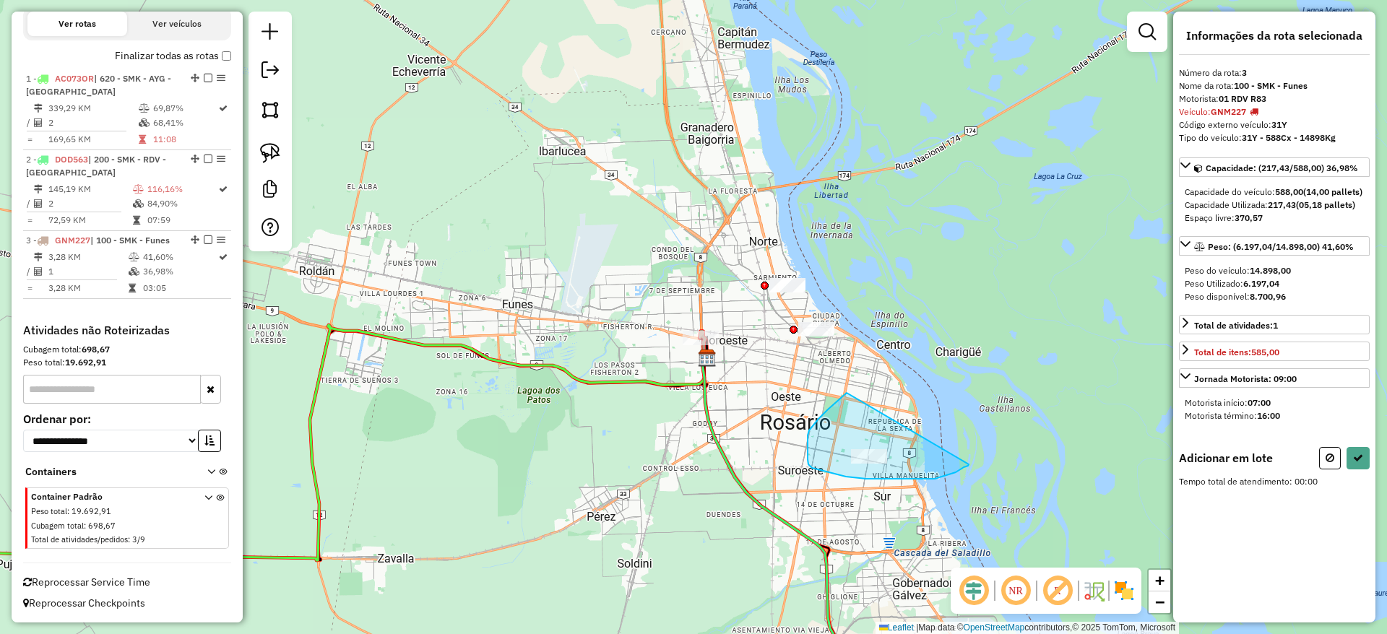
drag, startPoint x: 841, startPoint y: 399, endPoint x: 969, endPoint y: 465, distance: 143.8
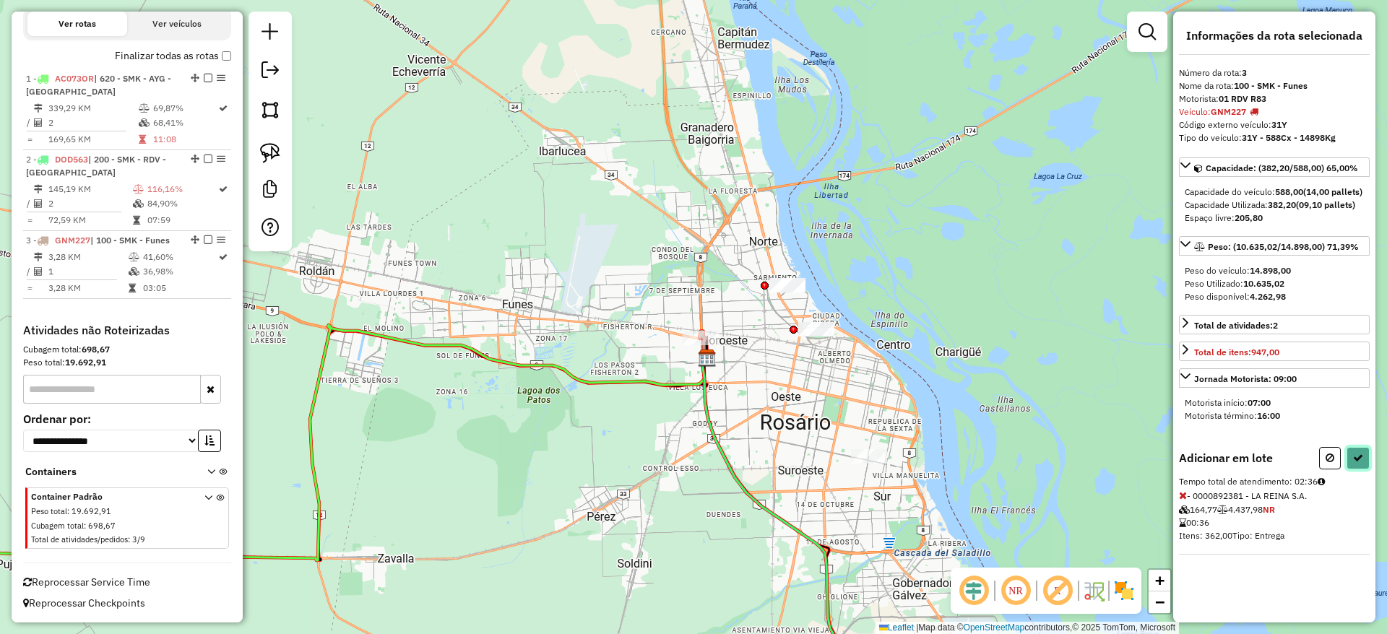
click at [1366, 470] on button at bounding box center [1358, 458] width 23 height 22
select select "**********"
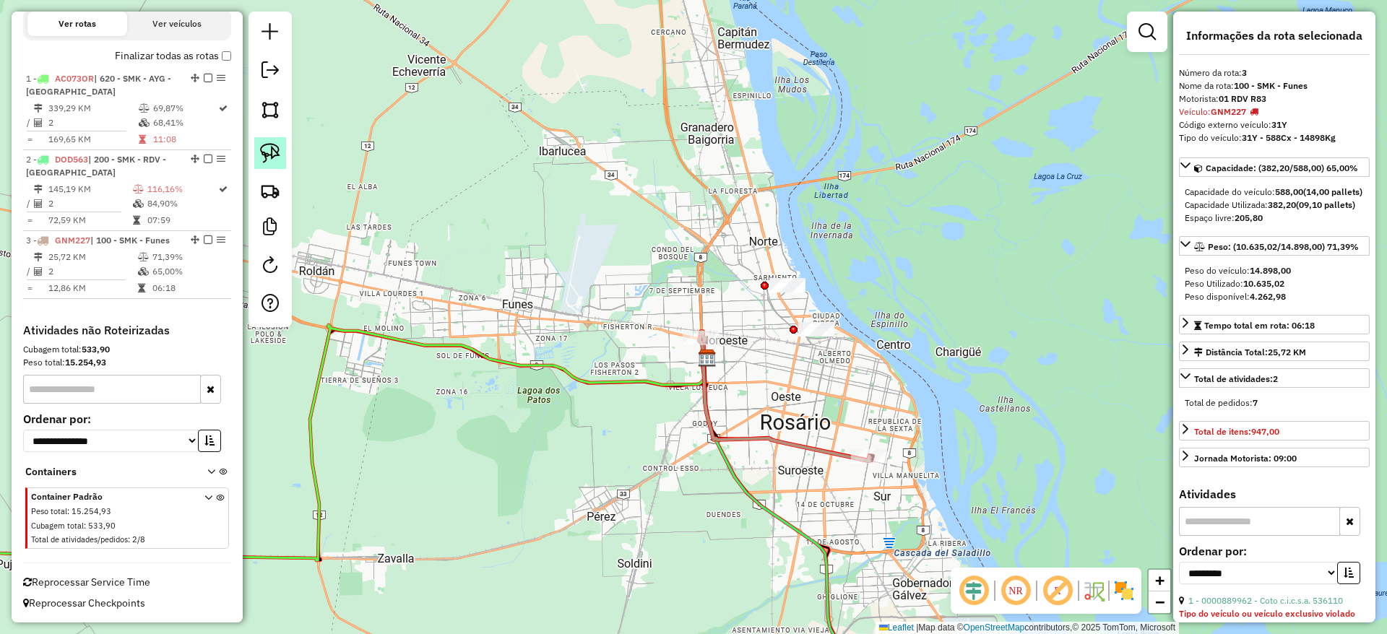
click at [277, 158] on img at bounding box center [270, 153] width 20 height 20
drag, startPoint x: 784, startPoint y: 371, endPoint x: 879, endPoint y: 321, distance: 107.0
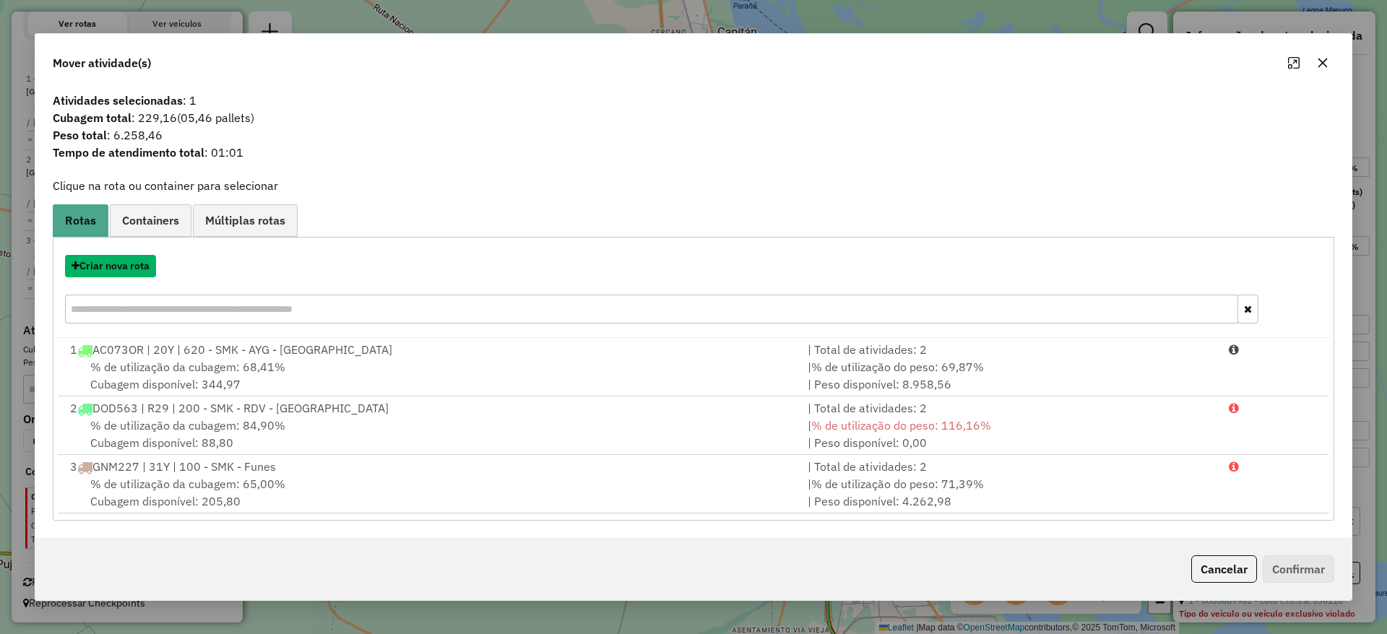
click at [138, 268] on button "Criar nova rota" at bounding box center [110, 266] width 91 height 22
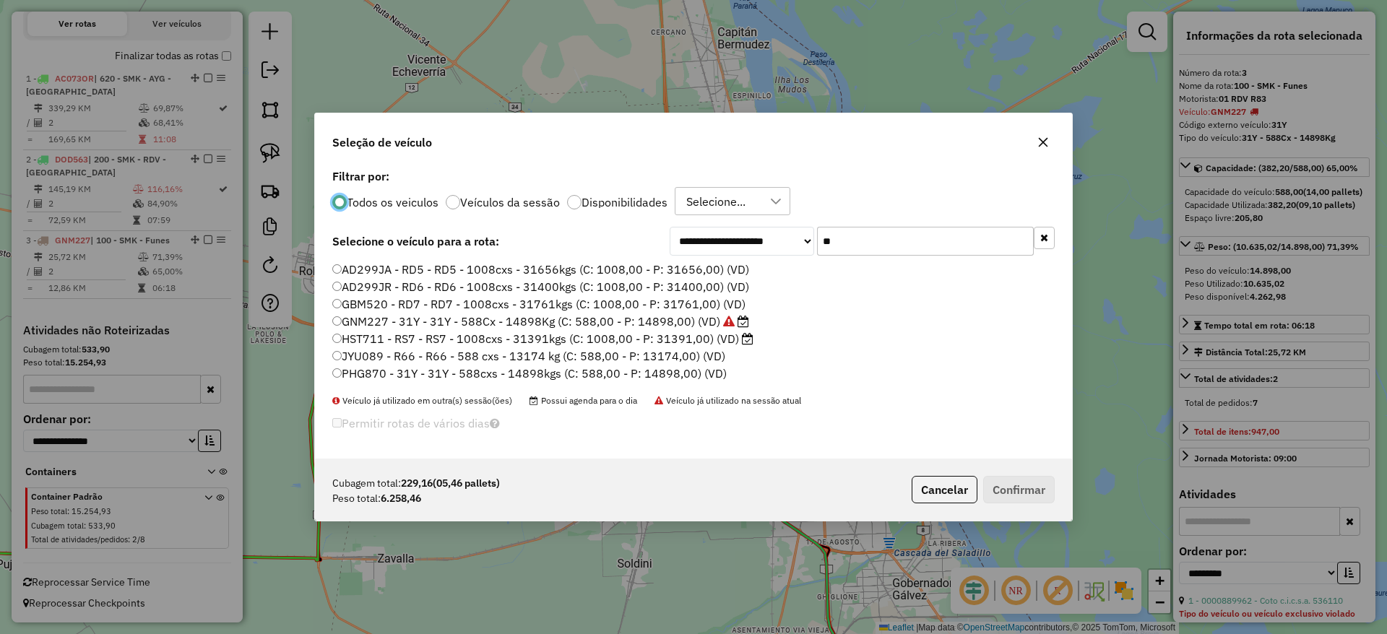
scroll to position [9, 4]
click at [917, 236] on input "**" at bounding box center [925, 241] width 217 height 29
type input "*"
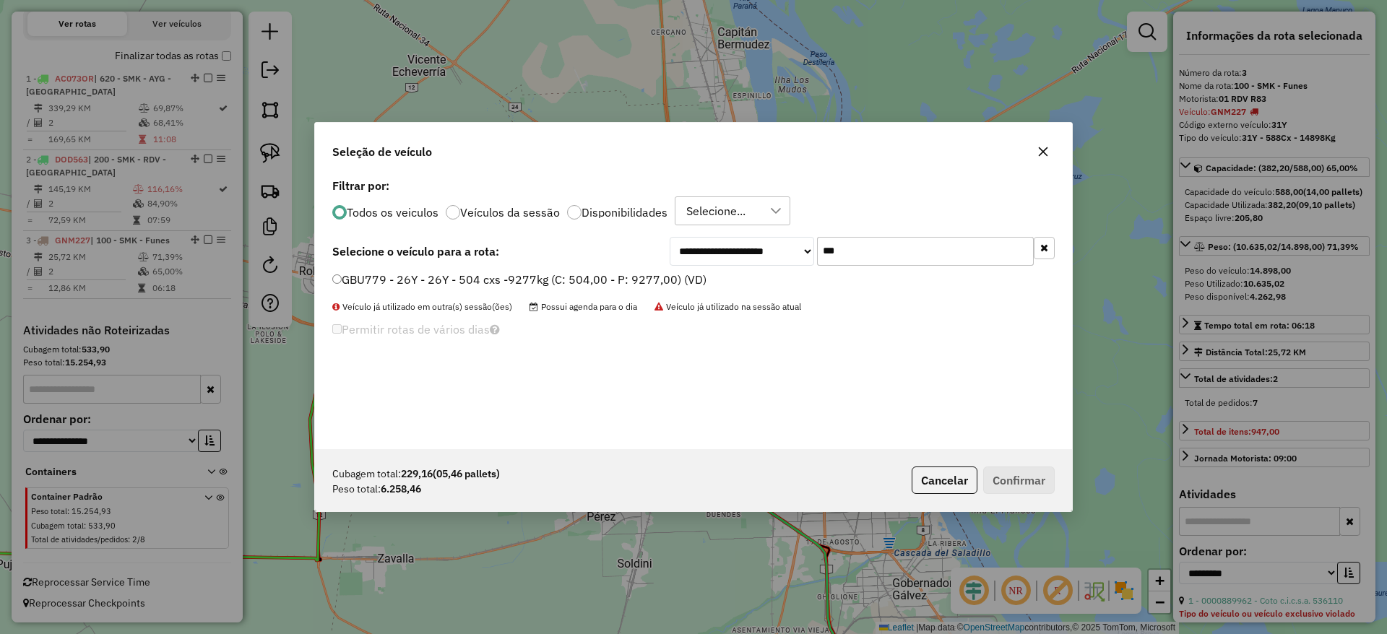
type input "***"
click at [657, 283] on label "GBU779 - 26Y - 26Y - 504 cxs -9277kg (C: 504,00 - P: 9277,00) (VD)" at bounding box center [519, 279] width 374 height 17
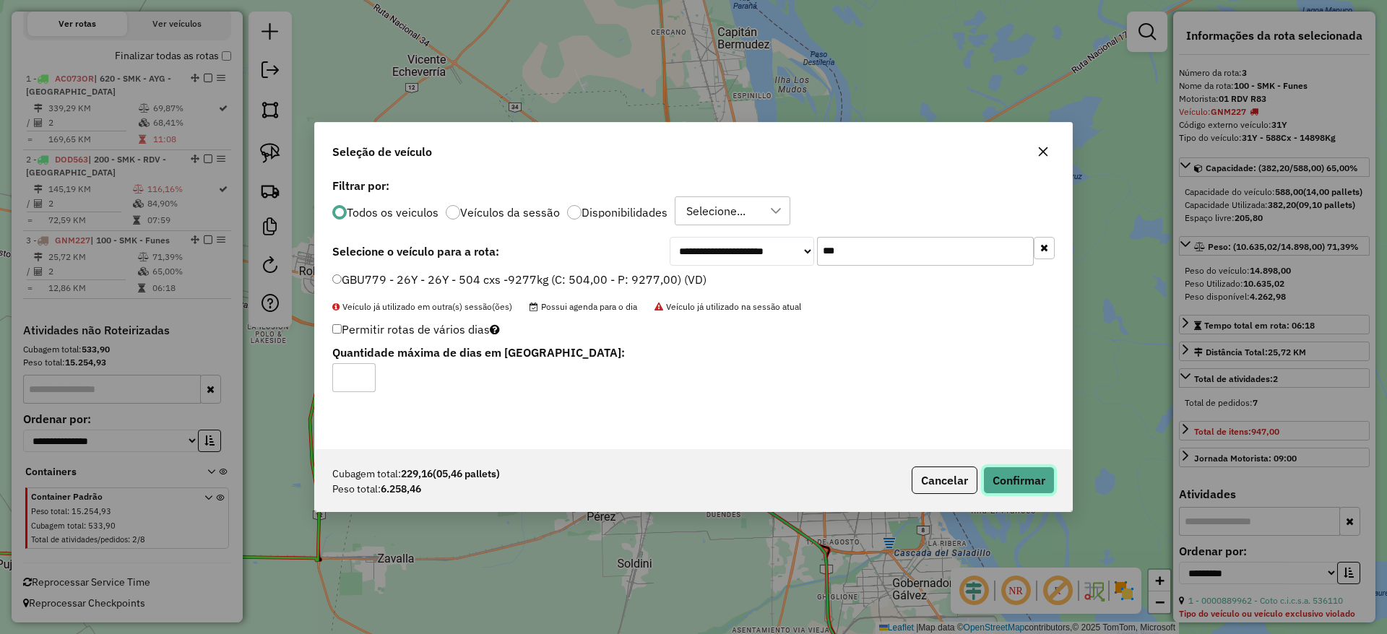
click at [1023, 483] on button "Confirmar" at bounding box center [1020, 480] width 72 height 27
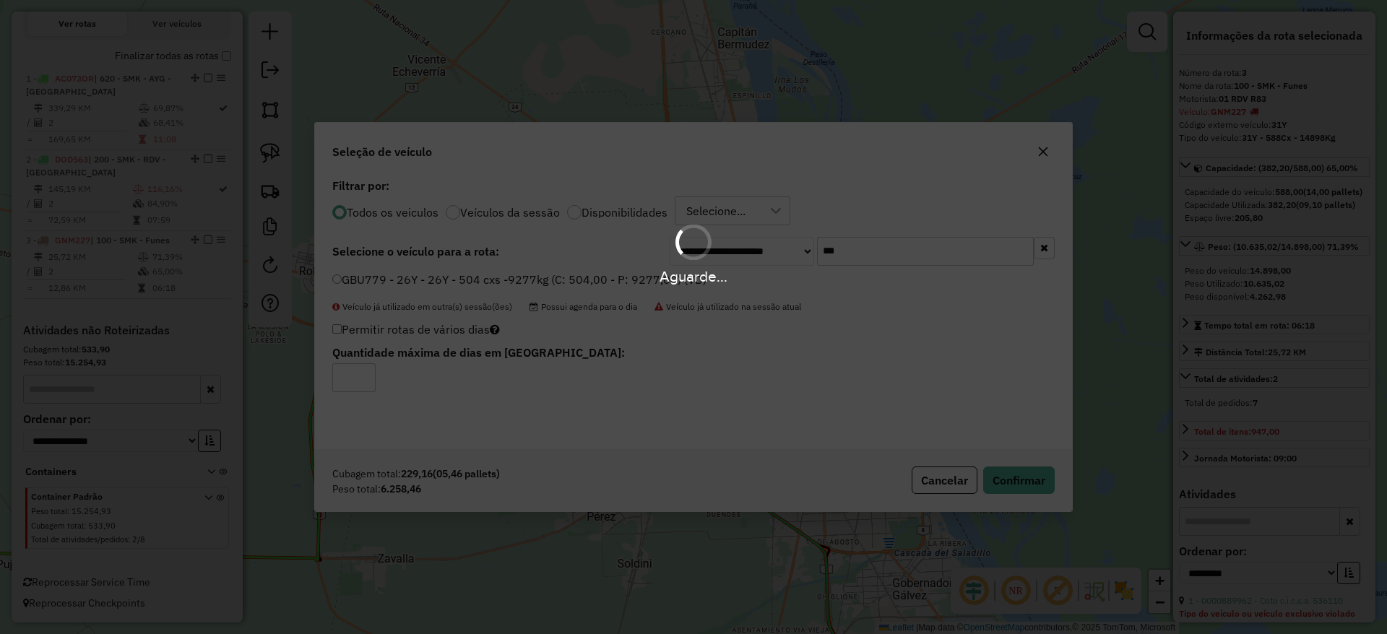
scroll to position [554, 0]
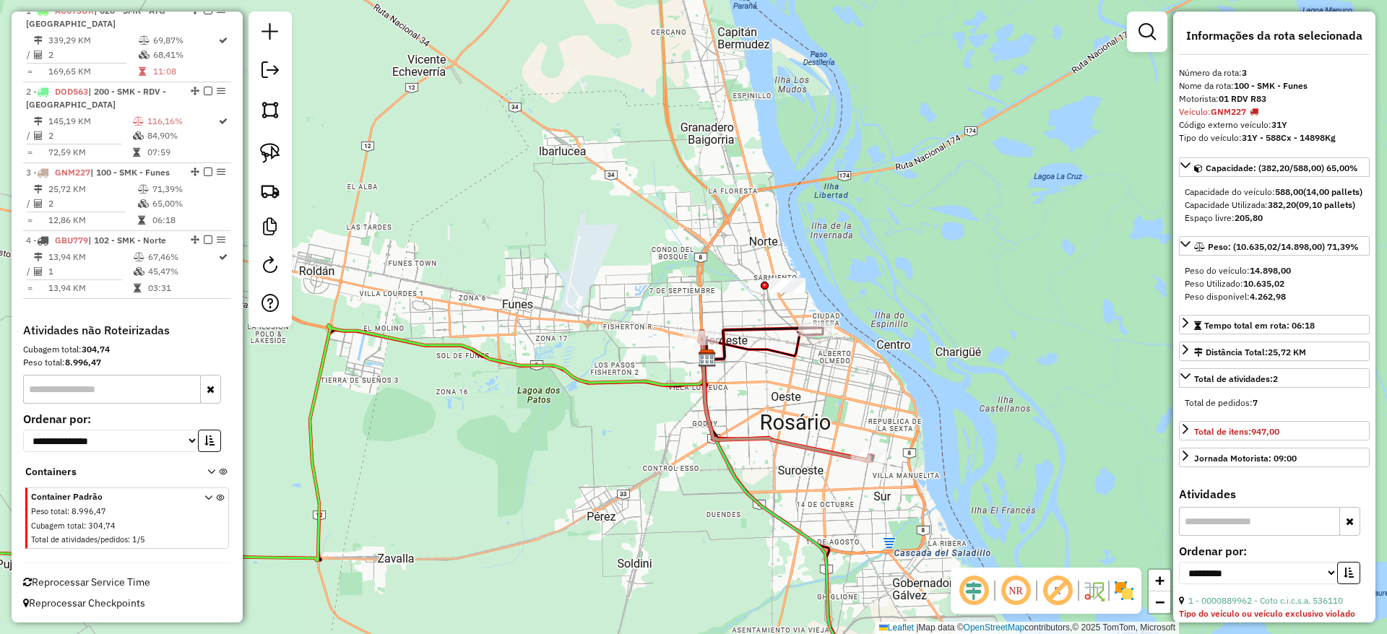
click at [792, 328] on icon at bounding box center [761, 344] width 109 height 32
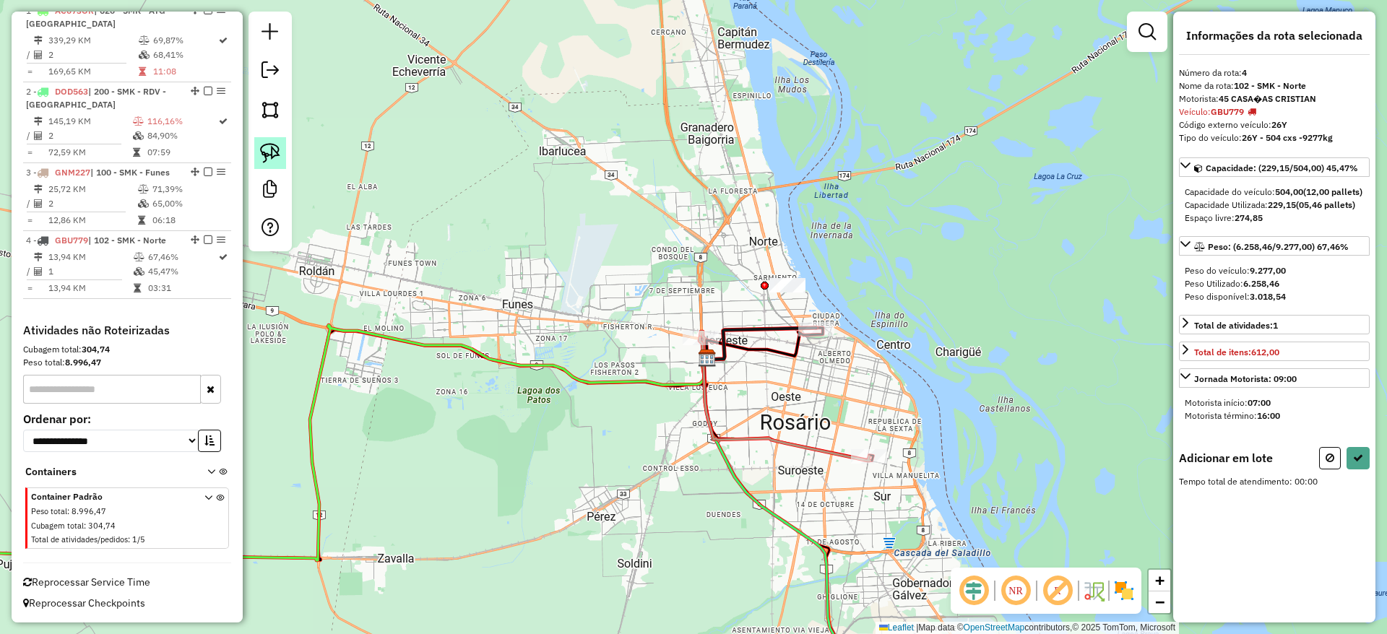
click at [270, 147] on img at bounding box center [270, 153] width 20 height 20
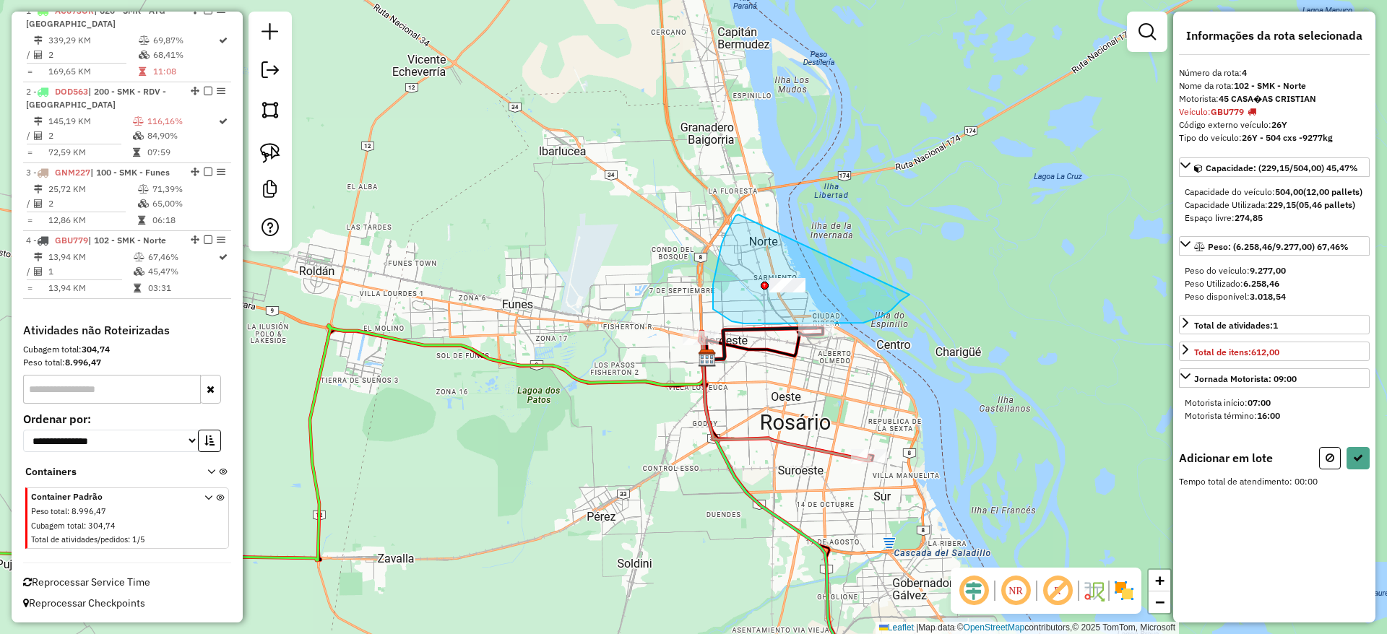
drag, startPoint x: 739, startPoint y: 215, endPoint x: 924, endPoint y: 290, distance: 199.7
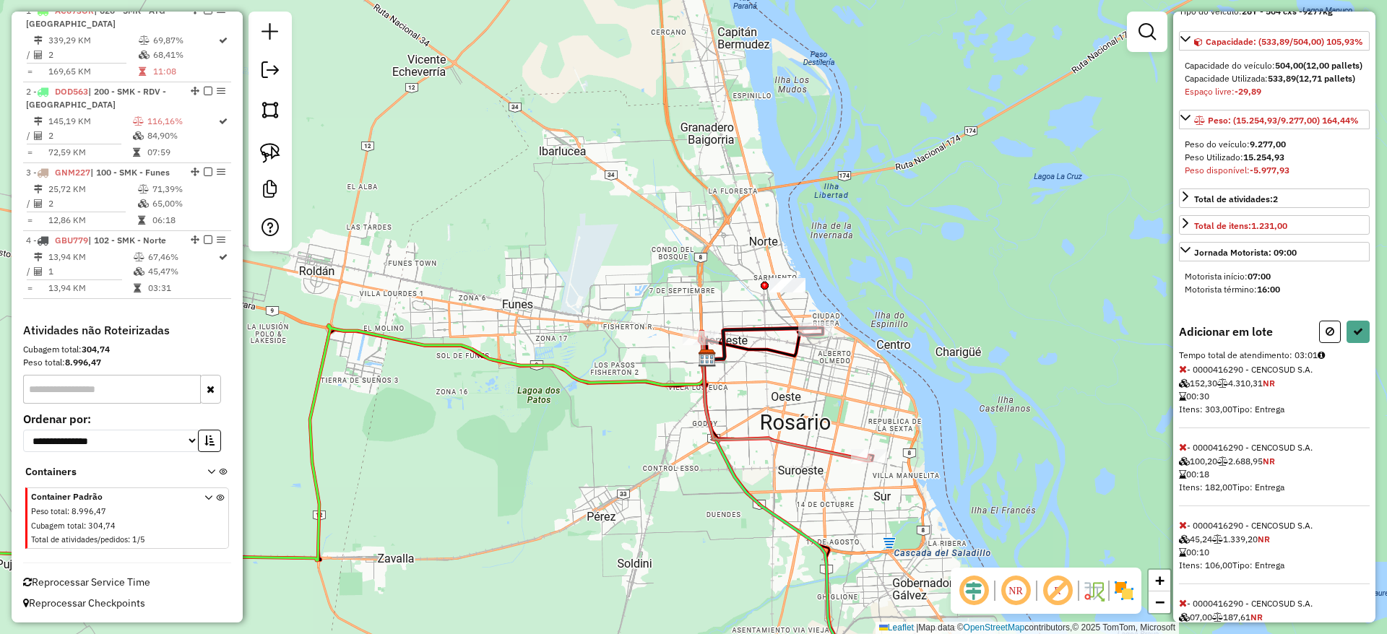
scroll to position [217, 0]
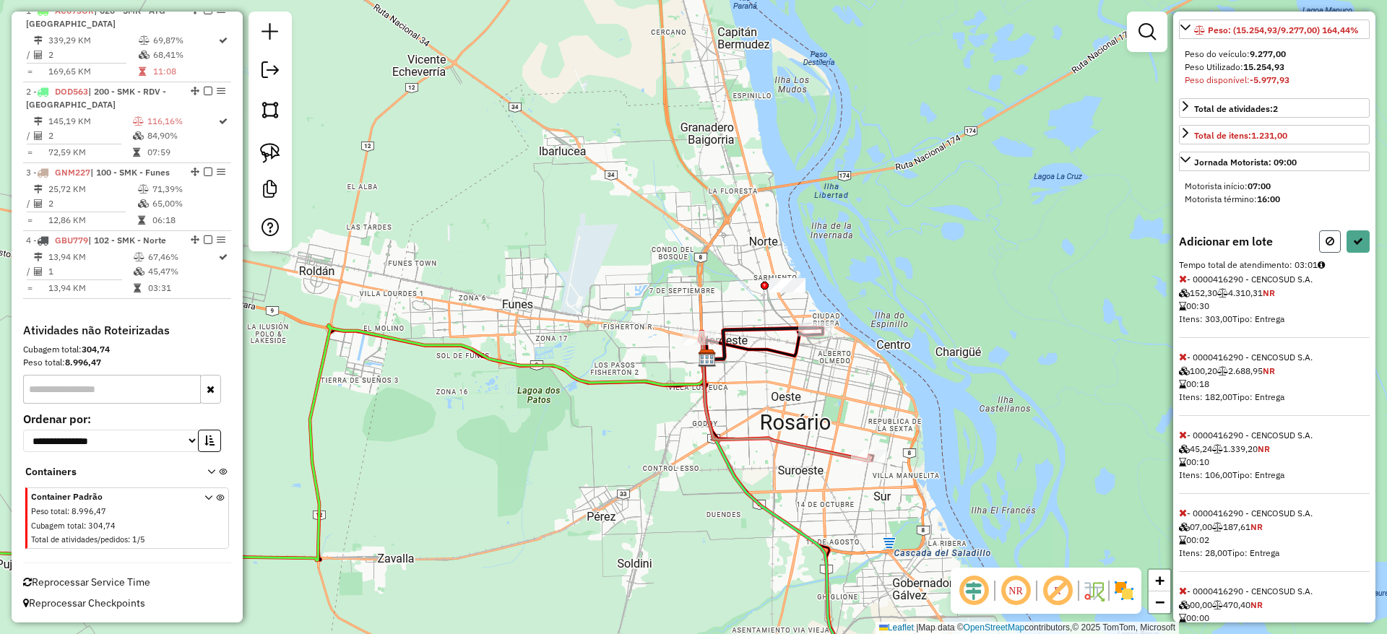
click at [1329, 246] on icon at bounding box center [1330, 241] width 9 height 10
select select "**********"
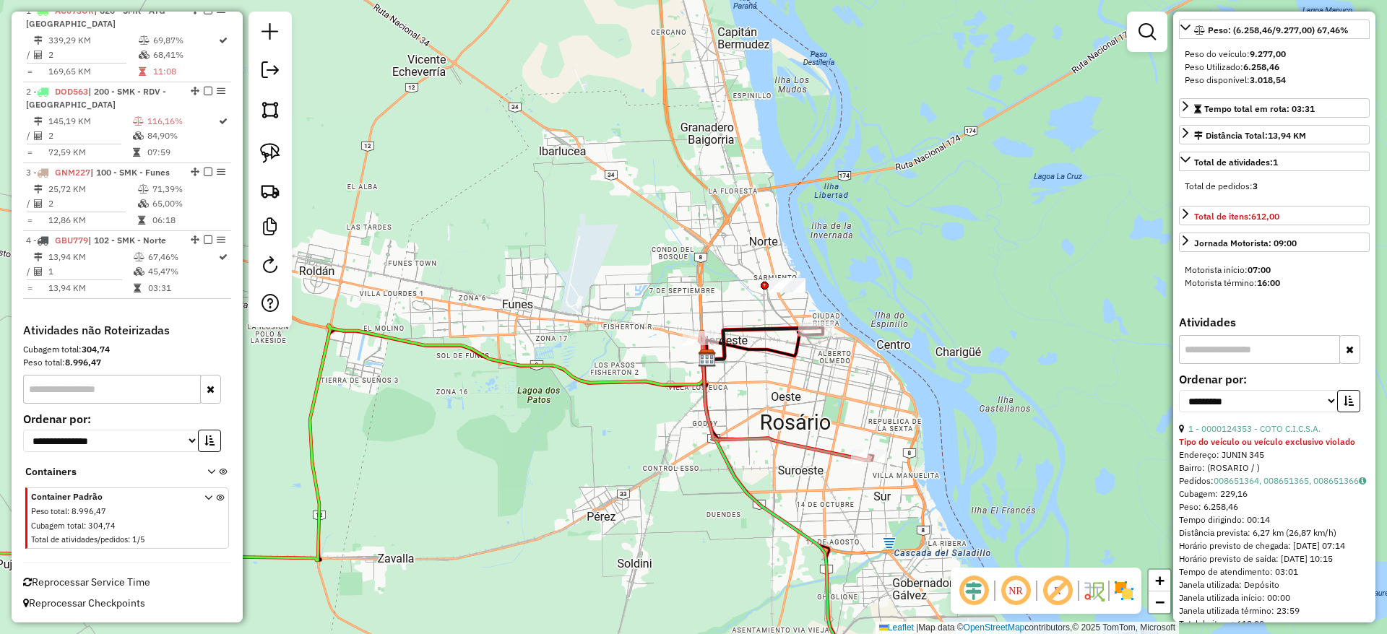
scroll to position [204, 0]
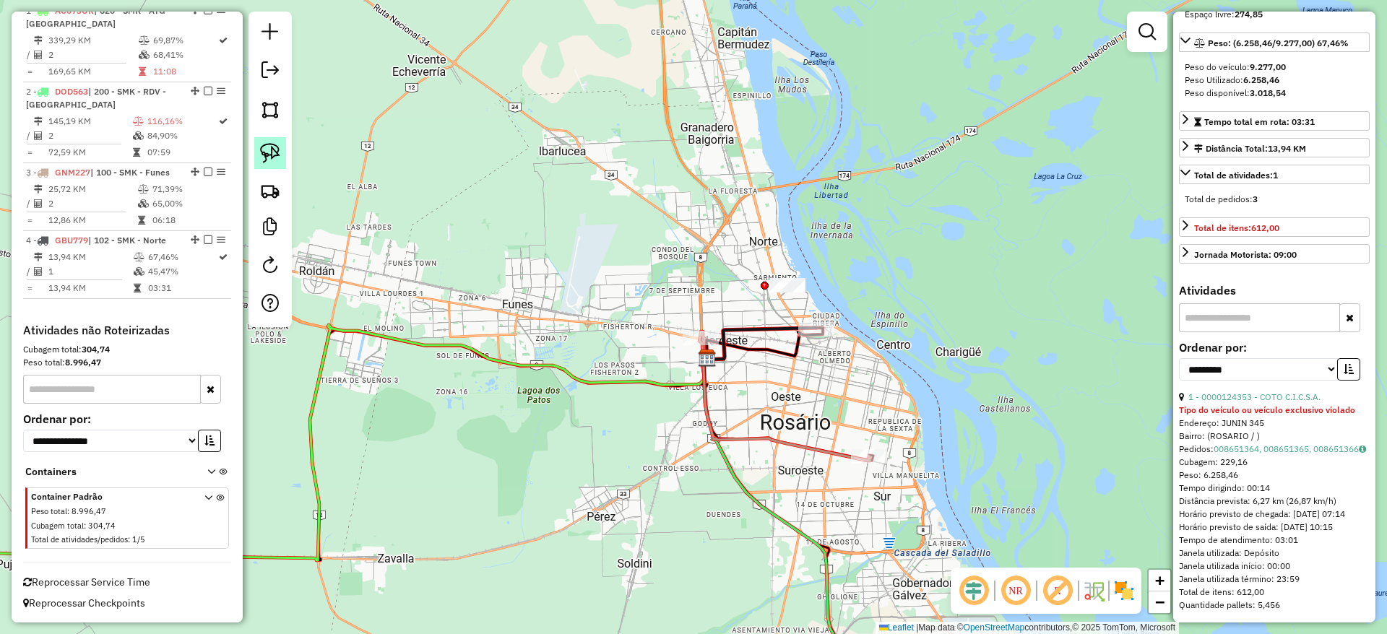
click at [283, 158] on link at bounding box center [270, 153] width 32 height 32
drag, startPoint x: 786, startPoint y: 238, endPoint x: 859, endPoint y: 296, distance: 93.0
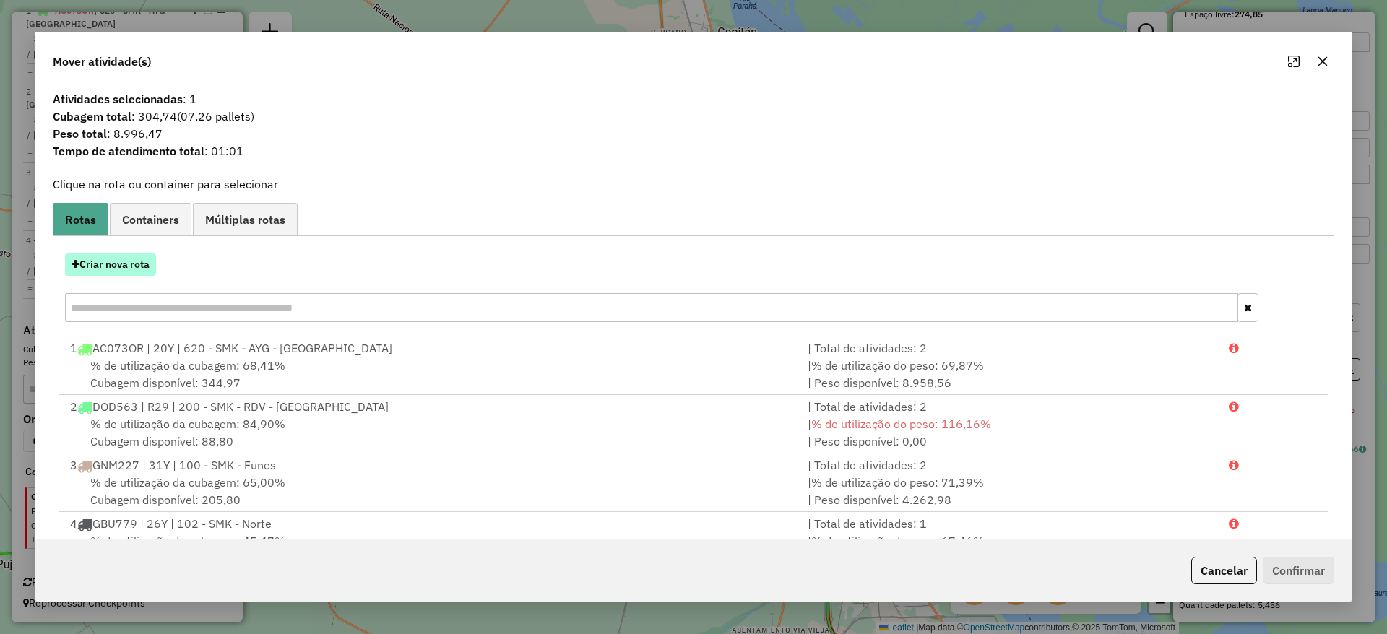
click at [132, 258] on button "Criar nova rota" at bounding box center [110, 265] width 91 height 22
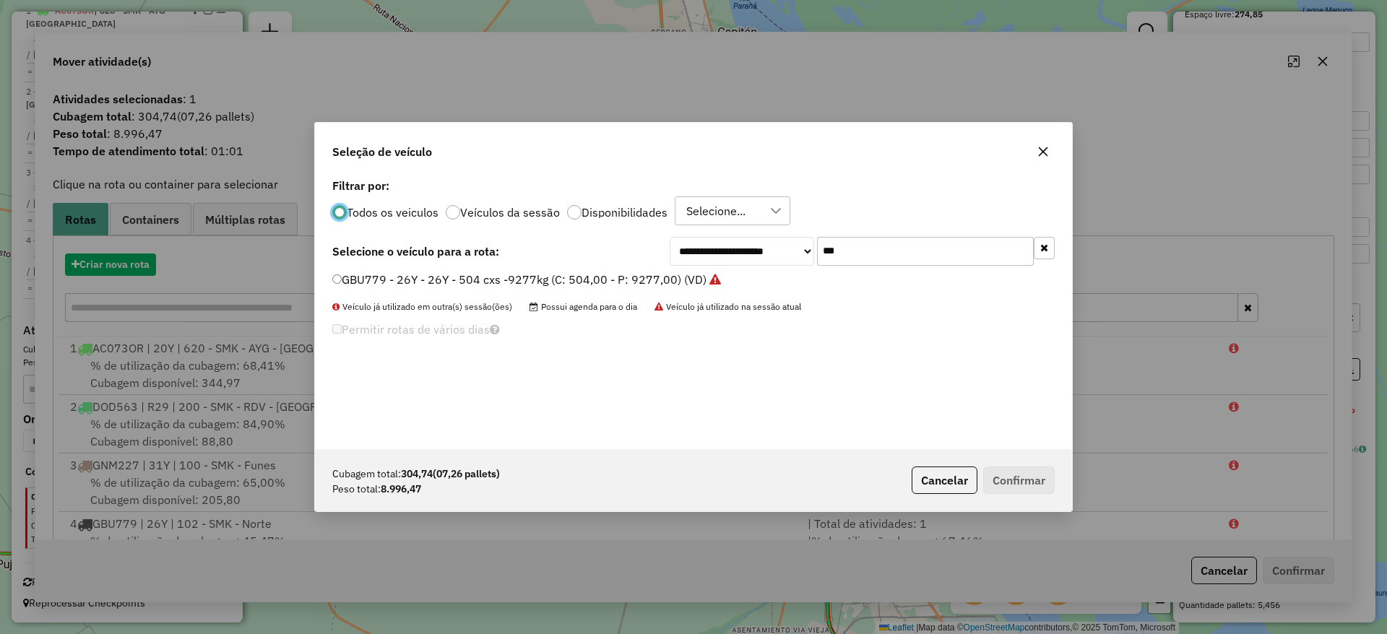
scroll to position [8, 4]
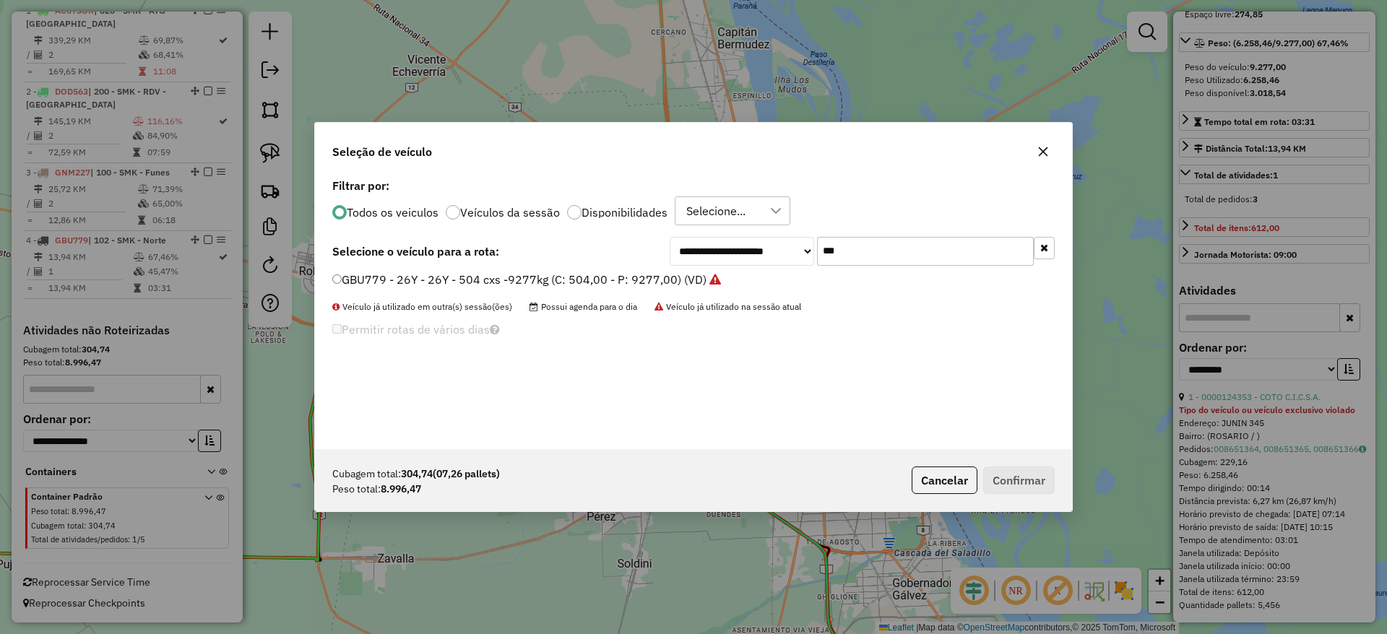
drag, startPoint x: 804, startPoint y: 247, endPoint x: 700, endPoint y: 244, distance: 104.1
click at [705, 251] on div "**********" at bounding box center [862, 251] width 385 height 29
type input "***"
click at [696, 280] on label "AA949TN - AY2 - AY2 - 588 cxs - 10783kg (C: 588,00 - P: 10783,00) (VD)" at bounding box center [537, 279] width 410 height 17
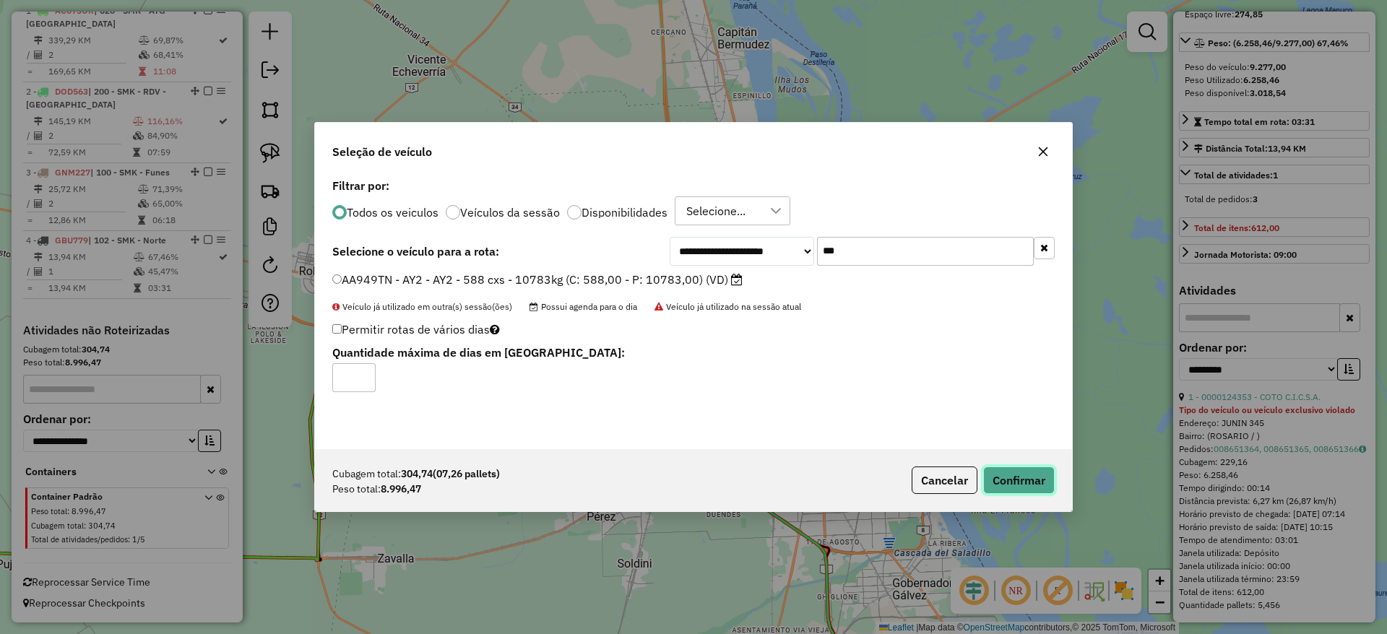
click at [1037, 488] on button "Confirmar" at bounding box center [1020, 480] width 72 height 27
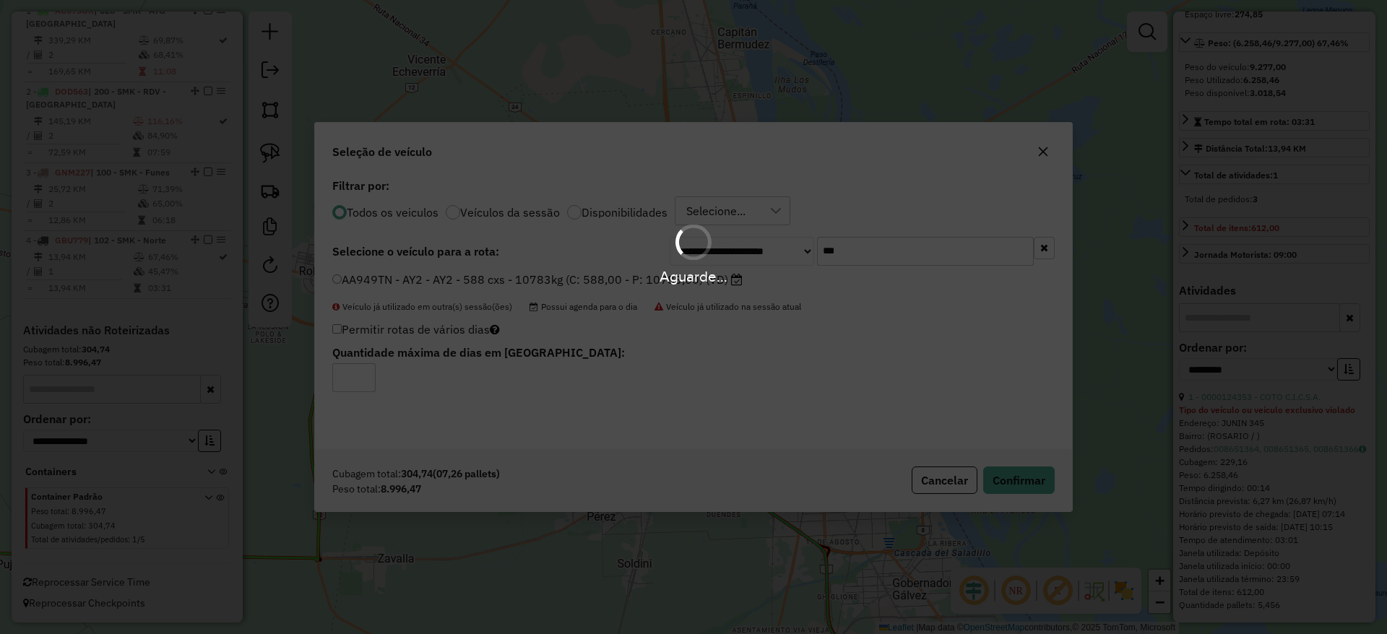
scroll to position [394, 0]
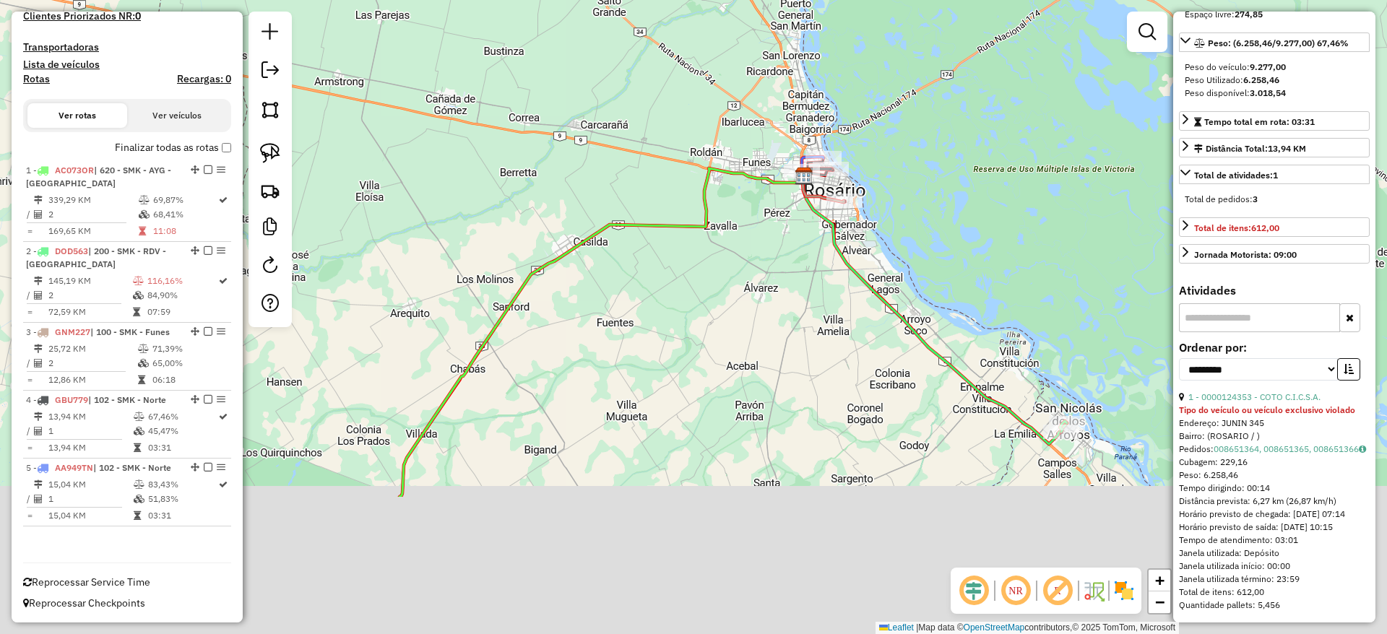
drag, startPoint x: 705, startPoint y: 509, endPoint x: 705, endPoint y: 152, distance: 357.7
click at [705, 152] on div "Janela de atendimento Grade de atendimento Capacidade Transportadoras Veículos …" at bounding box center [693, 317] width 1387 height 634
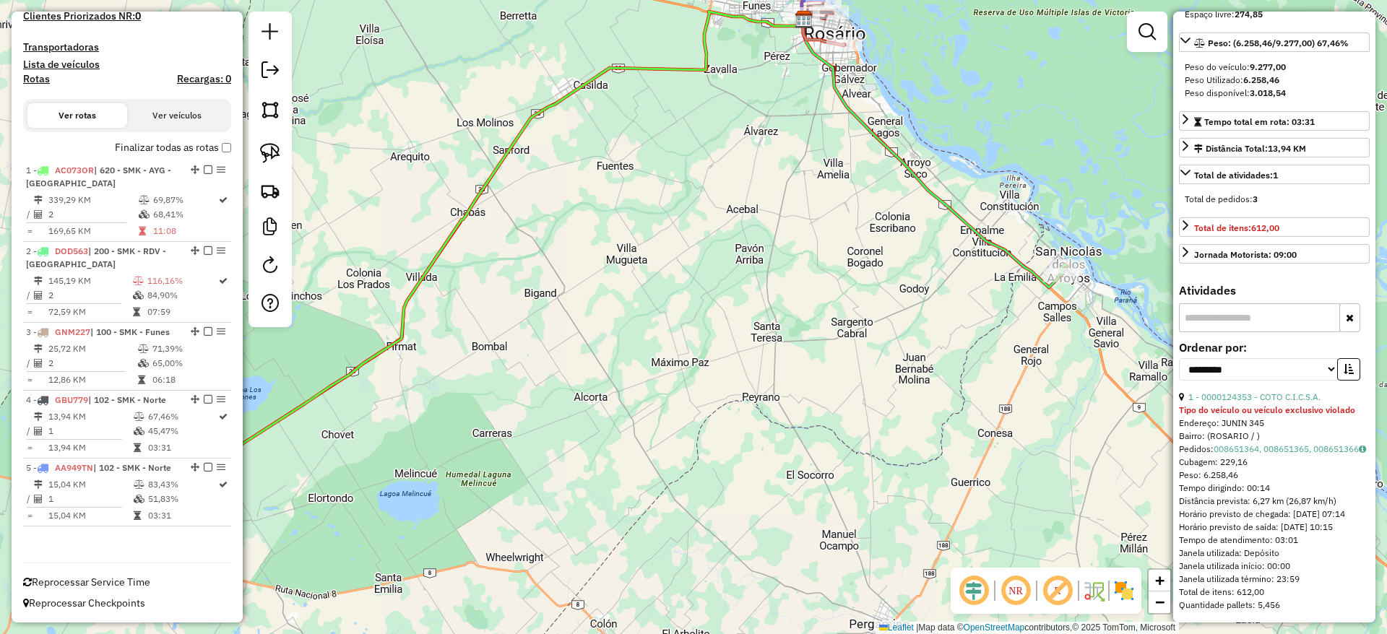
click at [1062, 378] on div "Janela de atendimento Grade de atendimento Capacidade Transportadoras Veículos …" at bounding box center [693, 317] width 1387 height 634
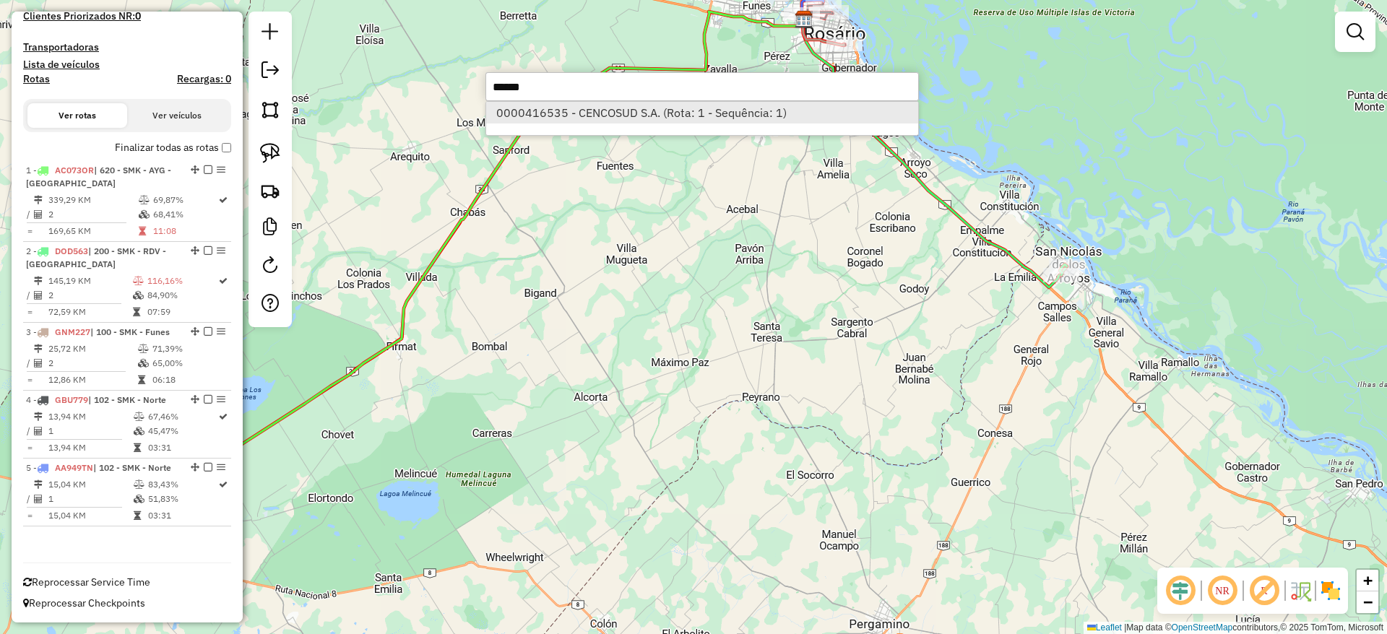
type input "******"
click at [752, 110] on li "0000416535 - CENCOSUD S.A. (Rota: 1 - Sequência: 1)" at bounding box center [702, 113] width 432 height 22
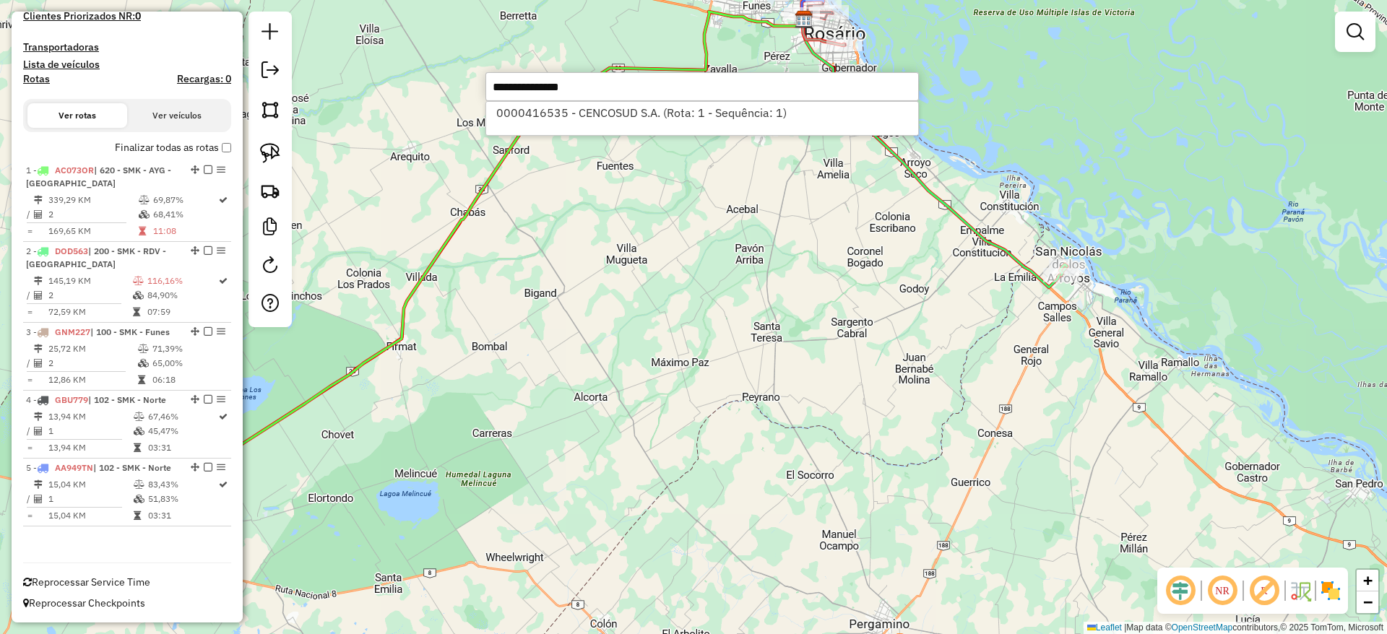
select select "**********"
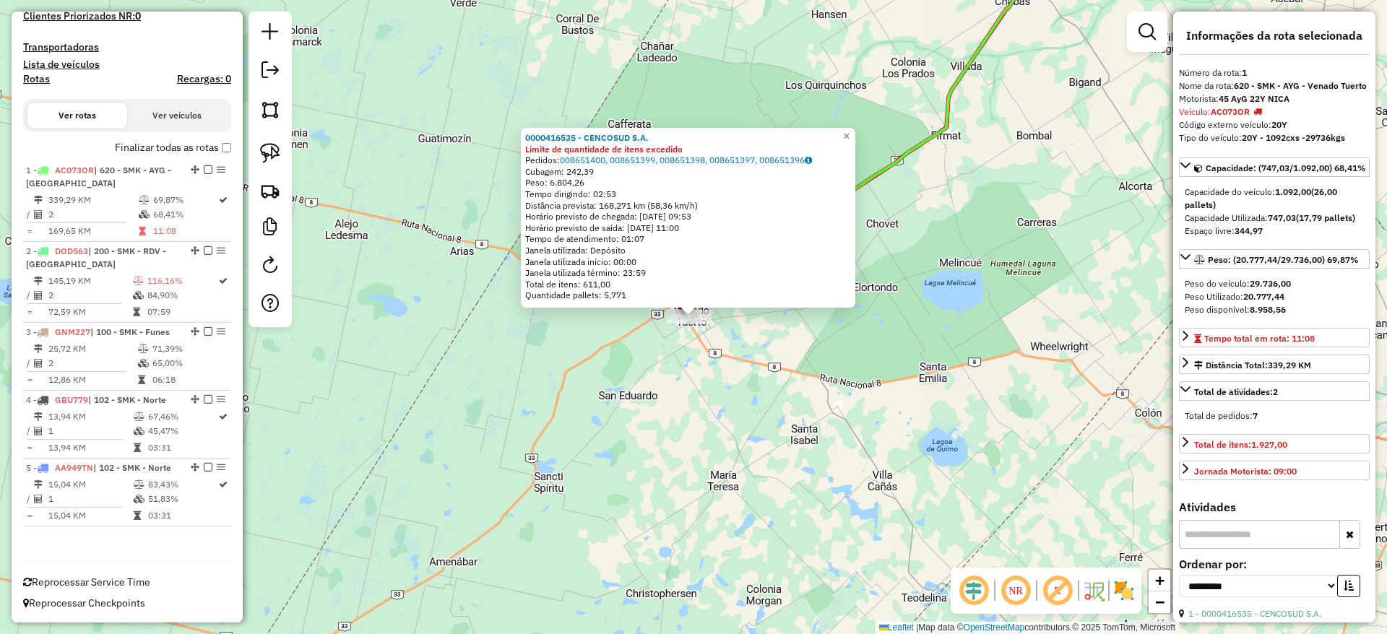
drag, startPoint x: 1130, startPoint y: 202, endPoint x: 1130, endPoint y: 189, distance: 13.0
click at [1130, 189] on div "0000416535 - CENCOSUD S.A. Limite de quantidade de itens excedido Pedidos: 0086…" at bounding box center [693, 317] width 1387 height 634
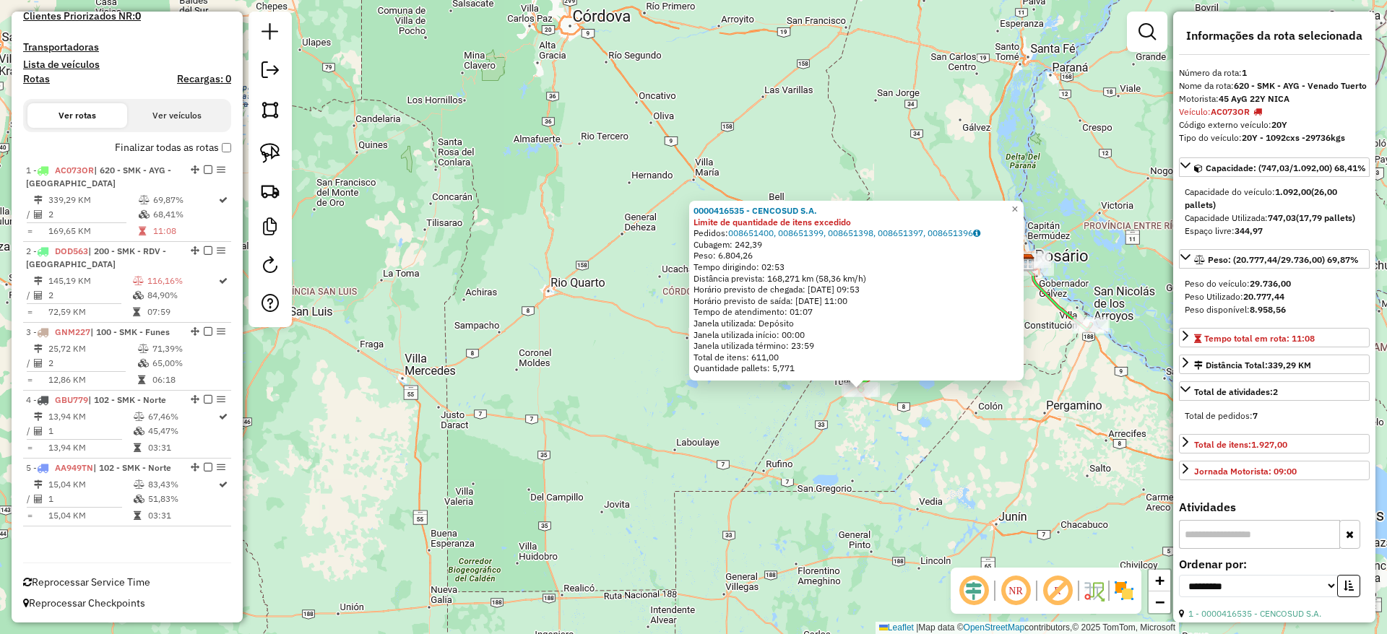
click at [632, 103] on div "0000416535 - CENCOSUD S.A. Limite de quantidade de itens excedido Pedidos: 0086…" at bounding box center [693, 317] width 1387 height 634
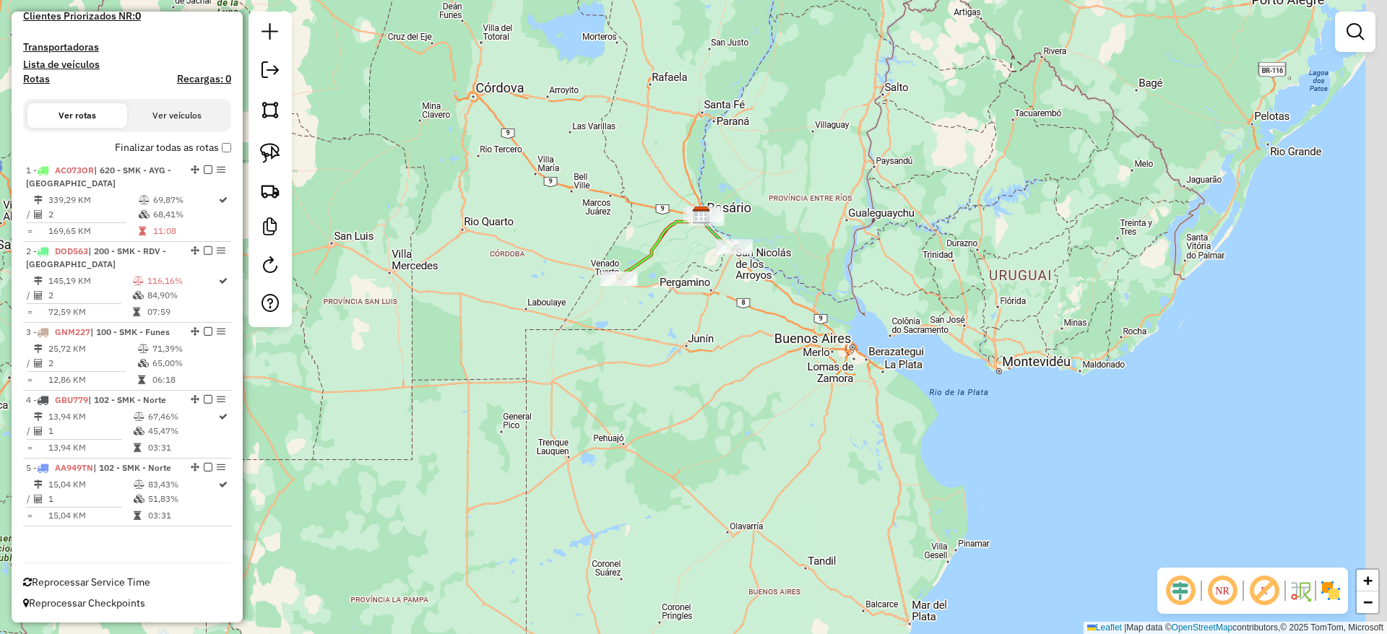
drag, startPoint x: 684, startPoint y: 174, endPoint x: 550, endPoint y: 171, distance: 134.5
click at [550, 171] on div "Janela de atendimento Grade de atendimento Capacidade Transportadoras Veículos …" at bounding box center [693, 317] width 1387 height 634
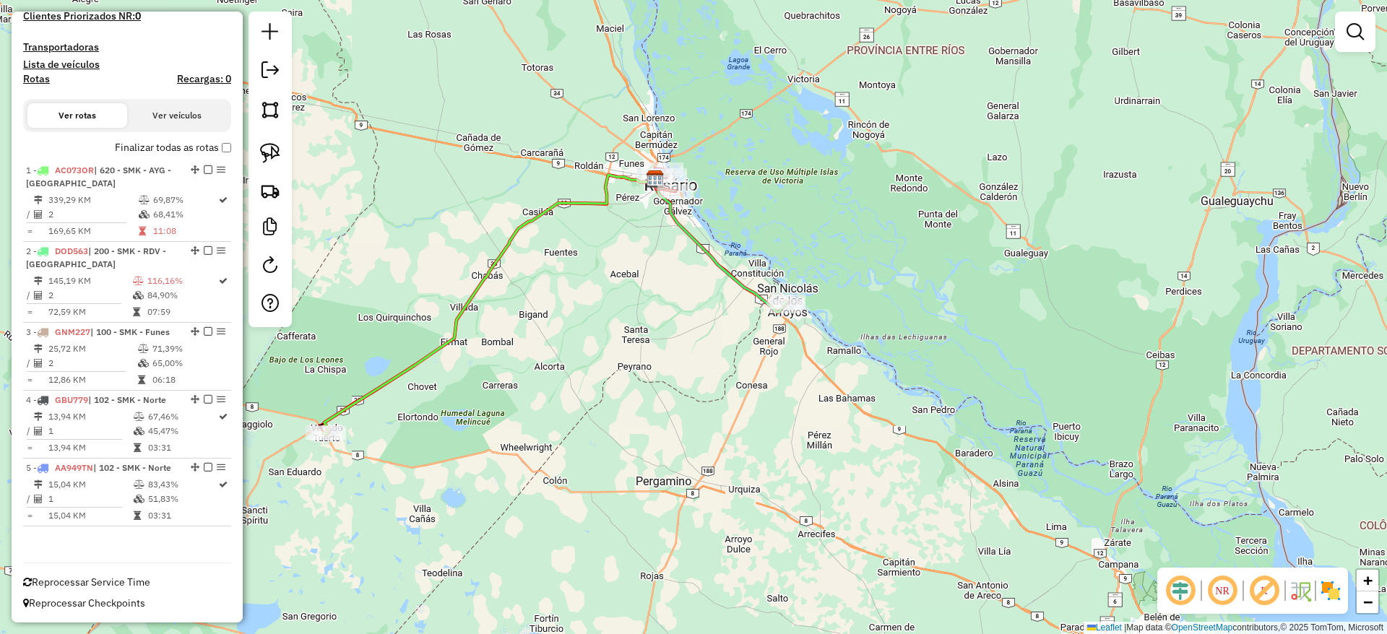
drag, startPoint x: 608, startPoint y: 311, endPoint x: 690, endPoint y: 314, distance: 81.7
click at [709, 314] on div "Janela de atendimento Grade de atendimento Capacidade Transportadoras Veículos …" at bounding box center [693, 317] width 1387 height 634
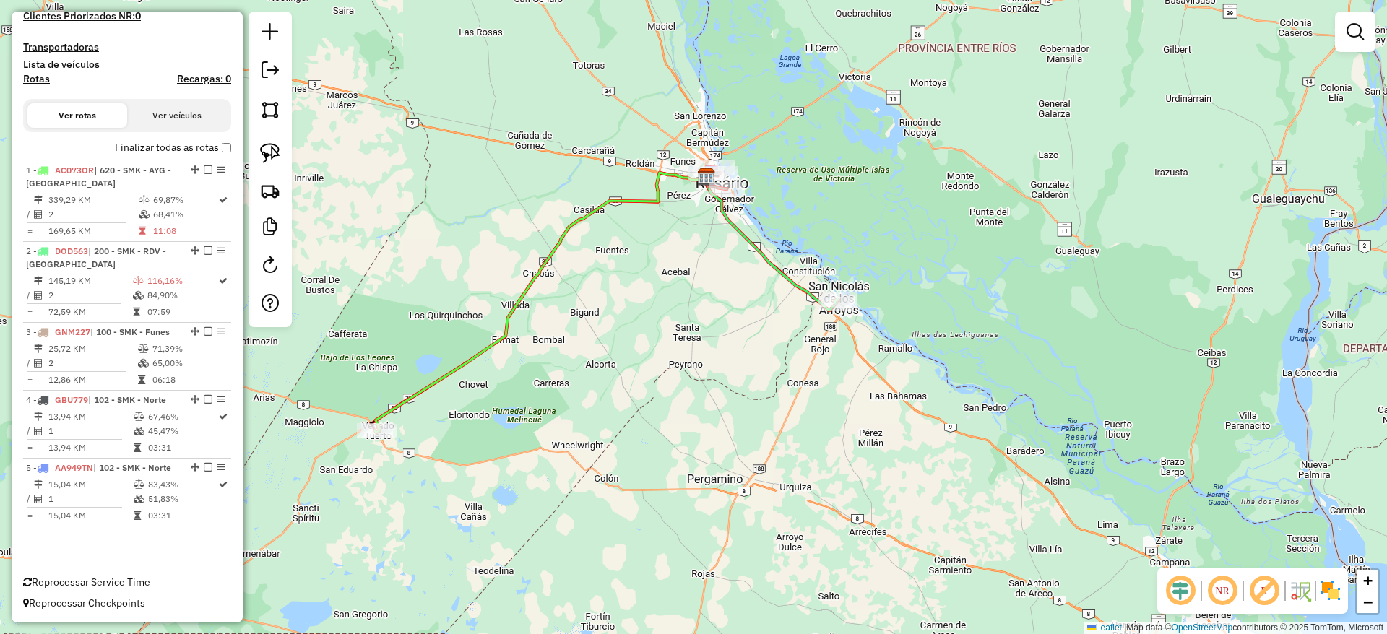
click at [510, 345] on div "Janela de atendimento Grade de atendimento Capacidade Transportadoras Veículos …" at bounding box center [693, 317] width 1387 height 634
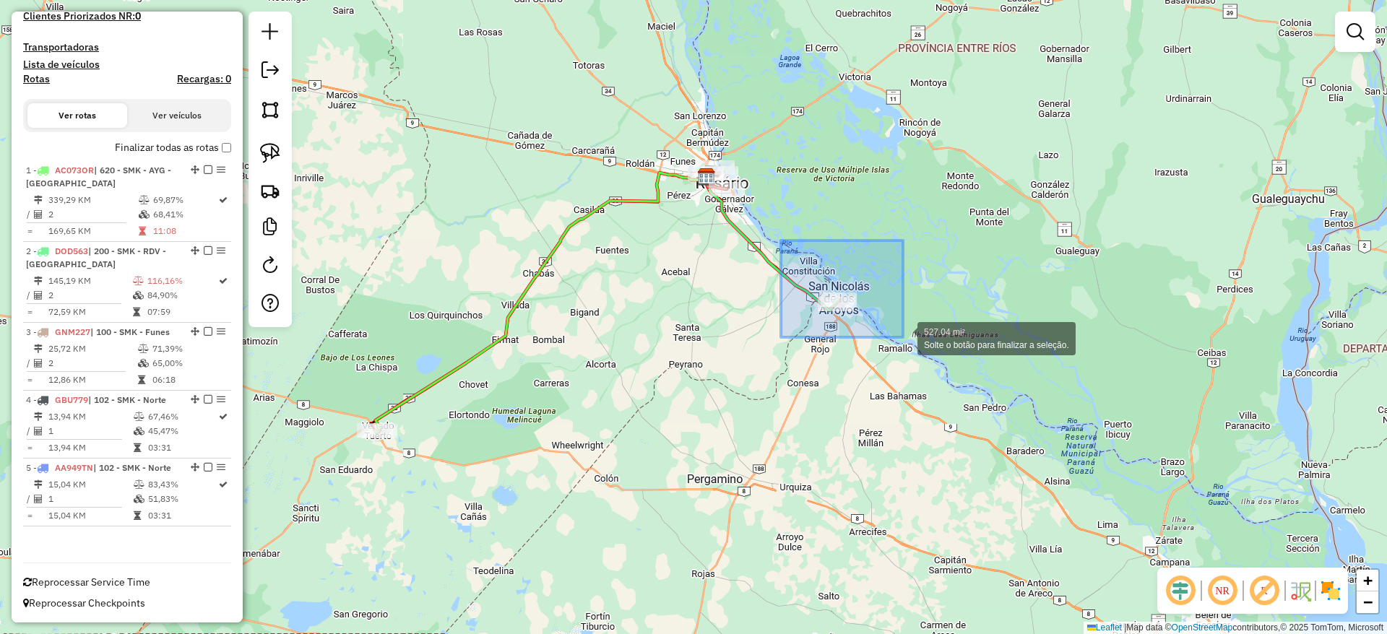
drag, startPoint x: 781, startPoint y: 241, endPoint x: 903, endPoint y: 337, distance: 155.9
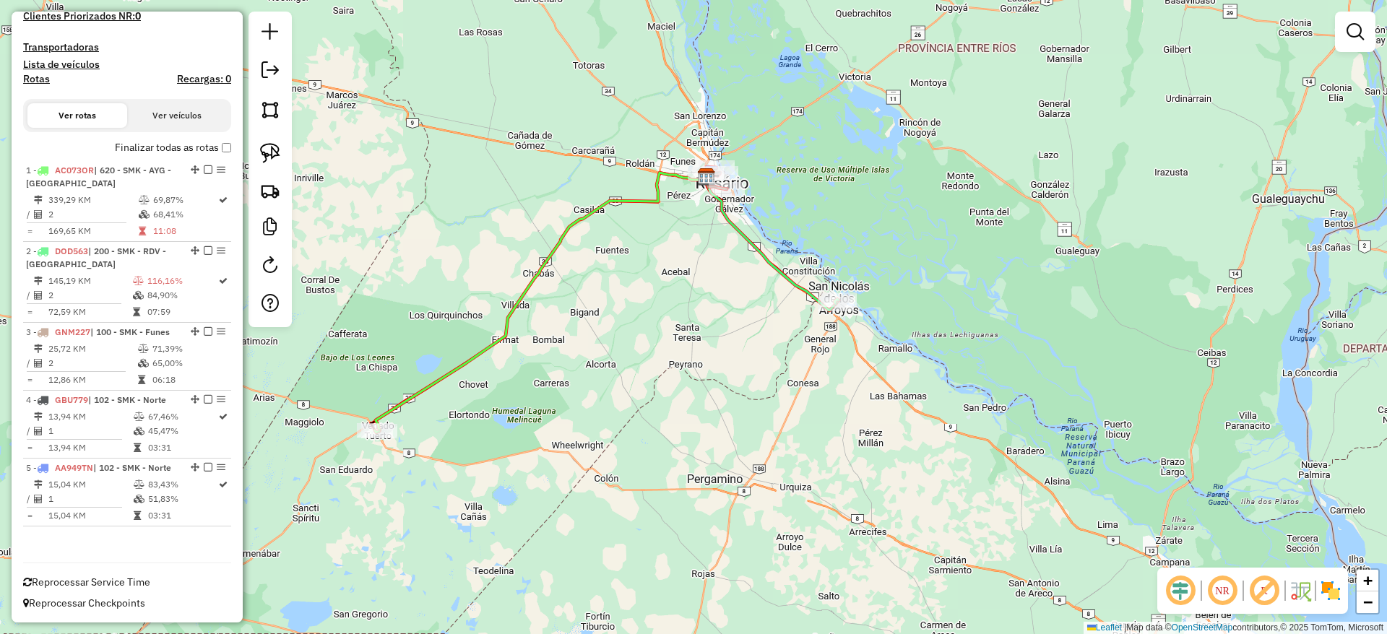
click at [763, 312] on div "Janela de atendimento Grade de atendimento Capacidade Transportadoras Veículos …" at bounding box center [693, 317] width 1387 height 634
select select "**********"
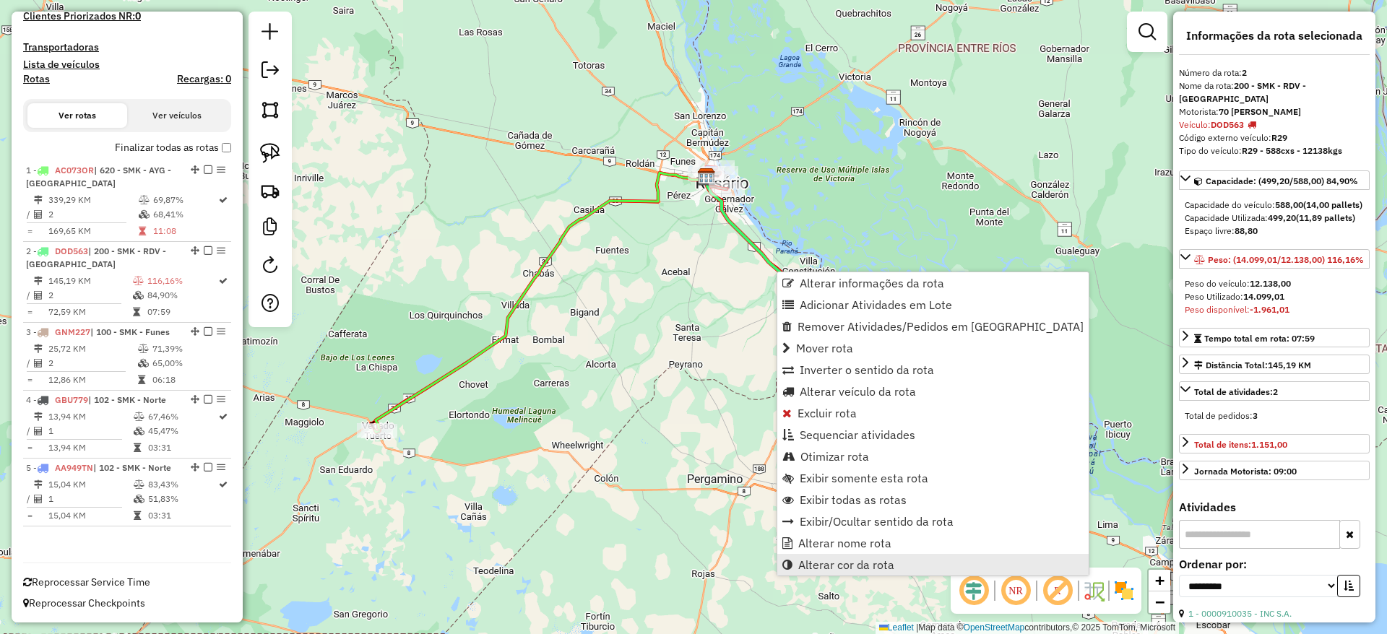
click at [825, 564] on span "Alterar cor da rota" at bounding box center [847, 565] width 96 height 12
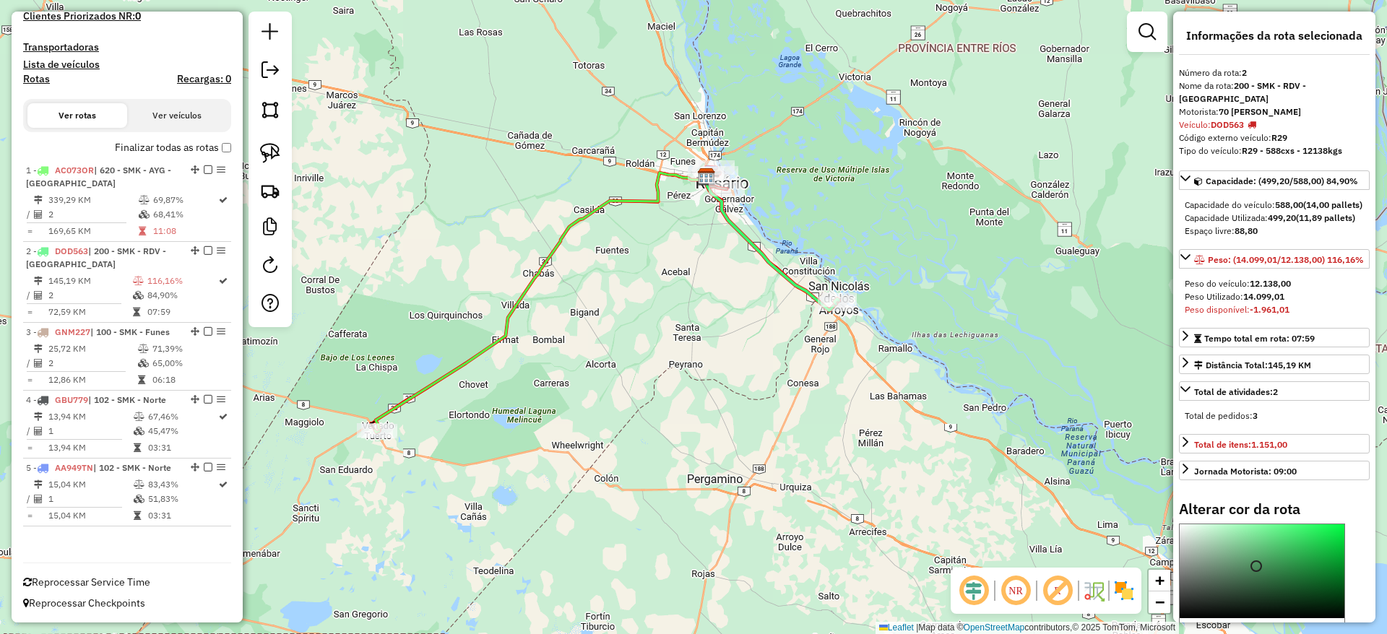
click at [1256, 593] on div at bounding box center [1262, 572] width 165 height 94
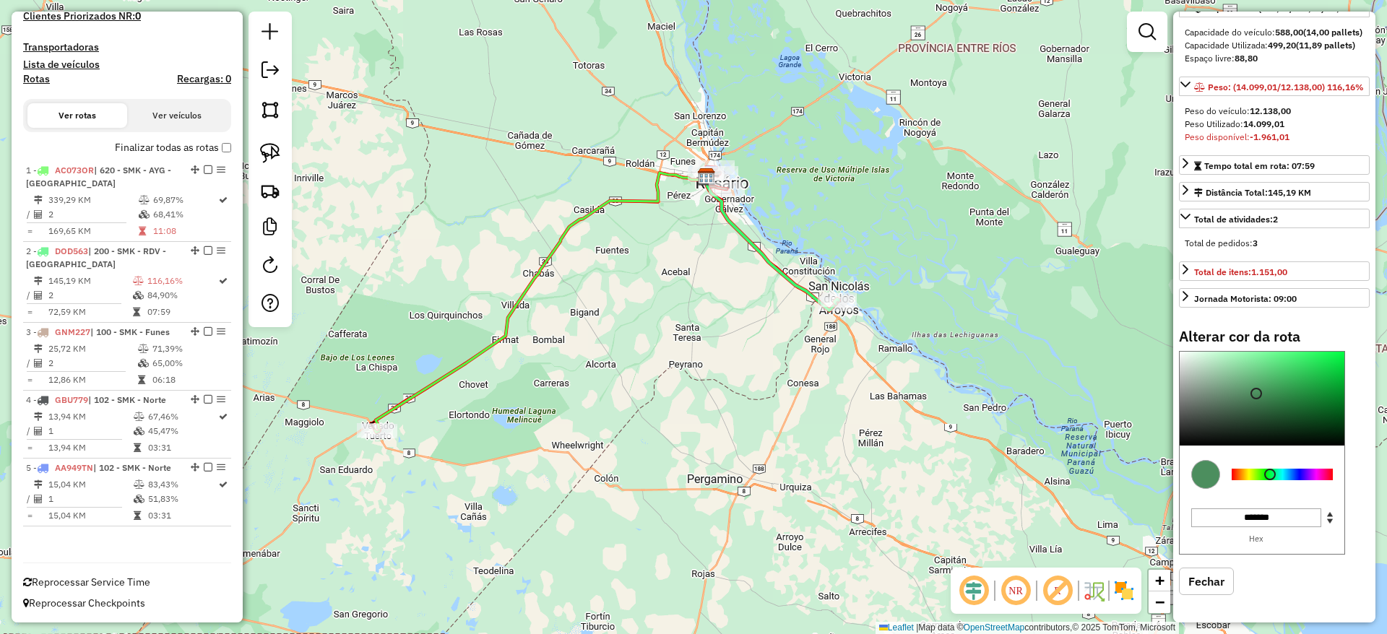
scroll to position [199, 0]
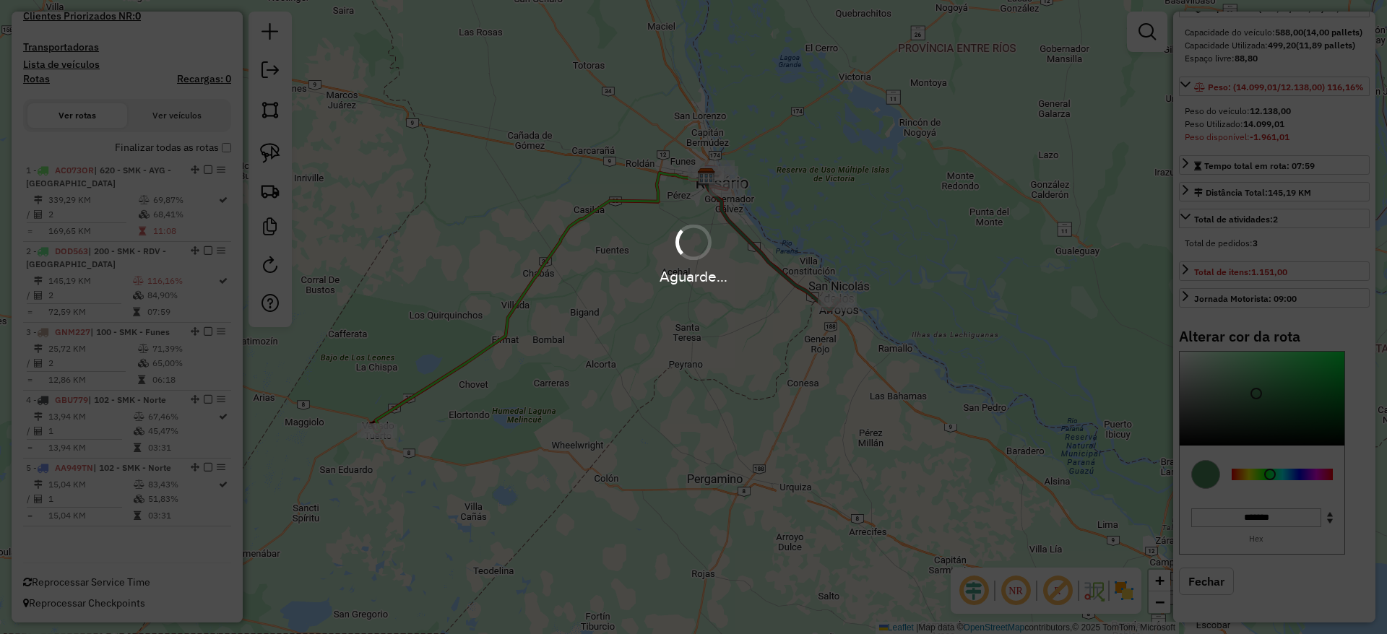
type input "*******"
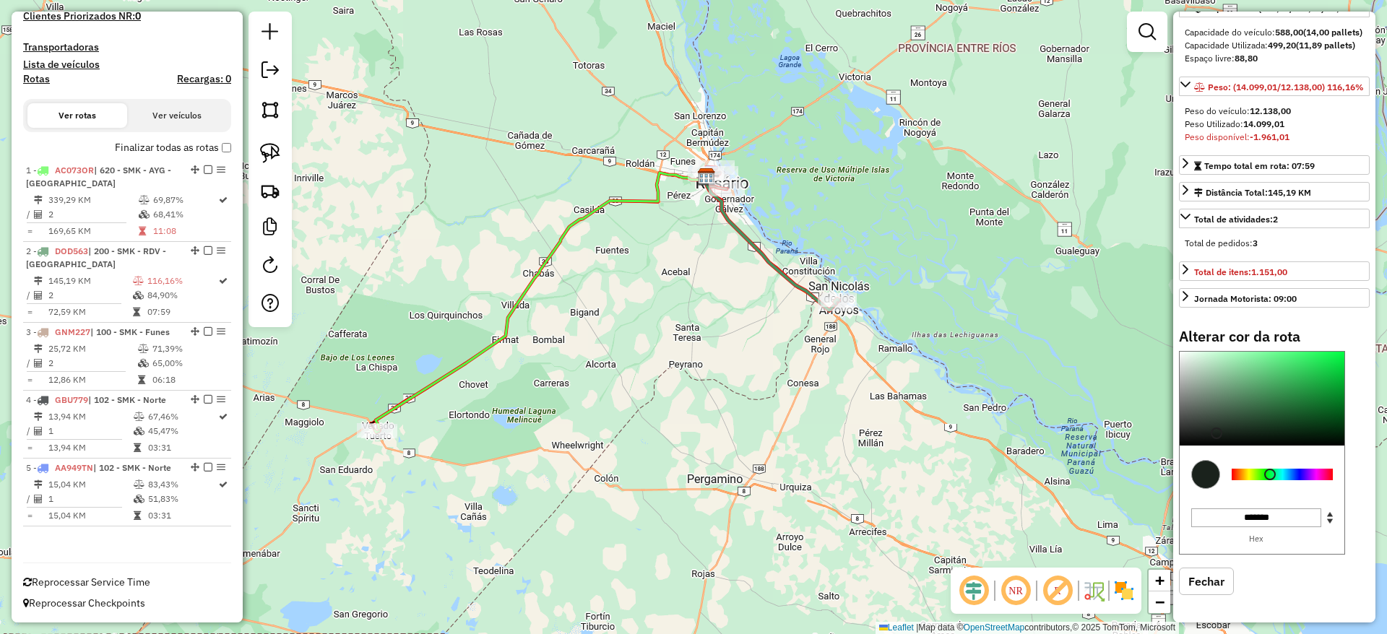
click at [1217, 434] on div at bounding box center [1262, 399] width 165 height 94
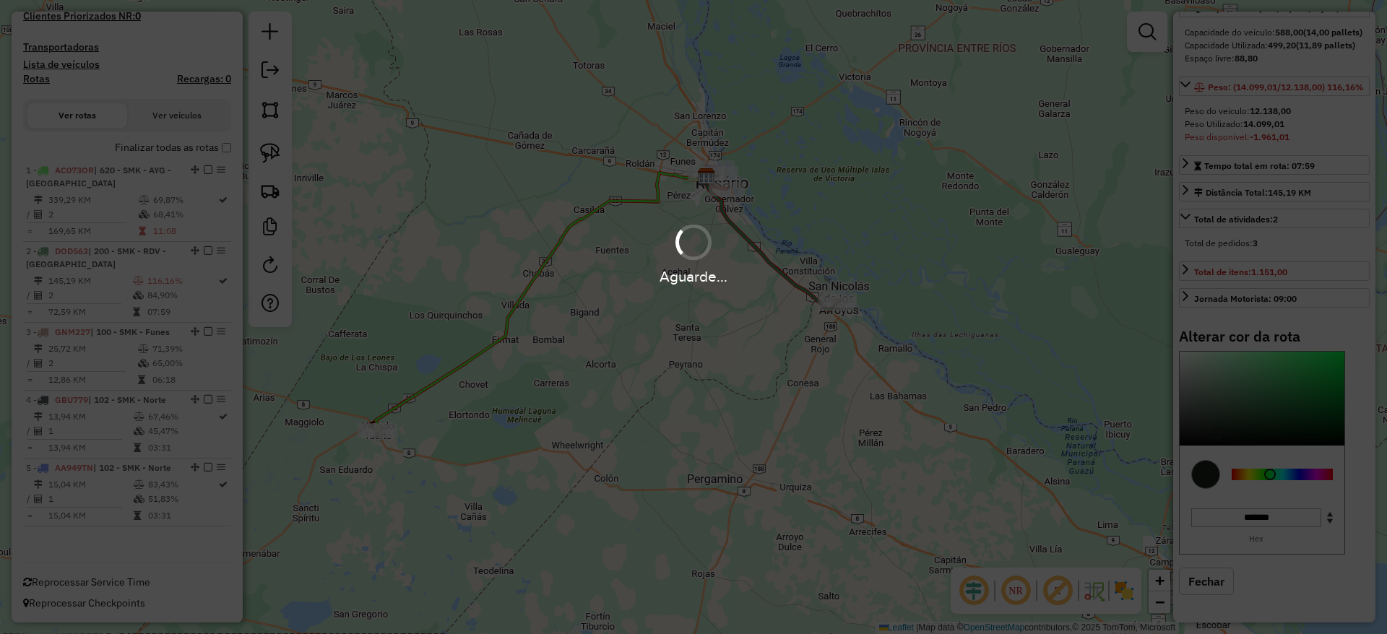
click at [1219, 422] on div "Aguarde..." at bounding box center [693, 317] width 1387 height 634
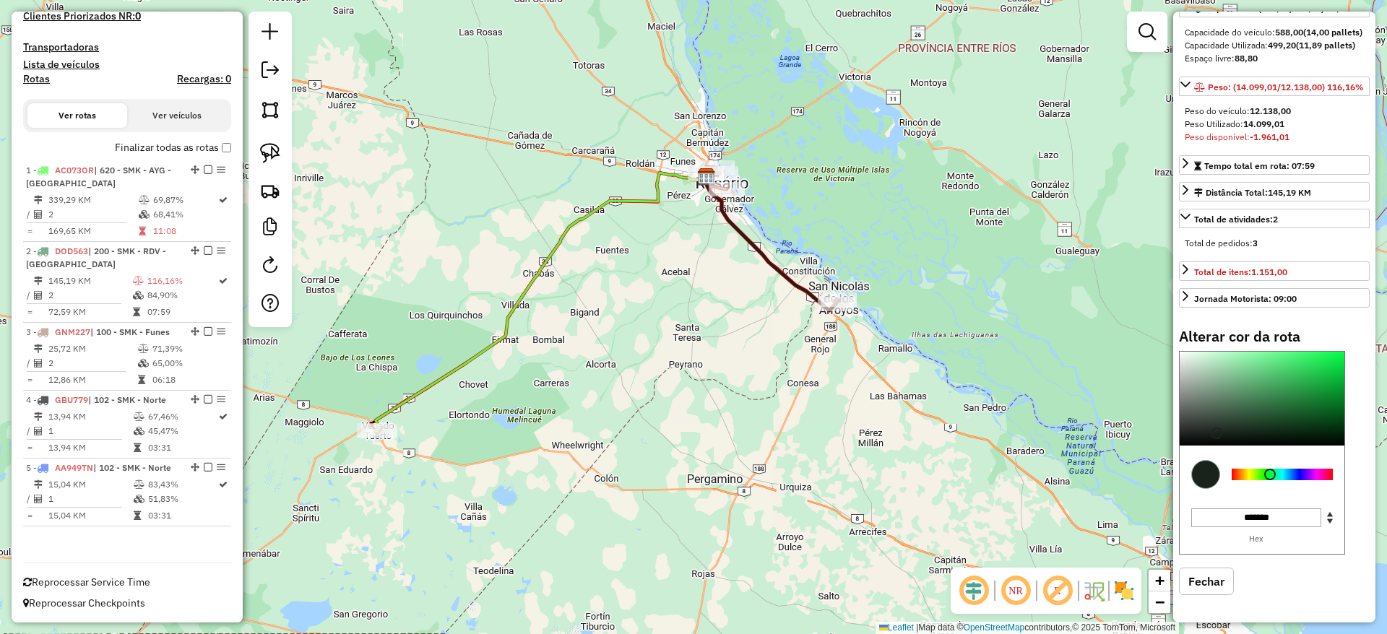
click at [449, 288] on div "Janela de atendimento Grade de atendimento Capacidade Transportadoras Veículos …" at bounding box center [693, 317] width 1387 height 634
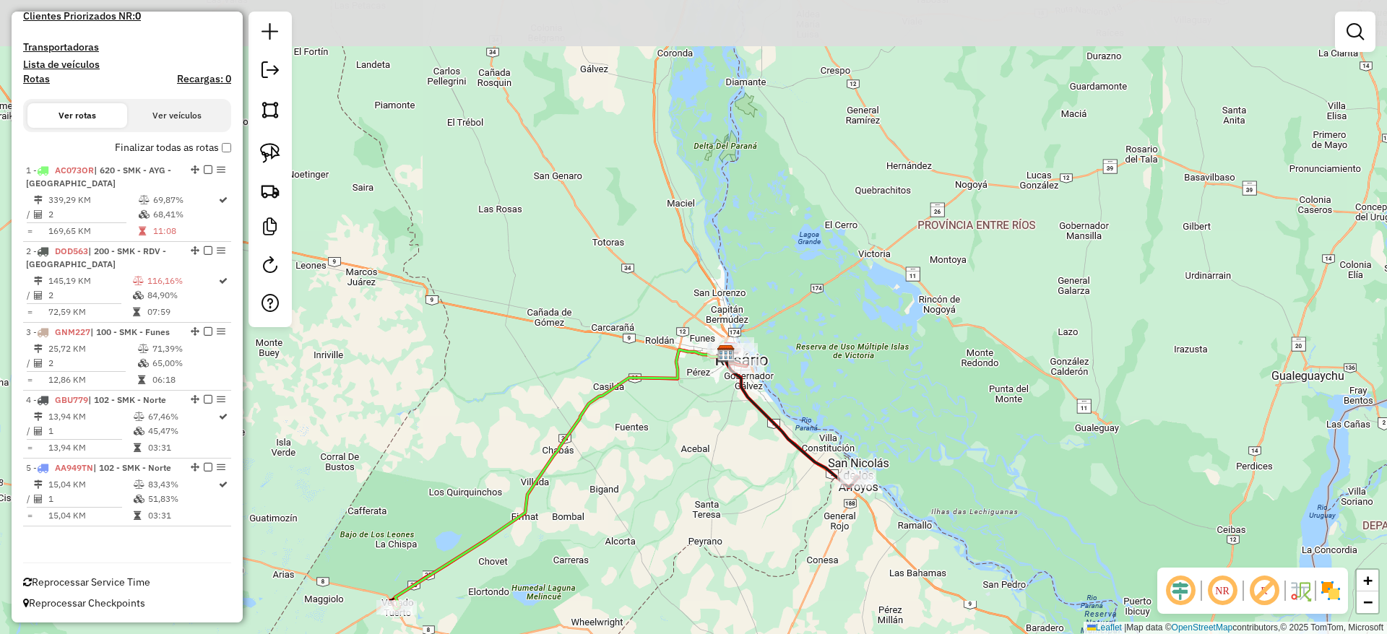
drag, startPoint x: 449, startPoint y: 232, endPoint x: 469, endPoint y: 409, distance: 178.1
click at [469, 409] on div "Janela de atendimento Grade de atendimento Capacidade Transportadoras Veículos …" at bounding box center [693, 317] width 1387 height 634
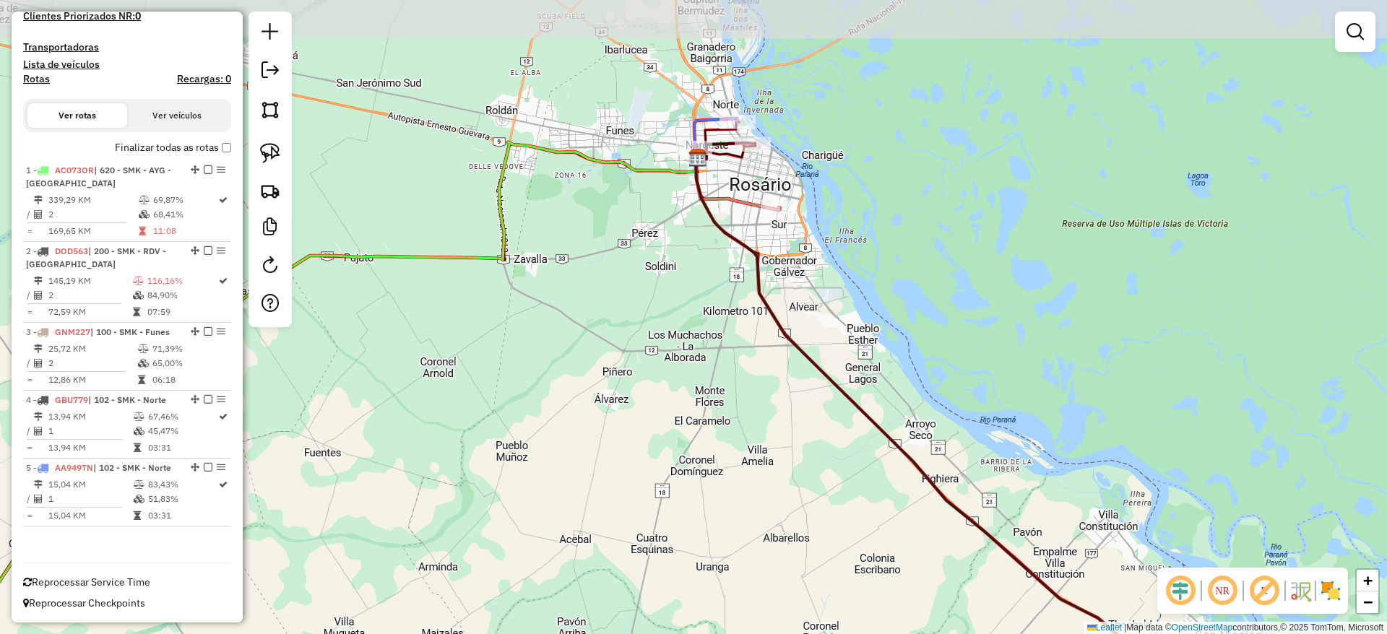
drag, startPoint x: 729, startPoint y: 353, endPoint x: 720, endPoint y: 413, distance: 61.4
click at [720, 413] on div "Janela de atendimento Grade de atendimento Capacidade Transportadoras Veículos …" at bounding box center [693, 317] width 1387 height 634
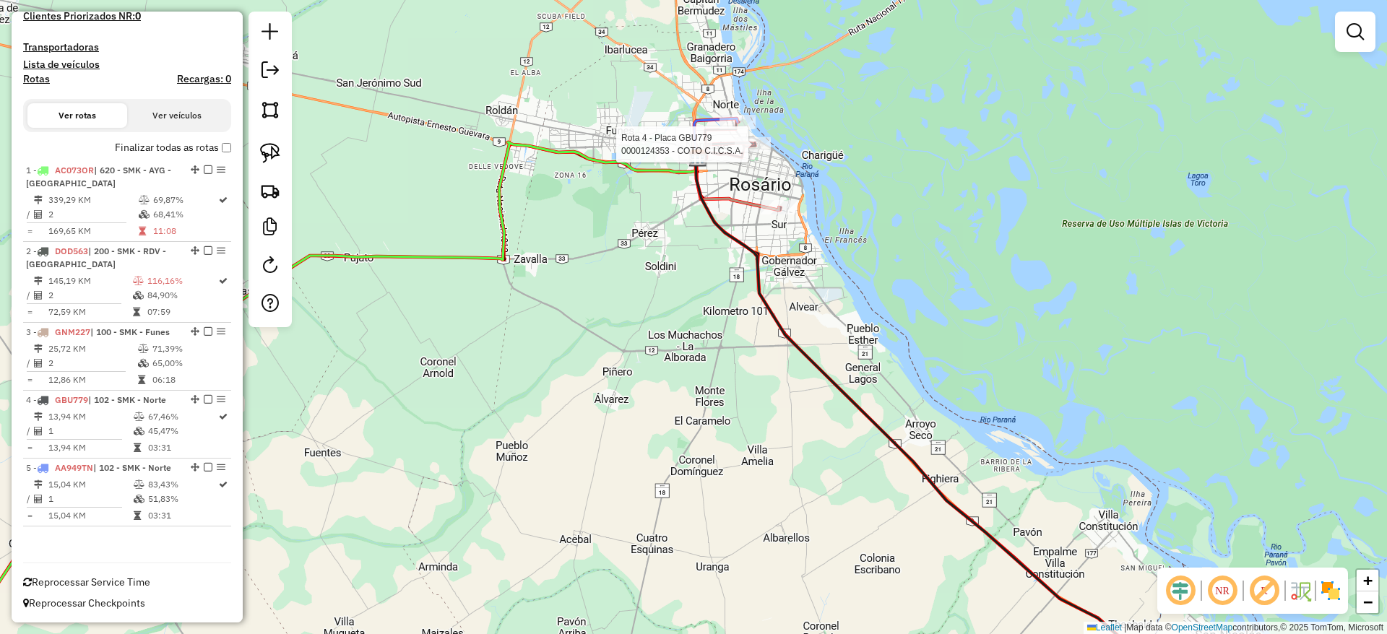
select select "**********"
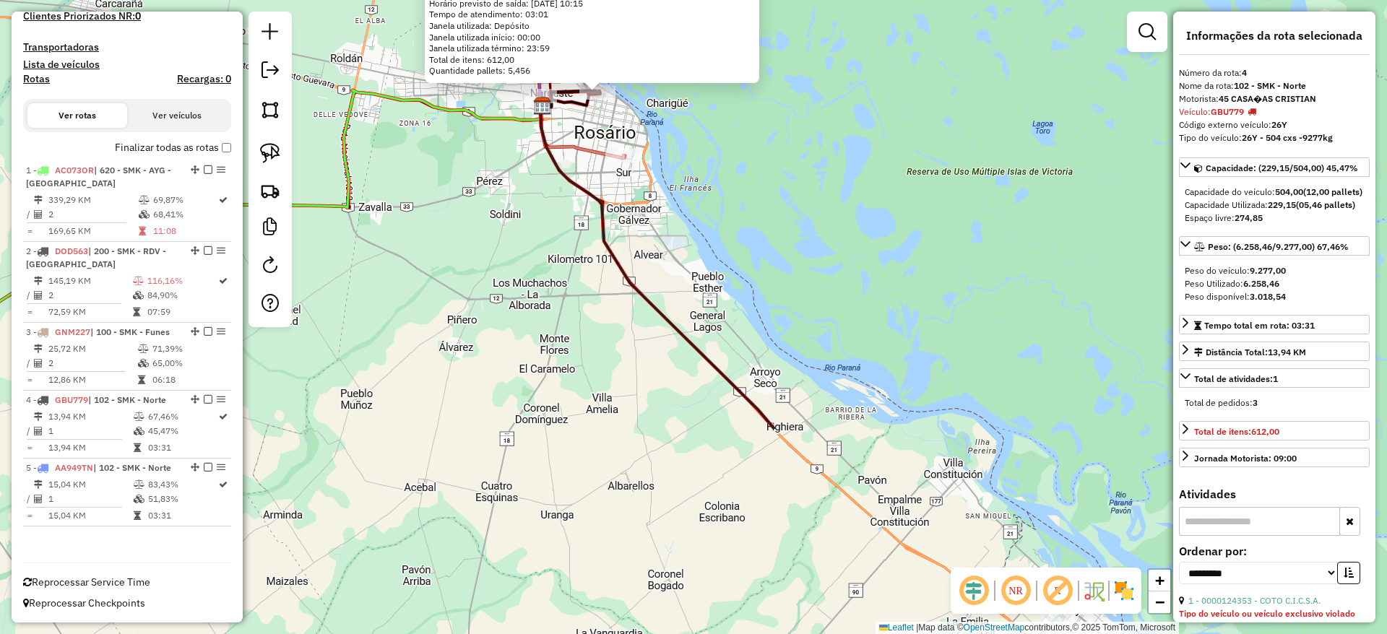
drag, startPoint x: 780, startPoint y: 438, endPoint x: 733, endPoint y: 182, distance: 260.1
click at [733, 182] on div "0000124353 - COTO C.I.C.S.A. Tipo do veículo ou veículo exclusivo violado Ender…" at bounding box center [693, 317] width 1387 height 634
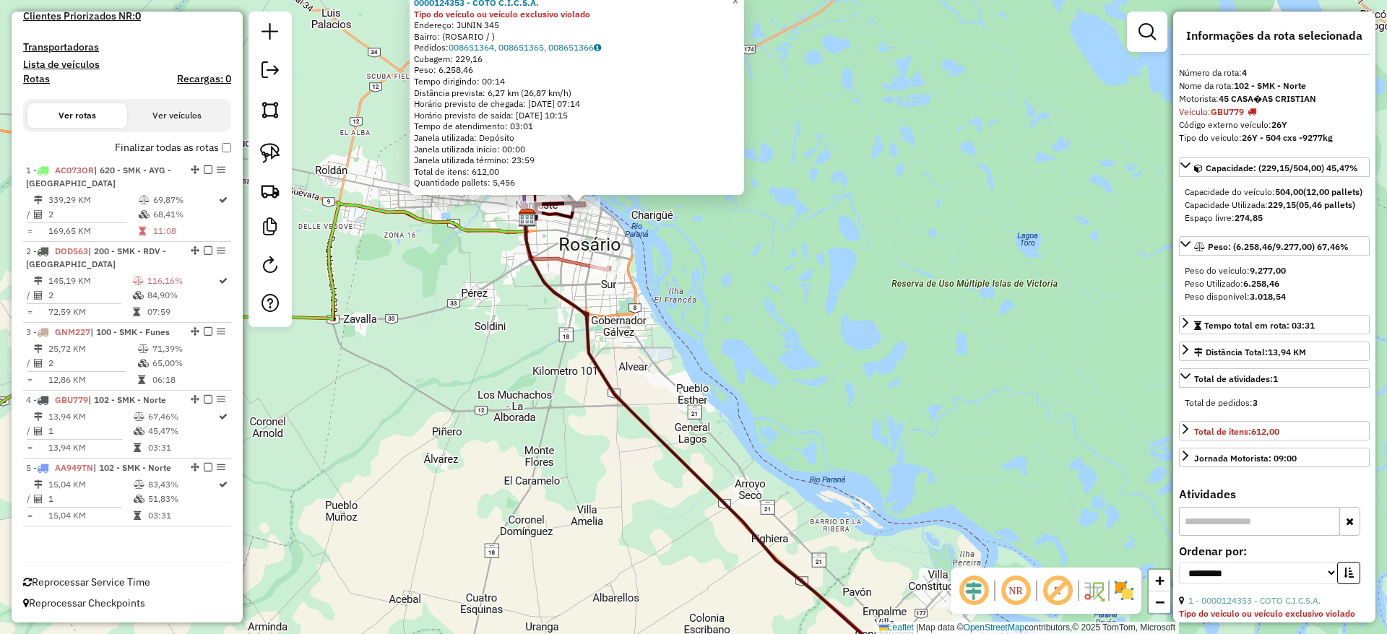
drag, startPoint x: 733, startPoint y: 182, endPoint x: 627, endPoint y: 13, distance: 199.7
click at [627, 13] on div "0000124353 - COTO C.I.C.S.A. Tipo do veículo ou veículo exclusivo violado Ender…" at bounding box center [693, 317] width 1387 height 634
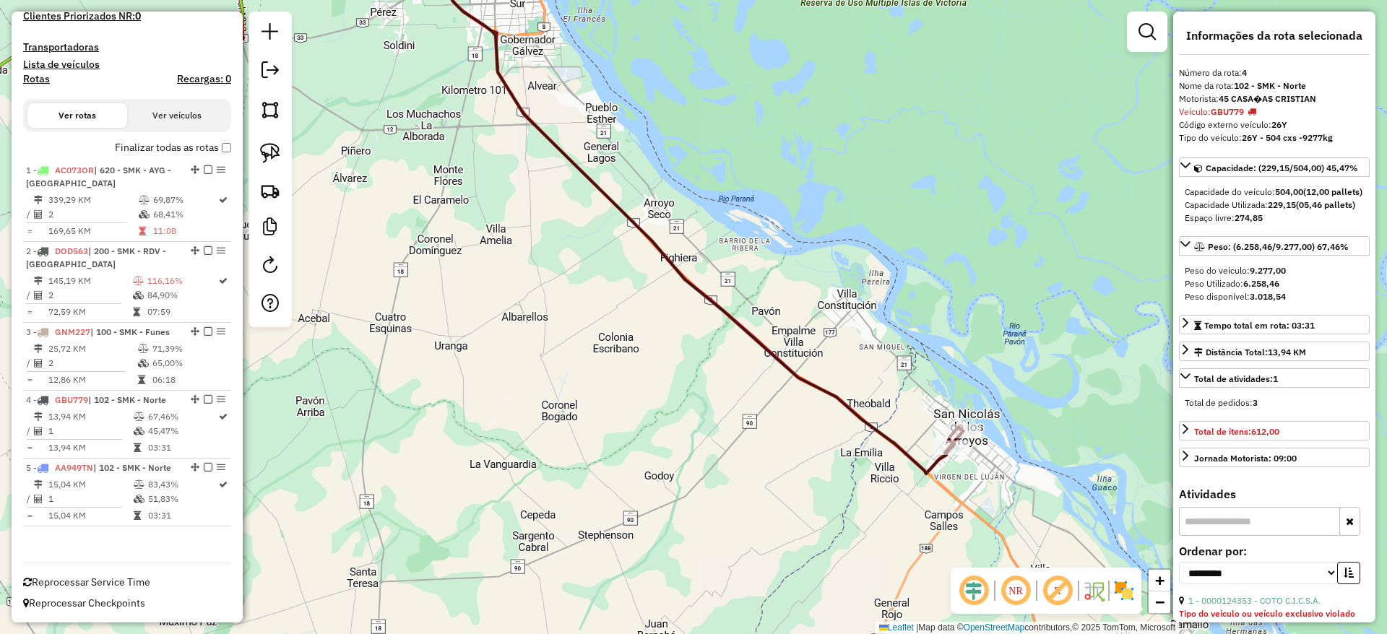
click at [710, 306] on icon at bounding box center [698, 205] width 529 height 537
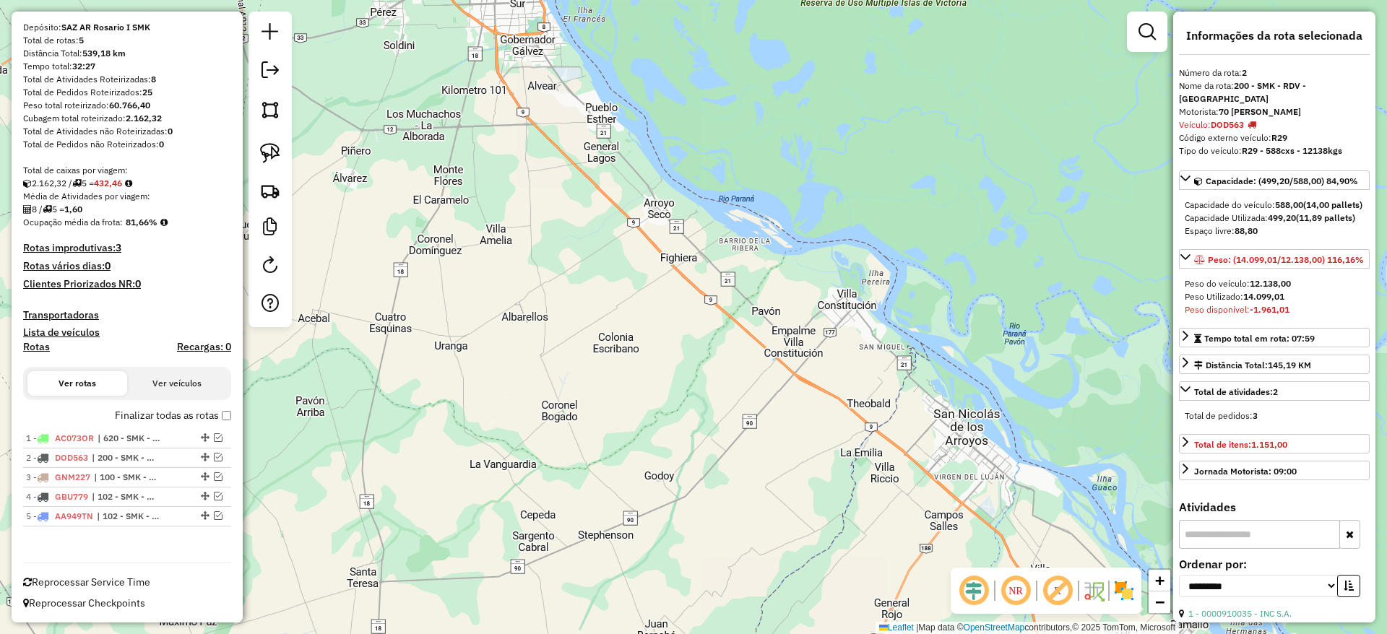
scroll to position [126, 0]
click at [1106, 282] on div "Janela de atendimento Grade de atendimento Capacidade Transportadoras Veículos …" at bounding box center [693, 317] width 1387 height 634
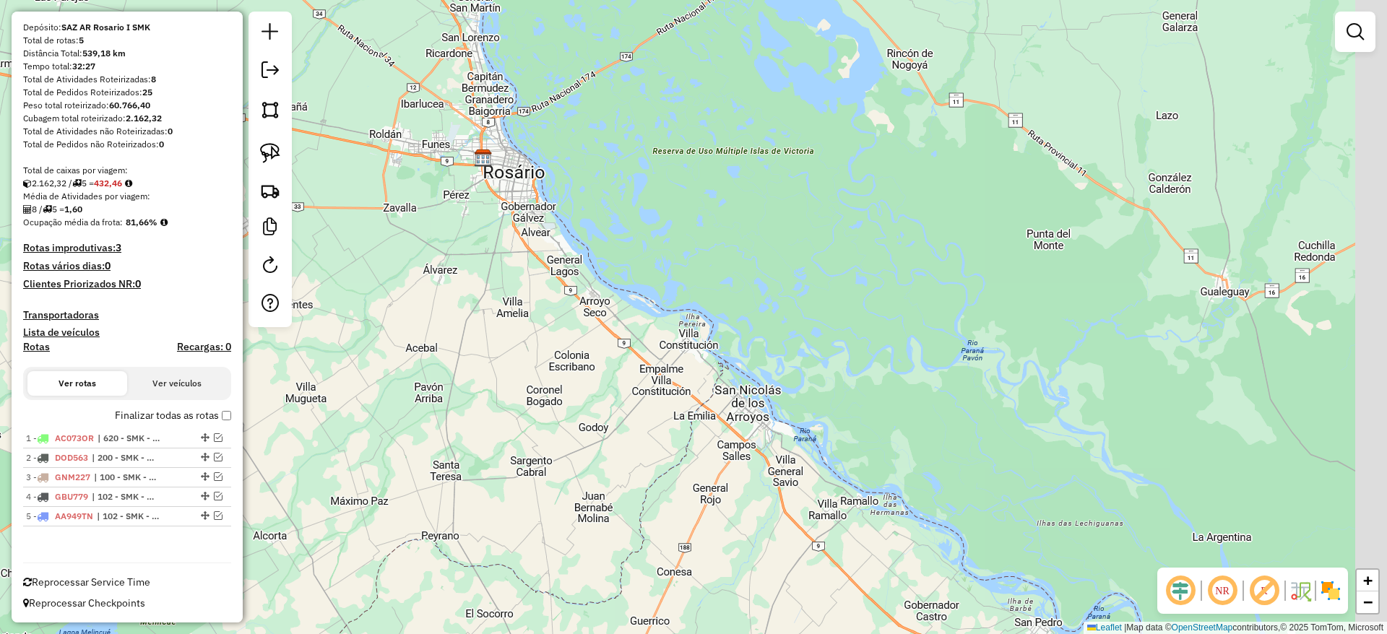
drag, startPoint x: 548, startPoint y: 338, endPoint x: 558, endPoint y: 351, distance: 16.5
click at [558, 350] on div "Janela de atendimento Grade de atendimento Capacidade Transportadoras Veículos …" at bounding box center [693, 317] width 1387 height 634
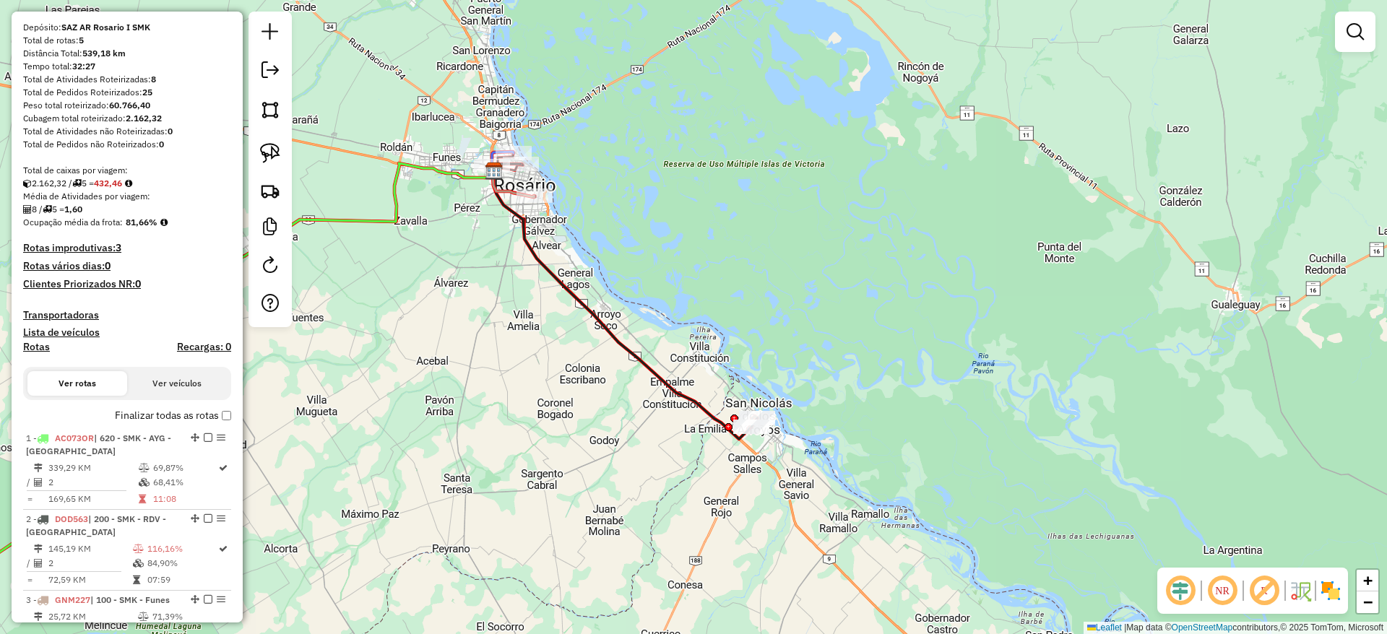
drag, startPoint x: 499, startPoint y: 413, endPoint x: 676, endPoint y: 424, distance: 176.7
click at [675, 424] on div "Janela de atendimento Grade de atendimento Capacidade Transportadoras Veículos …" at bounding box center [693, 317] width 1387 height 634
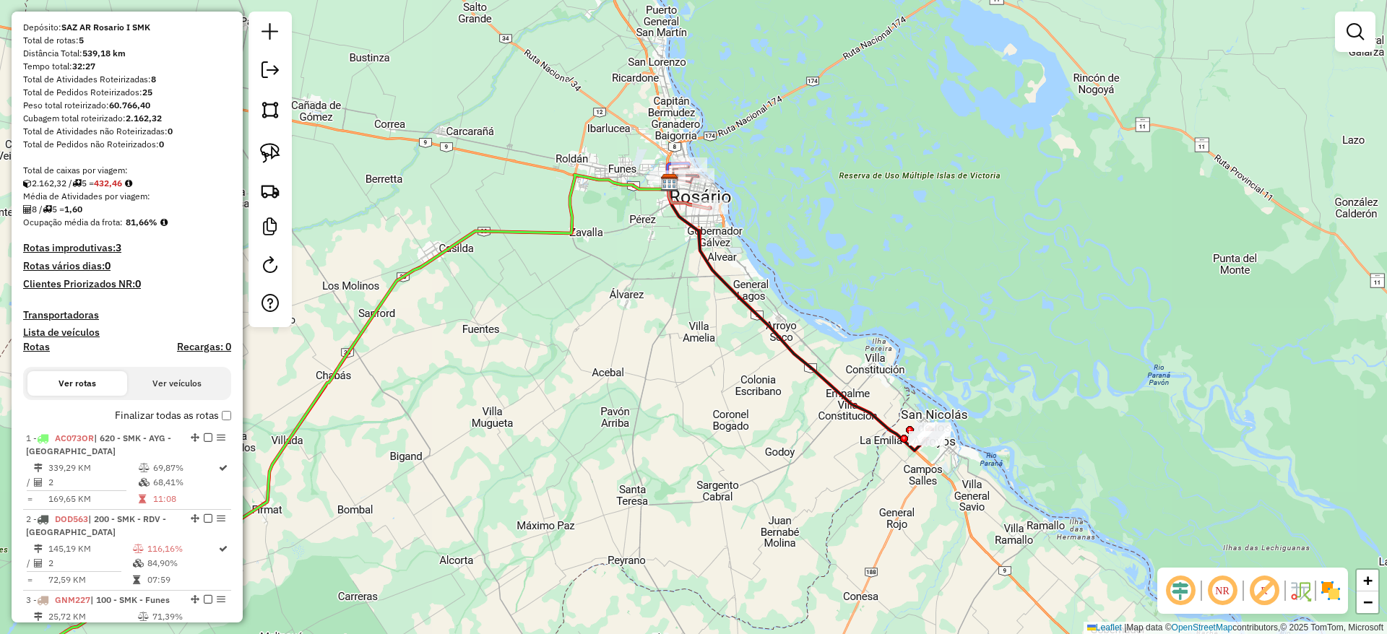
click at [848, 408] on icon at bounding box center [801, 317] width 264 height 268
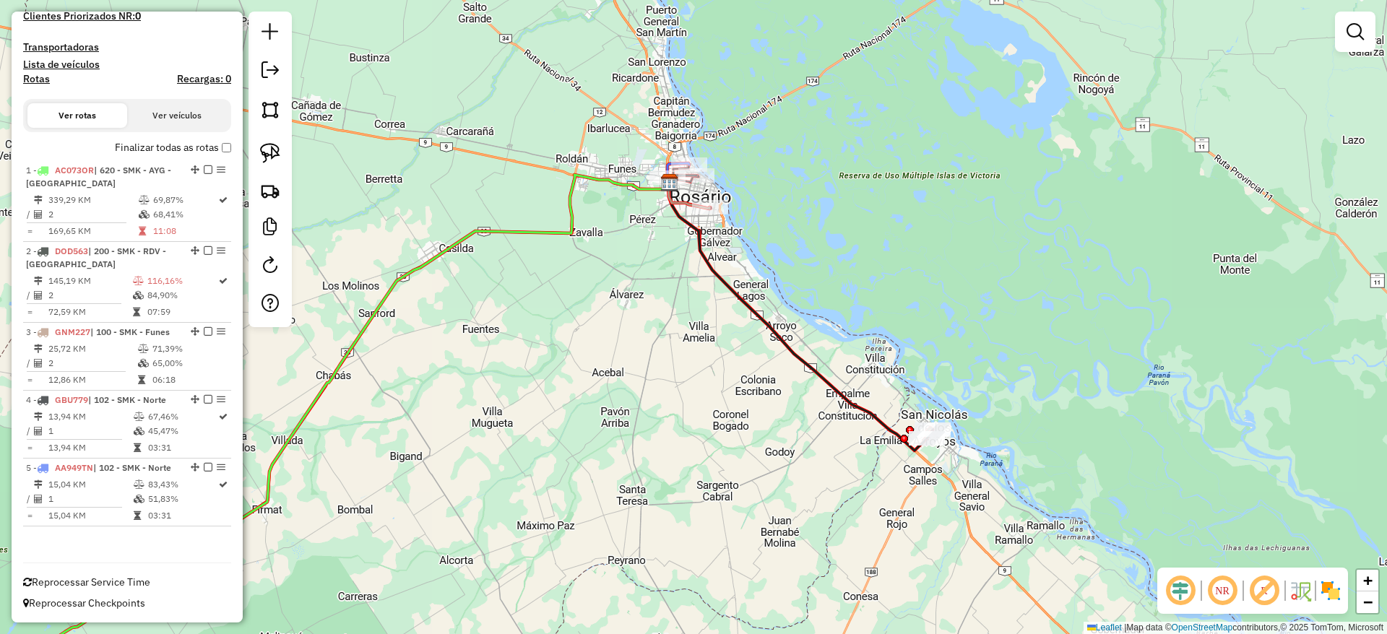
select select "**********"
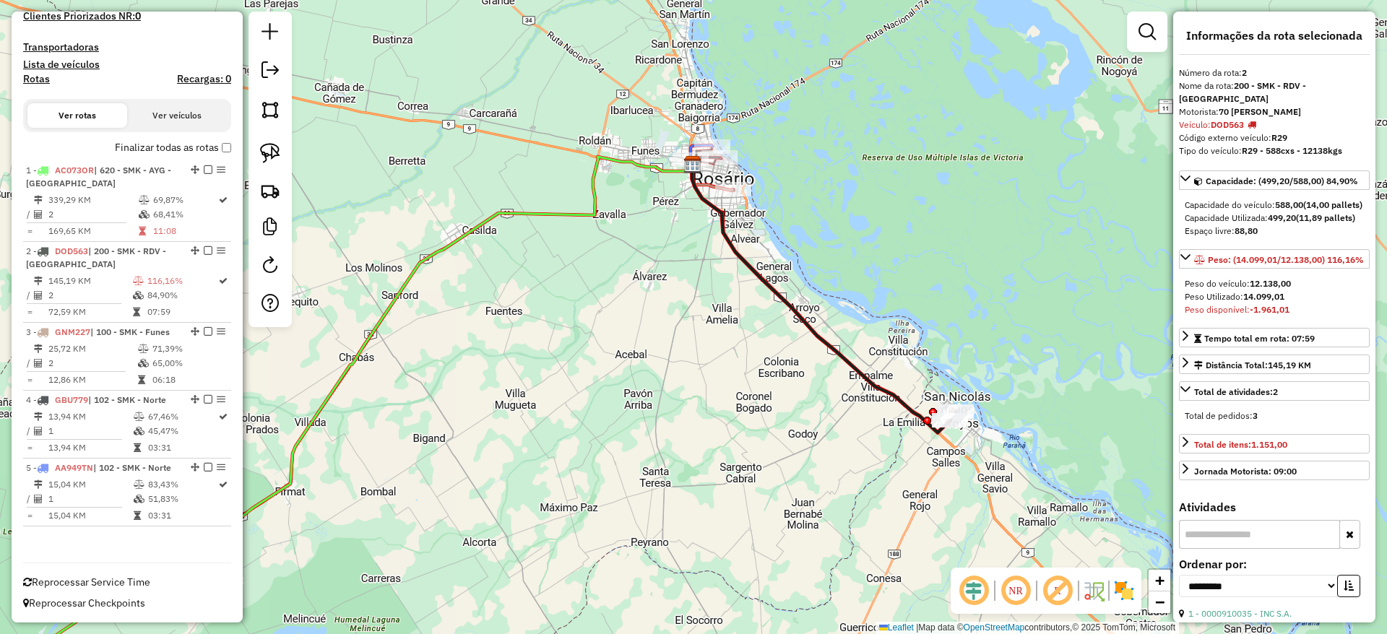
drag, startPoint x: 796, startPoint y: 392, endPoint x: 934, endPoint y: 314, distance: 159.2
click at [934, 314] on div "Janela de atendimento Grade de atendimento Capacidade Transportadoras Veículos …" at bounding box center [693, 317] width 1387 height 634
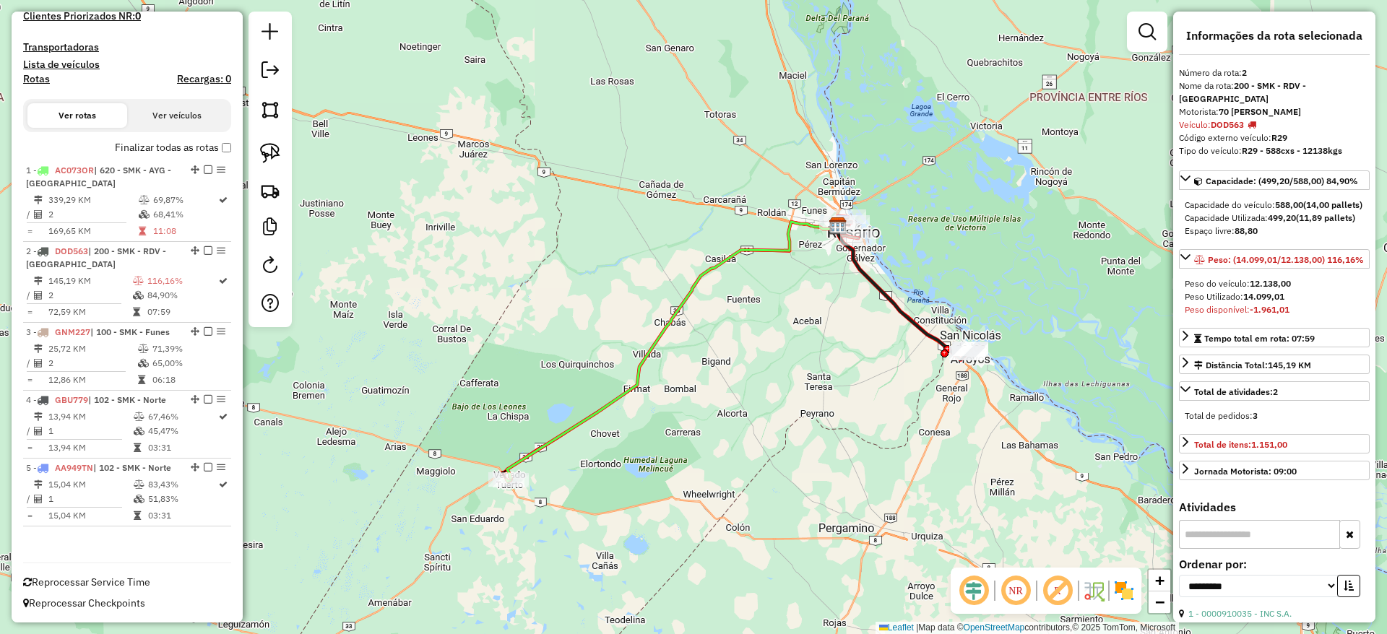
click at [780, 369] on div "Janela de atendimento Grade de atendimento Capacidade Transportadoras Veículos …" at bounding box center [693, 317] width 1387 height 634
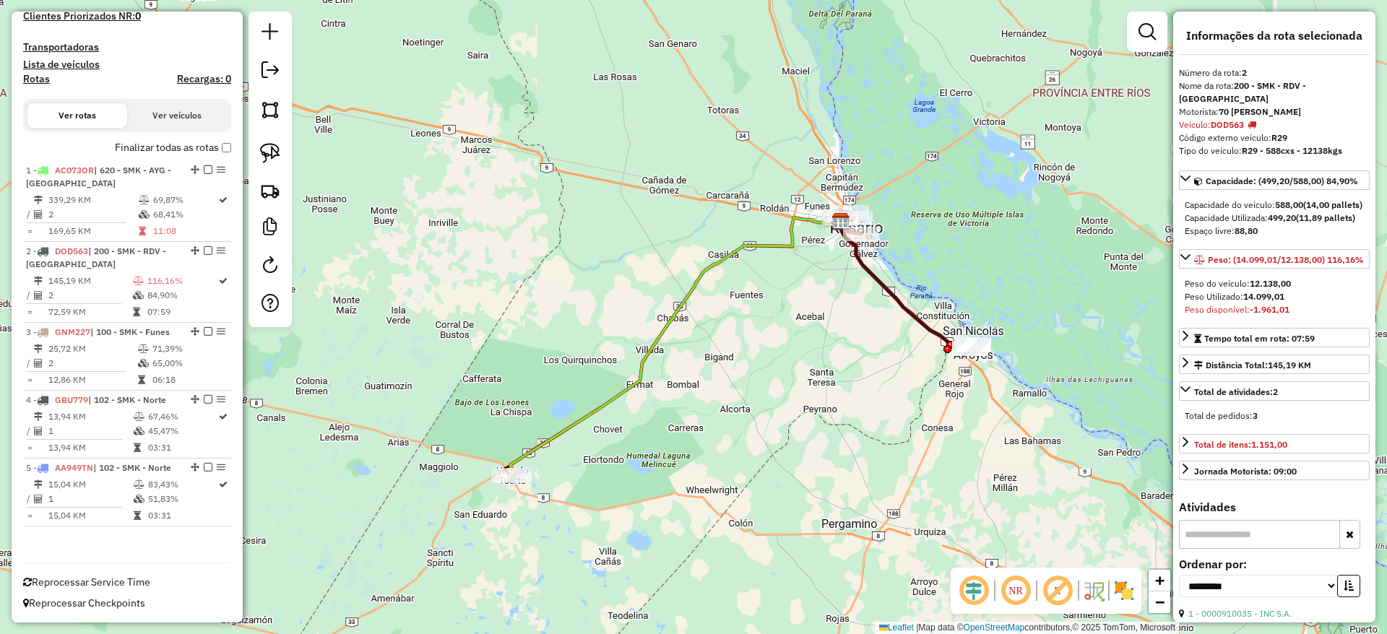
click at [1059, 401] on div "Janela de atendimento Grade de atendimento Capacidade Transportadoras Veículos …" at bounding box center [693, 317] width 1387 height 634
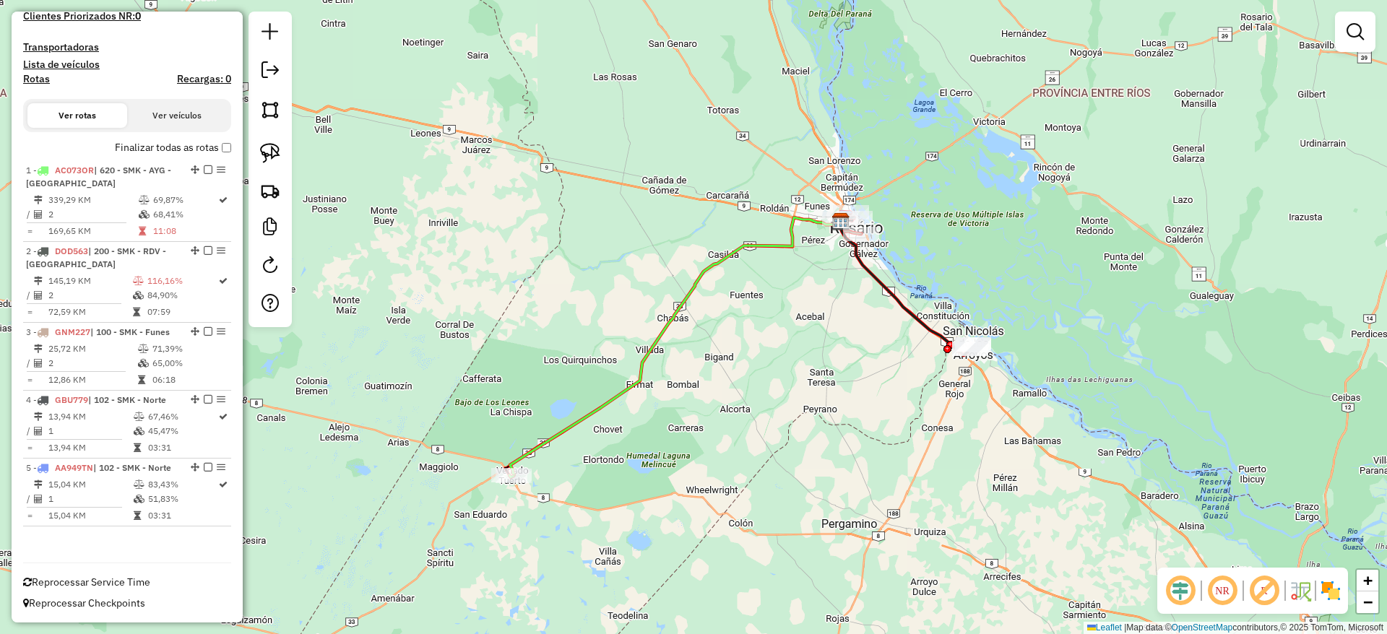
click at [1315, 272] on div "Janela de atendimento Grade de atendimento Capacidade Transportadoras Veículos …" at bounding box center [693, 317] width 1387 height 634
click at [1304, 334] on div "Janela de atendimento Grade de atendimento Capacidade Transportadoras Veículos …" at bounding box center [693, 317] width 1387 height 634
click at [1145, 368] on div "Janela de atendimento Grade de atendimento Capacidade Transportadoras Veículos …" at bounding box center [693, 317] width 1387 height 634
